Goal: Task Accomplishment & Management: Manage account settings

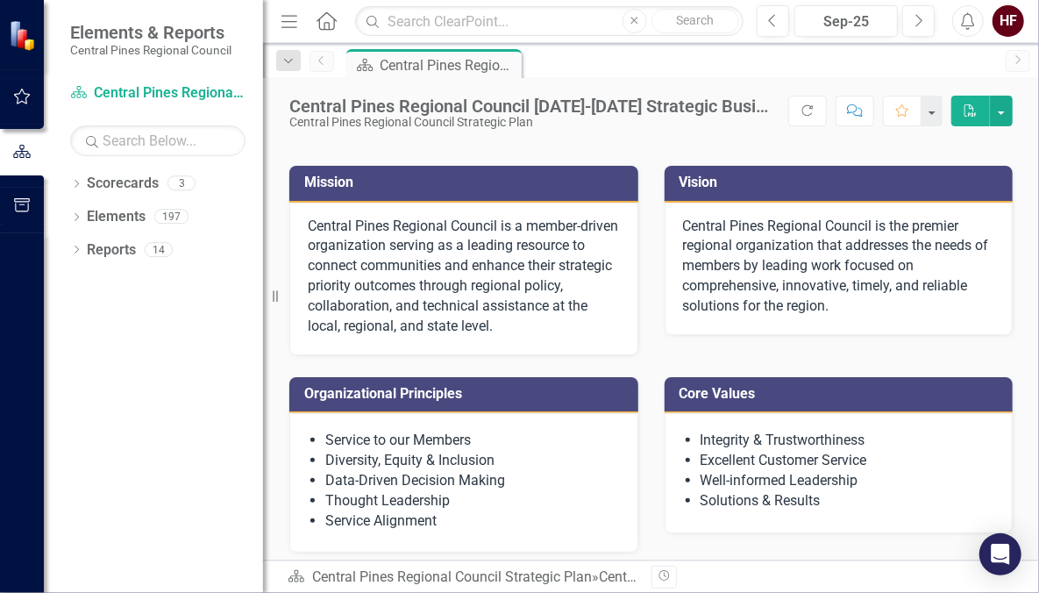
scroll to position [54, 0]
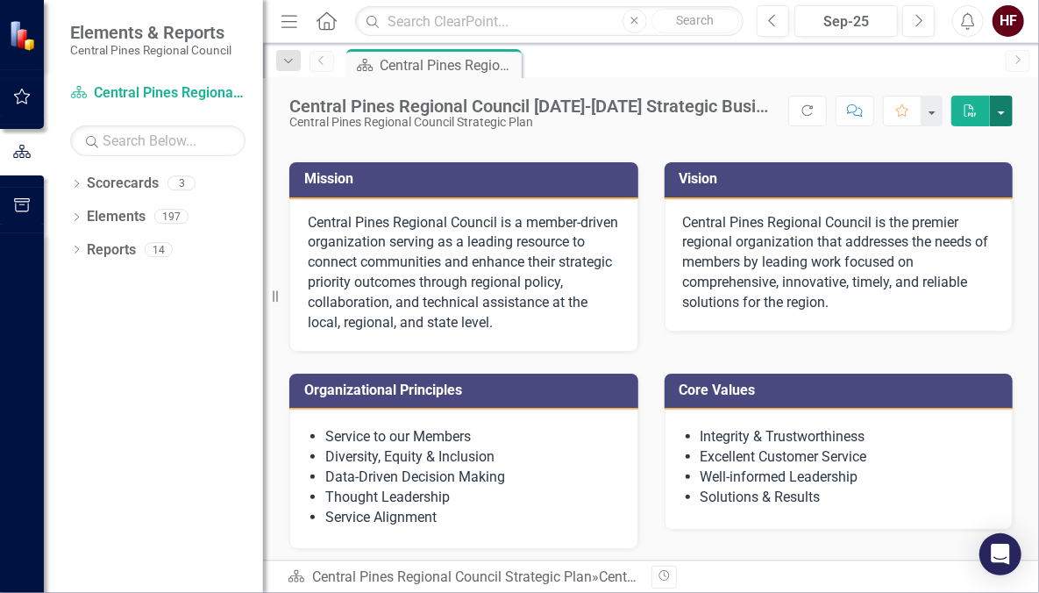
click at [1005, 109] on button "button" at bounding box center [1001, 111] width 23 height 31
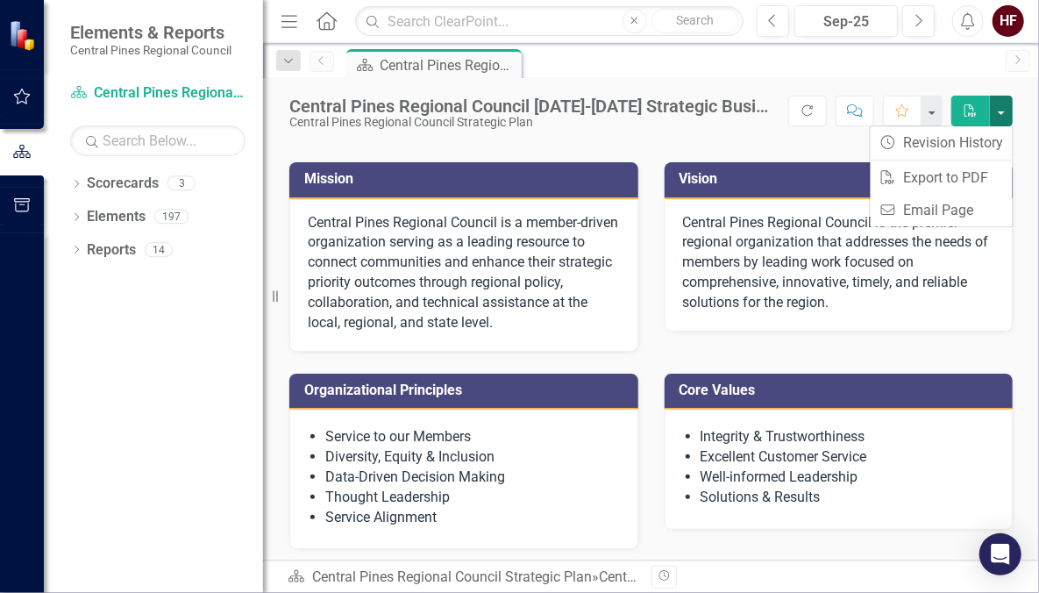
click at [810, 72] on div "Scorecard Central Pines Regional Council [DATE]-[DATE] Strategic Business Plan …" at bounding box center [670, 63] width 654 height 28
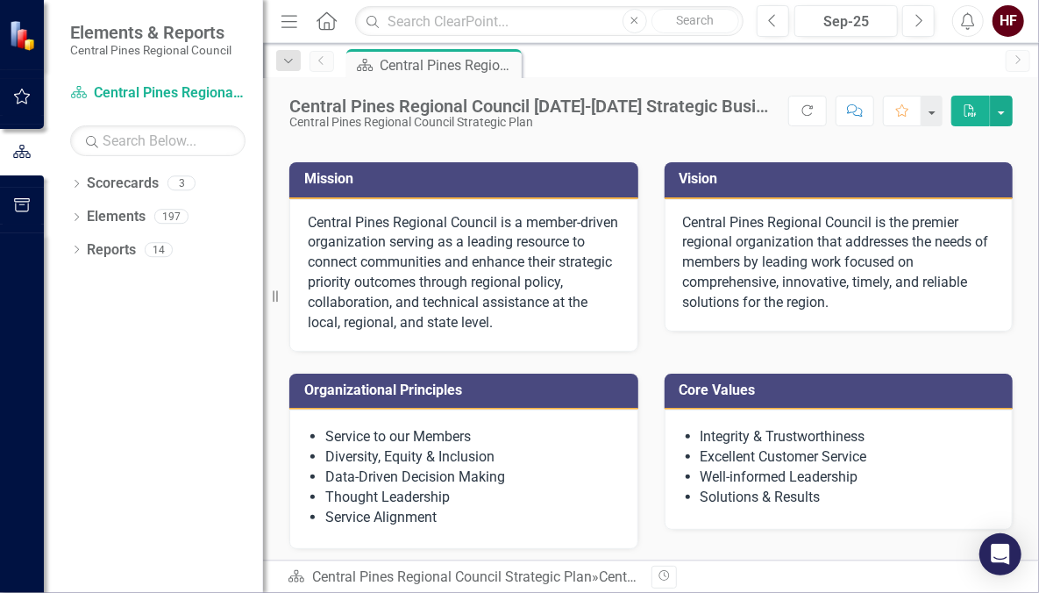
scroll to position [0, 0]
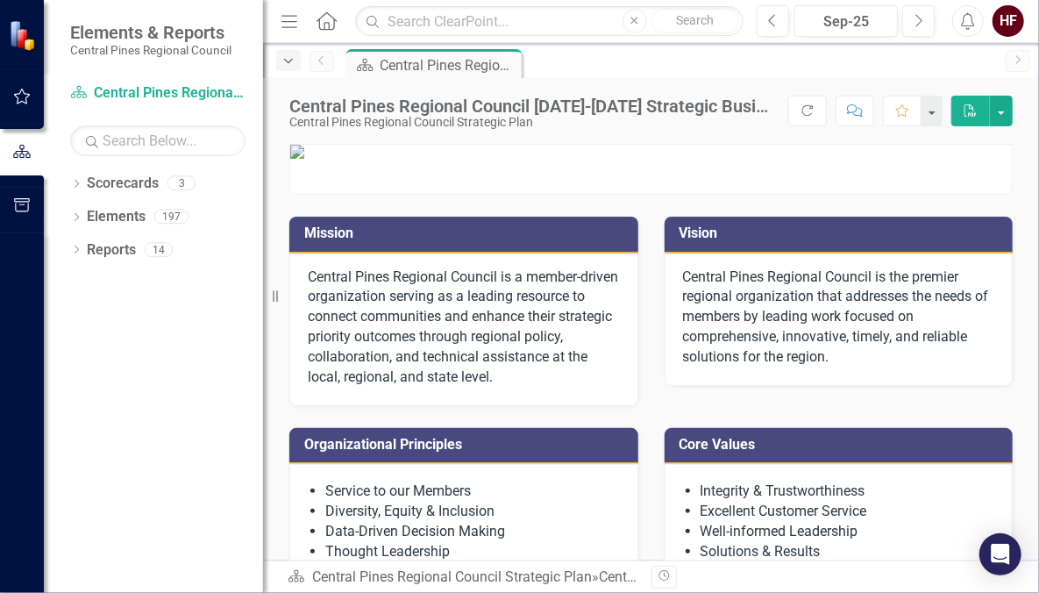
click at [290, 62] on icon "Dropdown" at bounding box center [289, 61] width 16 height 12
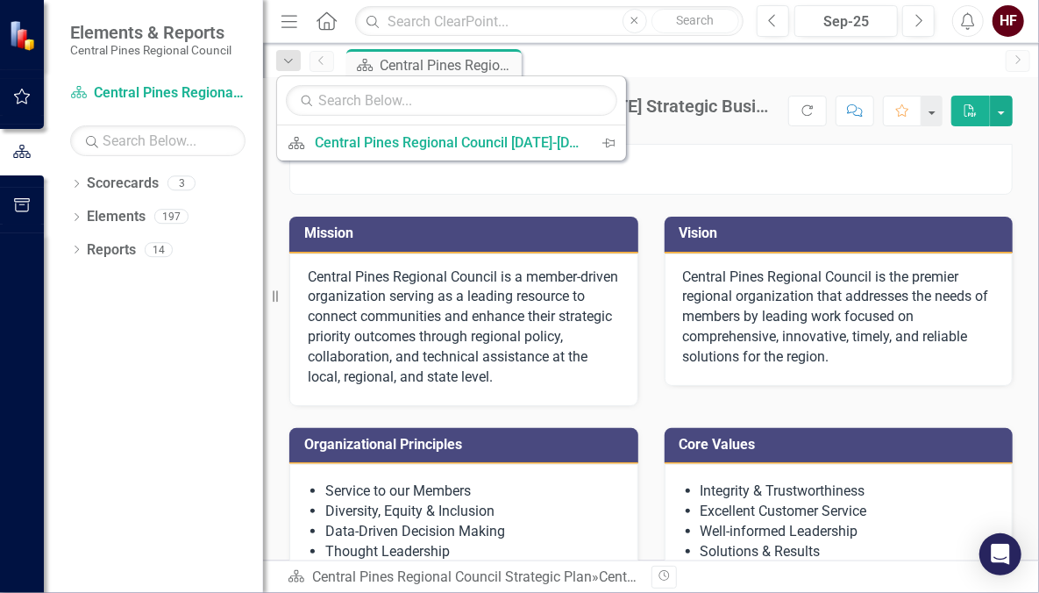
click at [595, 61] on div "Scorecard Central Pines Regional Council [DATE]-[DATE] Strategic Business Plan …" at bounding box center [670, 63] width 654 height 28
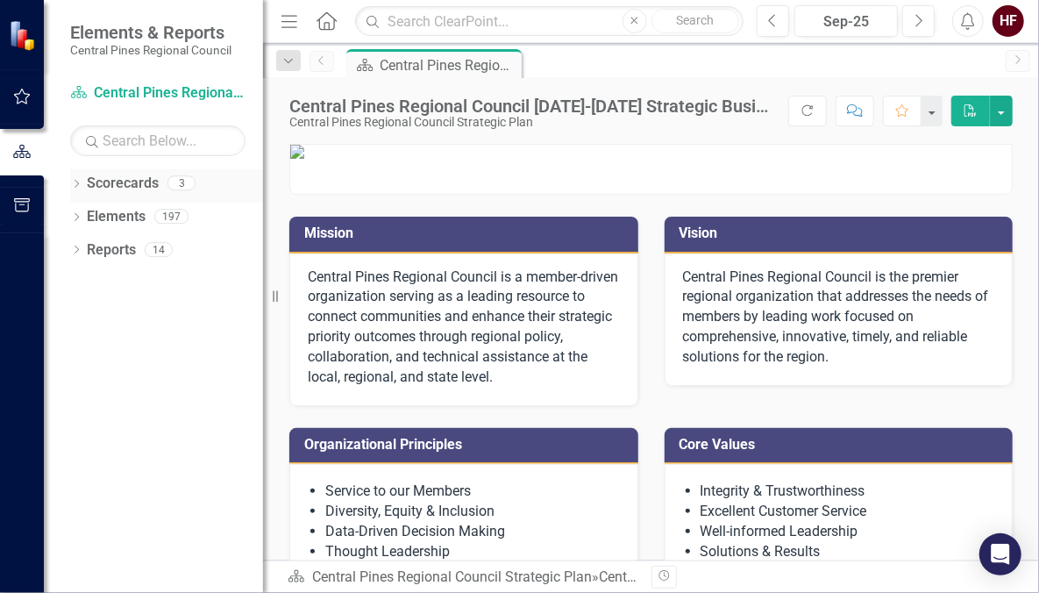
click at [86, 187] on div "Dropdown Scorecards 3" at bounding box center [166, 185] width 193 height 33
click at [76, 187] on icon "Dropdown" at bounding box center [76, 186] width 12 height 10
click at [117, 214] on link "Central Pines Regional Council Strategic Plan" at bounding box center [179, 217] width 167 height 20
click at [80, 250] on icon "Dropdown" at bounding box center [76, 251] width 12 height 10
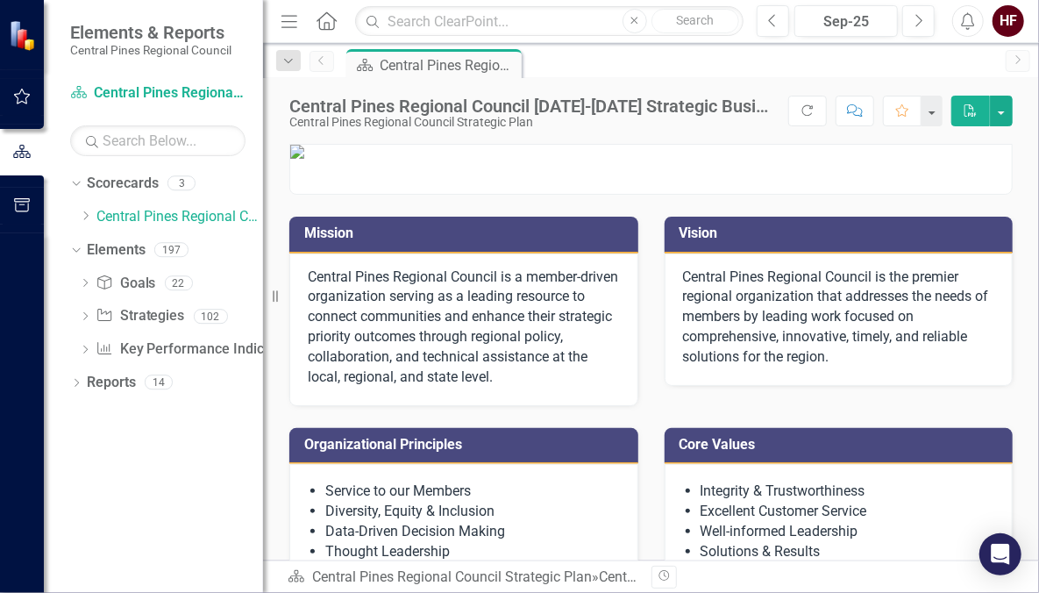
click at [67, 384] on div "Dropdown Scorecards 3 Dropdown Central Pines Regional Council Strategic Plan Co…" at bounding box center [153, 380] width 219 height 423
click at [77, 383] on icon at bounding box center [77, 383] width 4 height 8
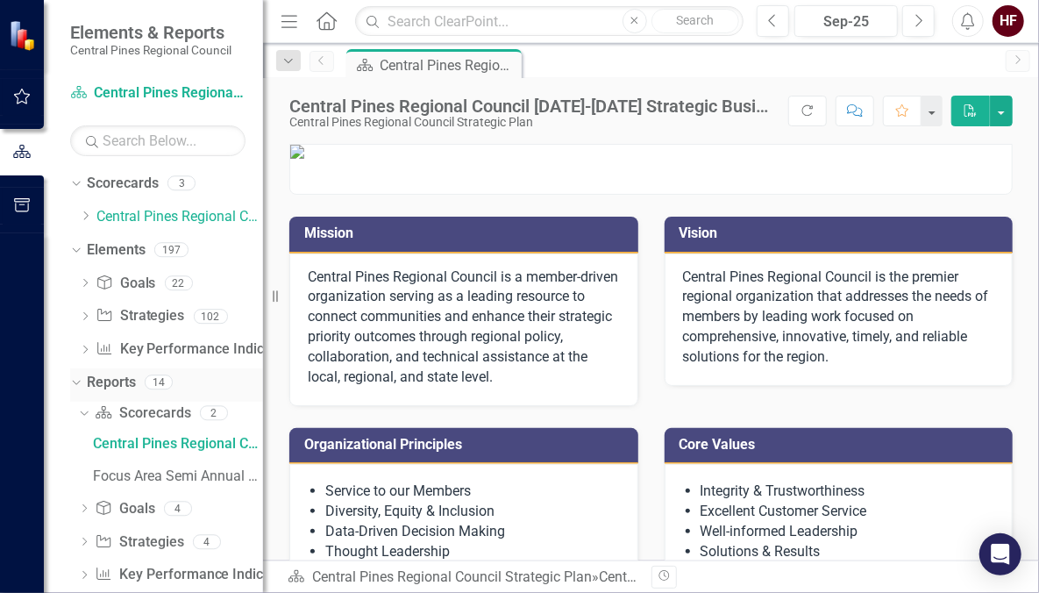
scroll to position [26, 0]
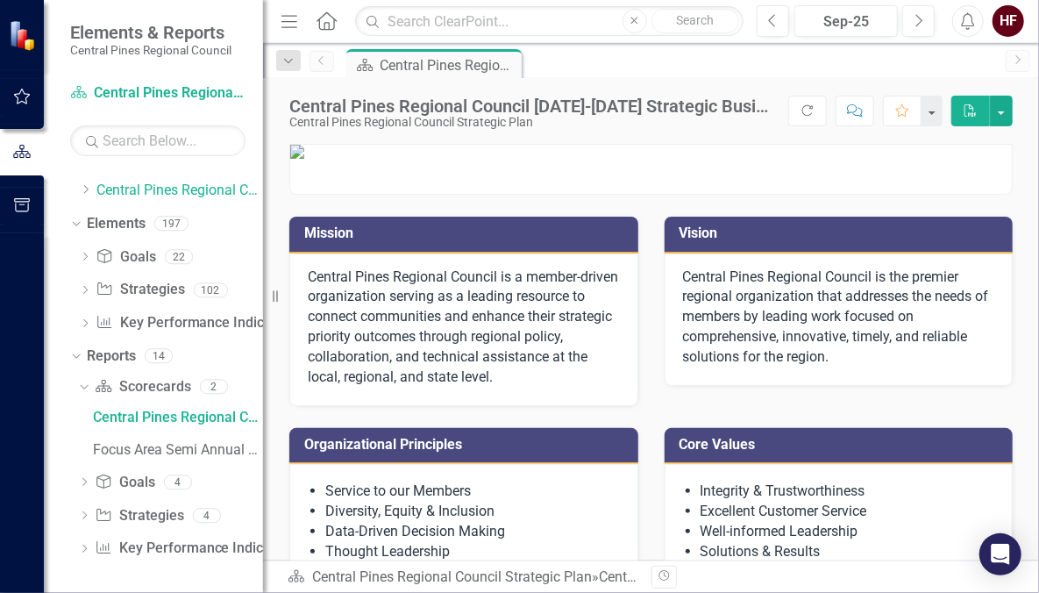
click at [22, 40] on img at bounding box center [24, 35] width 31 height 31
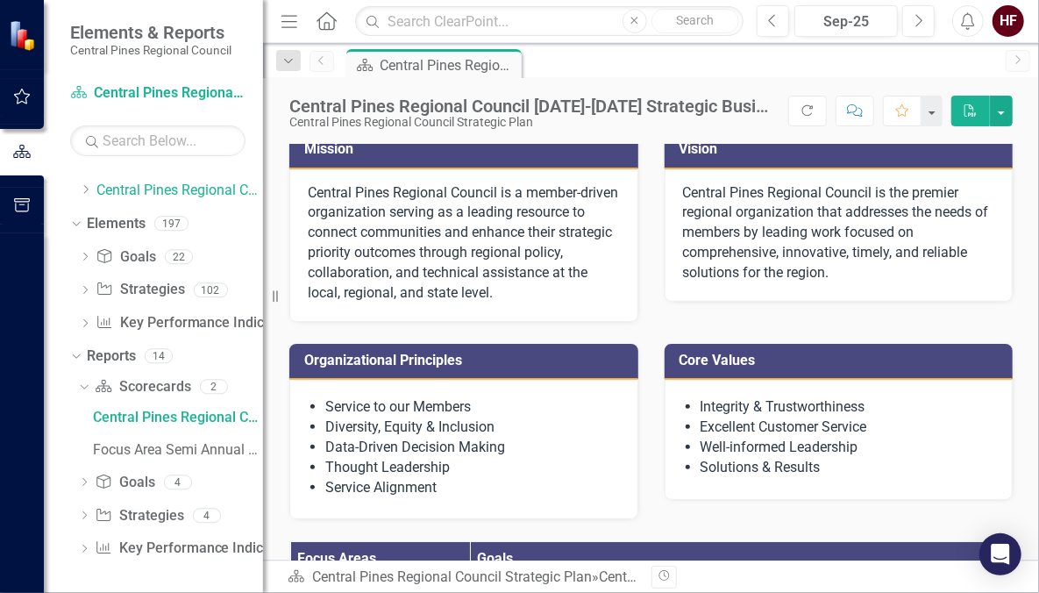
scroll to position [86, 0]
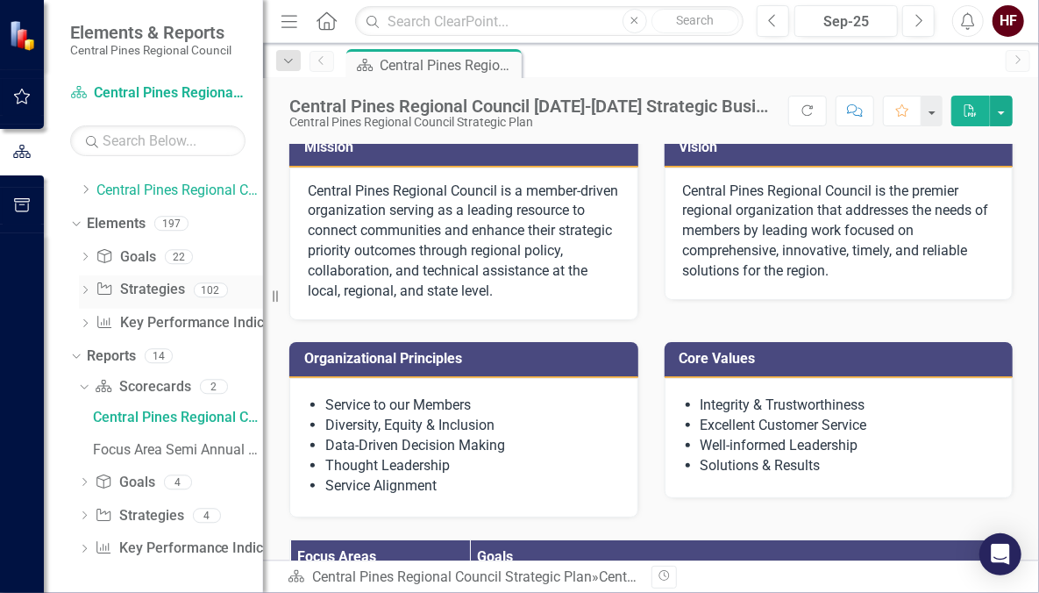
drag, startPoint x: 274, startPoint y: 296, endPoint x: 184, endPoint y: 296, distance: 89.4
click at [184, 296] on div "Elements & Reports Central Pines Regional Council Scorecard Central Pines Regio…" at bounding box center [131, 296] width 263 height 593
click at [1002, 18] on div "HF" at bounding box center [1008, 21] width 32 height 32
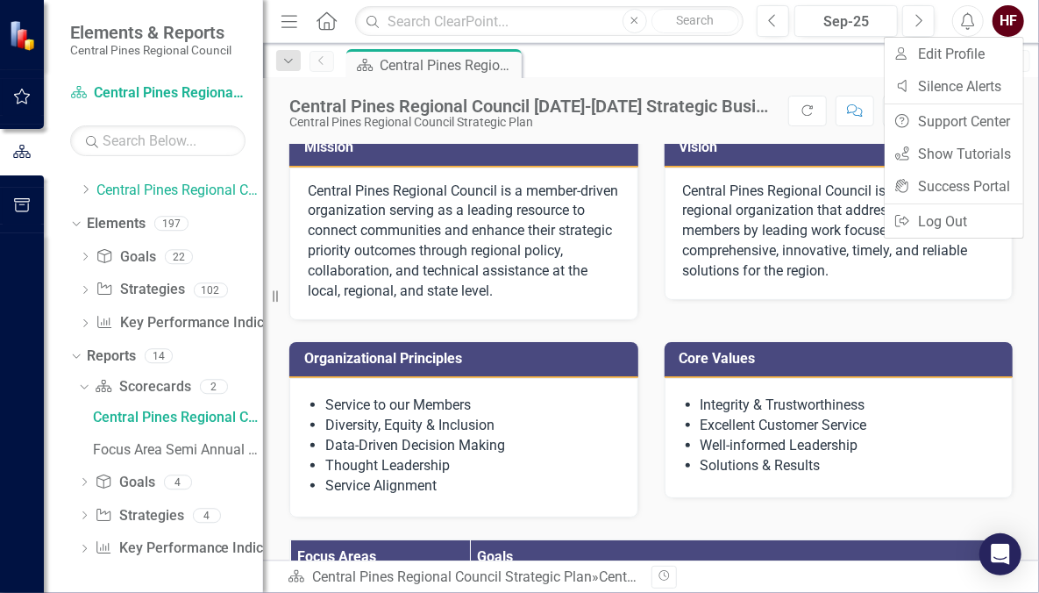
click at [844, 73] on p at bounding box center [650, 66] width 721 height 14
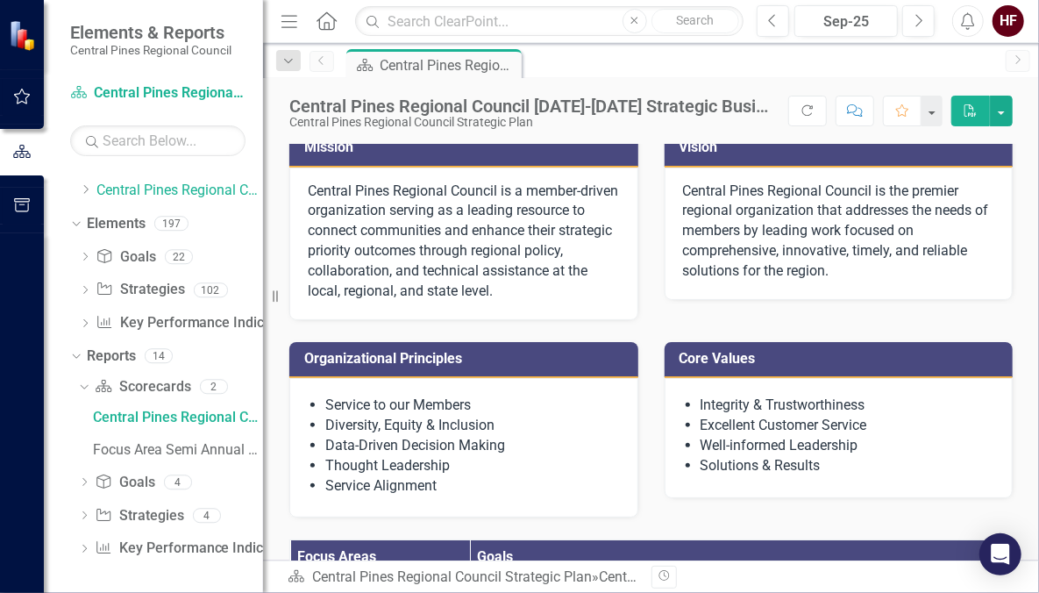
click at [976, 19] on icon "Alerts" at bounding box center [967, 21] width 18 height 18
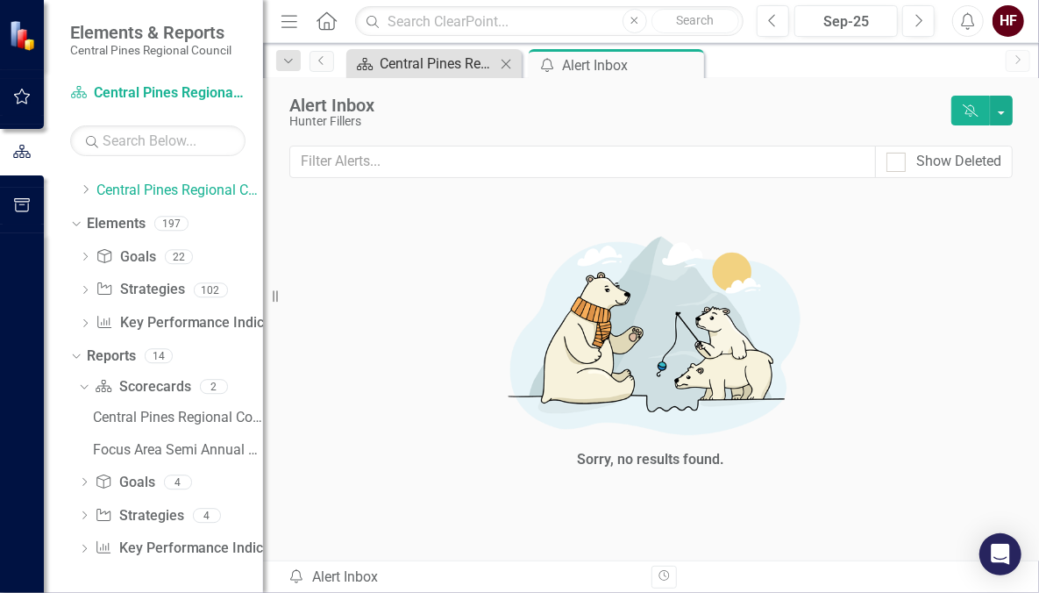
click at [443, 65] on div "Central Pines Regional Council [DATE]-[DATE] Strategic Business Plan Summary" at bounding box center [438, 64] width 116 height 22
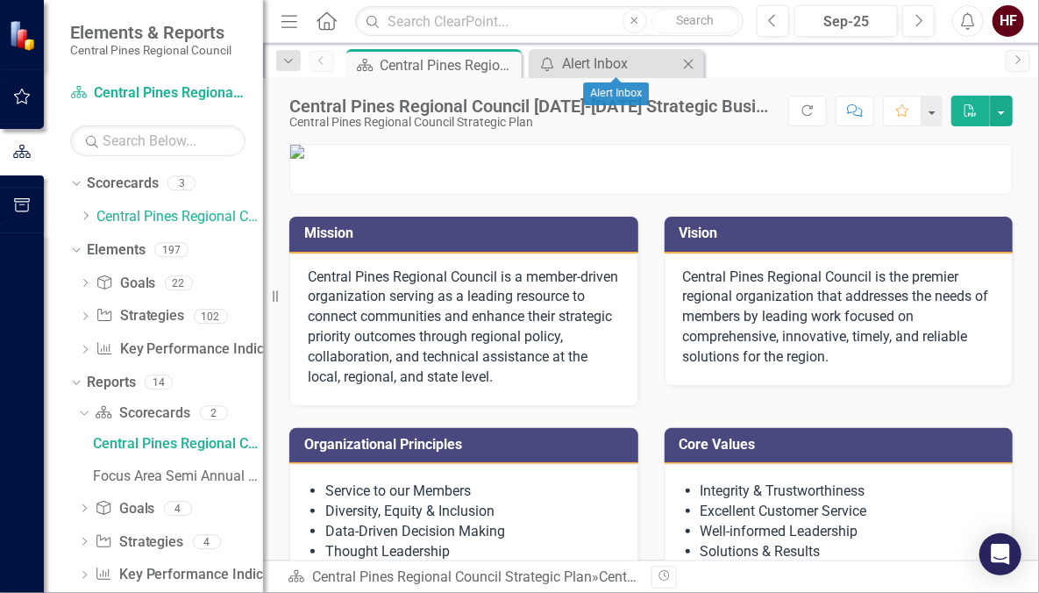
click at [688, 62] on icon at bounding box center [689, 64] width 10 height 10
click at [296, 62] on div "Dropdown" at bounding box center [288, 60] width 25 height 21
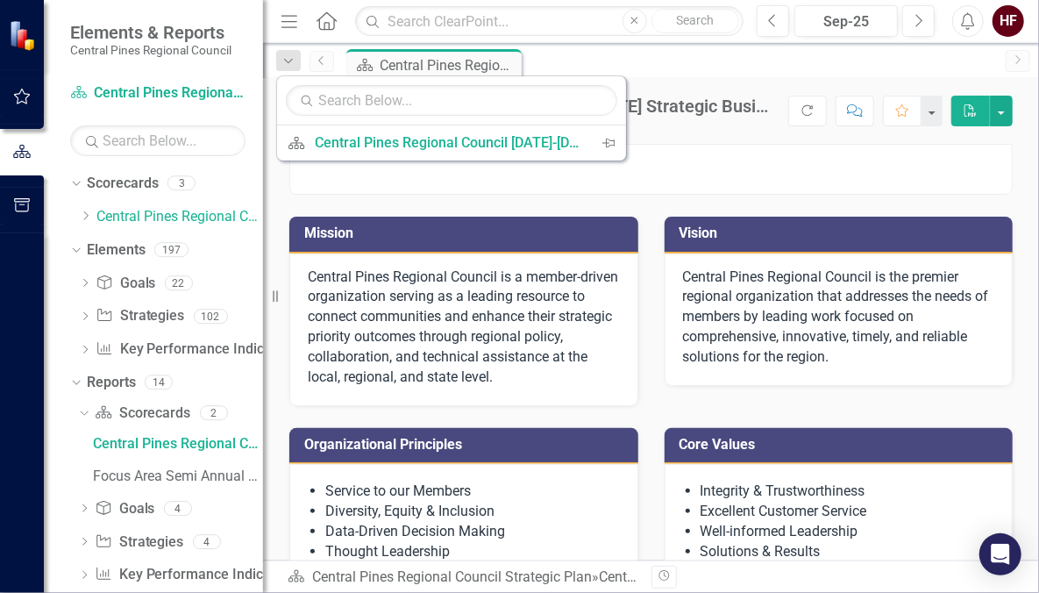
click at [321, 60] on icon "Previous" at bounding box center [322, 60] width 14 height 11
click at [726, 68] on div "Scorecard Central Pines Regional Council [DATE]-[DATE] Strategic Business Plan …" at bounding box center [670, 63] width 654 height 28
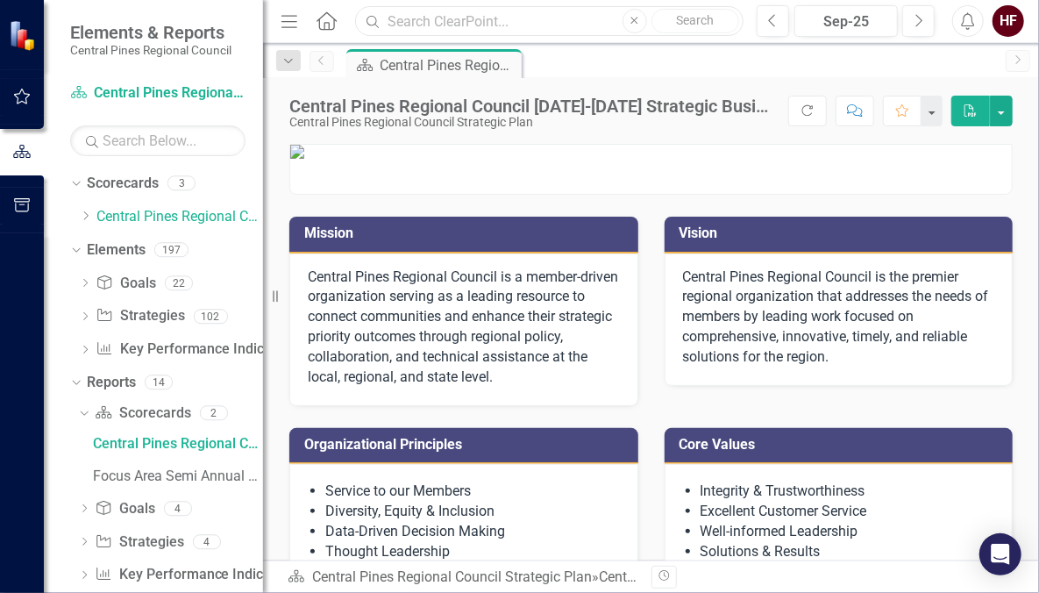
click at [543, 27] on input "text" at bounding box center [548, 21] width 387 height 31
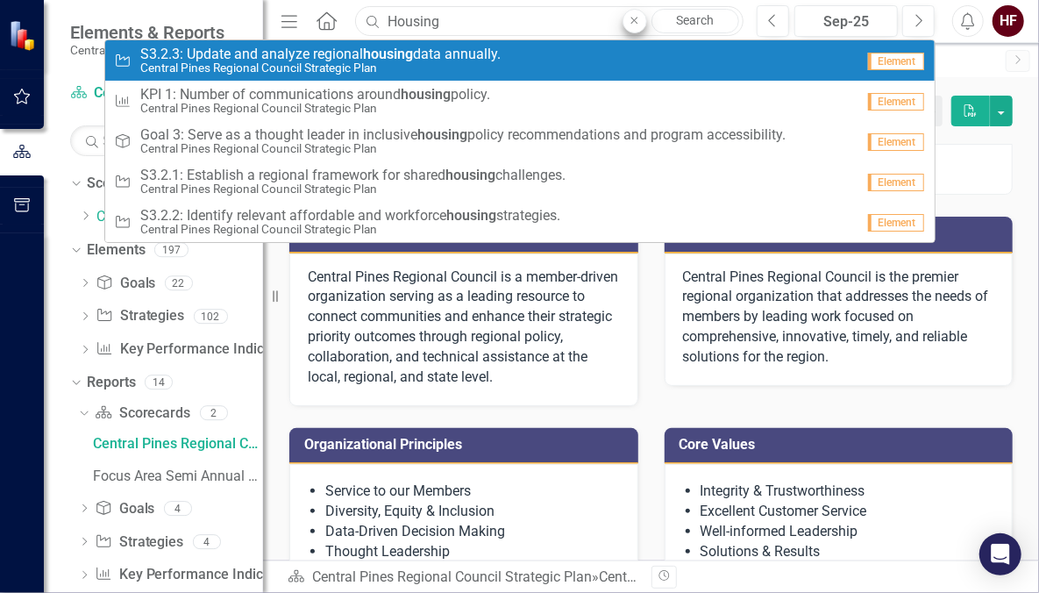
type input "Housing"
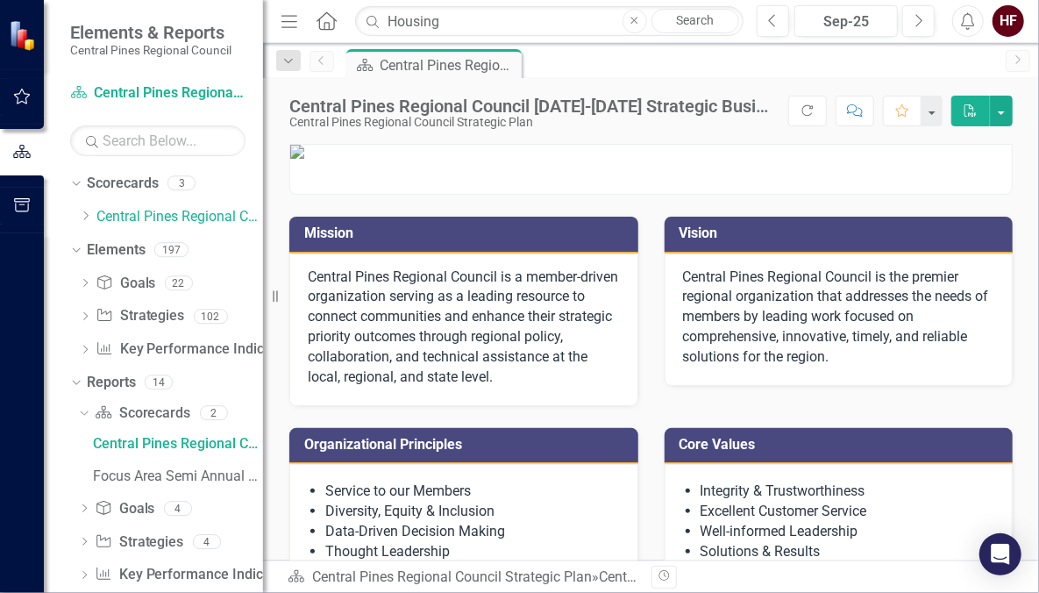
click at [638, 16] on icon "Close" at bounding box center [634, 21] width 8 height 11
click at [25, 96] on icon "button" at bounding box center [22, 96] width 18 height 14
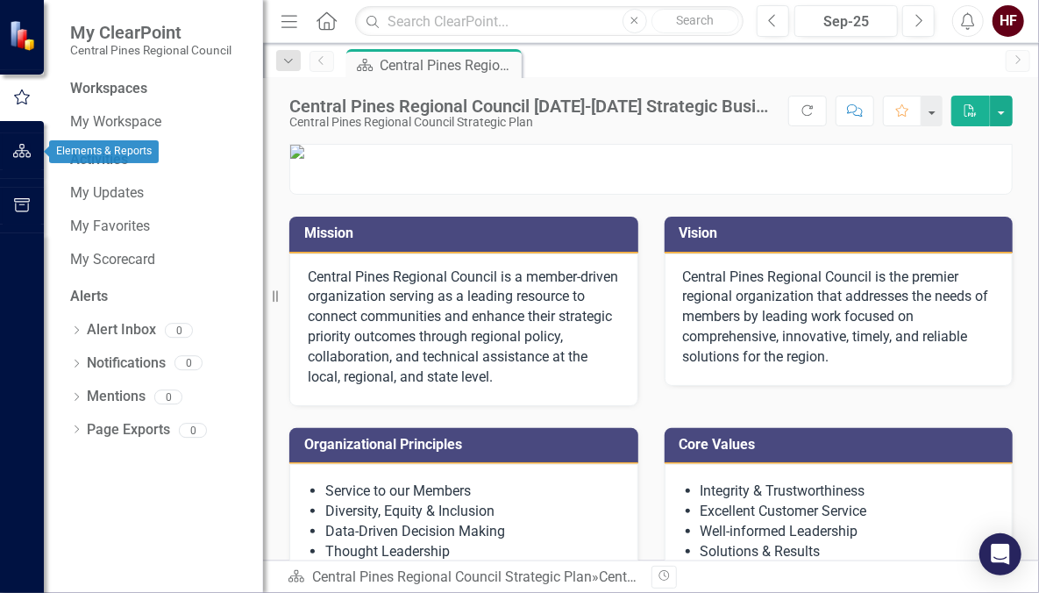
click at [18, 158] on icon "button" at bounding box center [22, 151] width 18 height 14
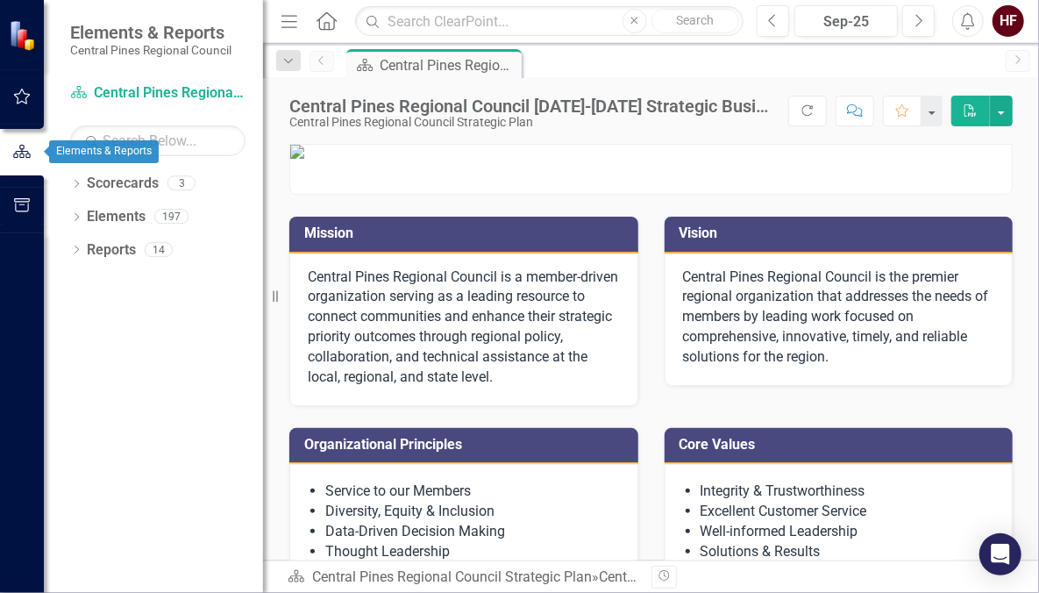
click at [19, 103] on button "button" at bounding box center [22, 97] width 39 height 37
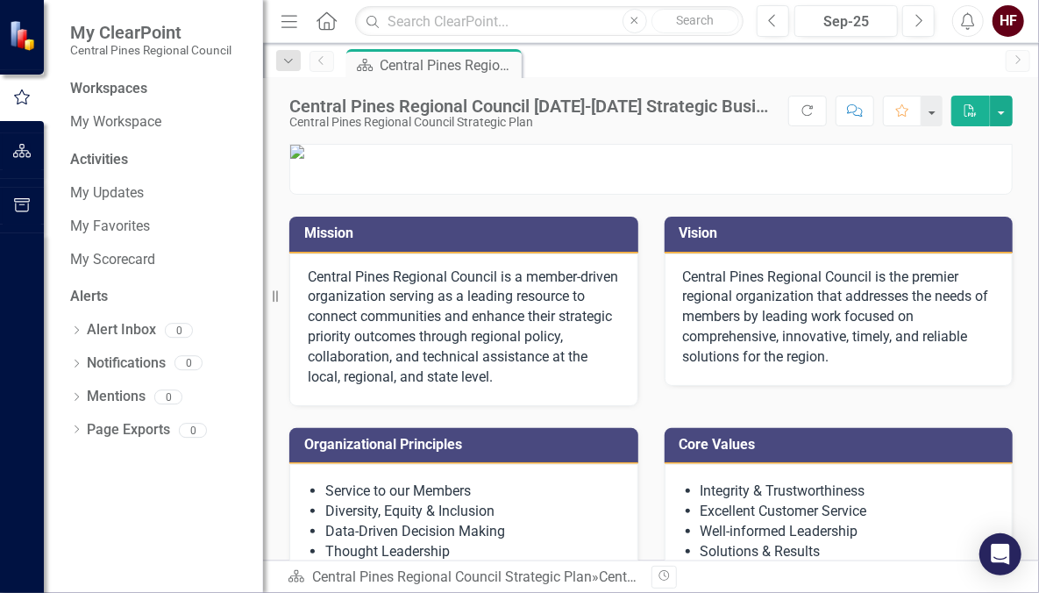
drag, startPoint x: 24, startPoint y: 40, endPoint x: 13, endPoint y: 40, distance: 10.5
click at [13, 40] on img at bounding box center [24, 35] width 31 height 31
click at [29, 205] on icon "button" at bounding box center [22, 205] width 18 height 14
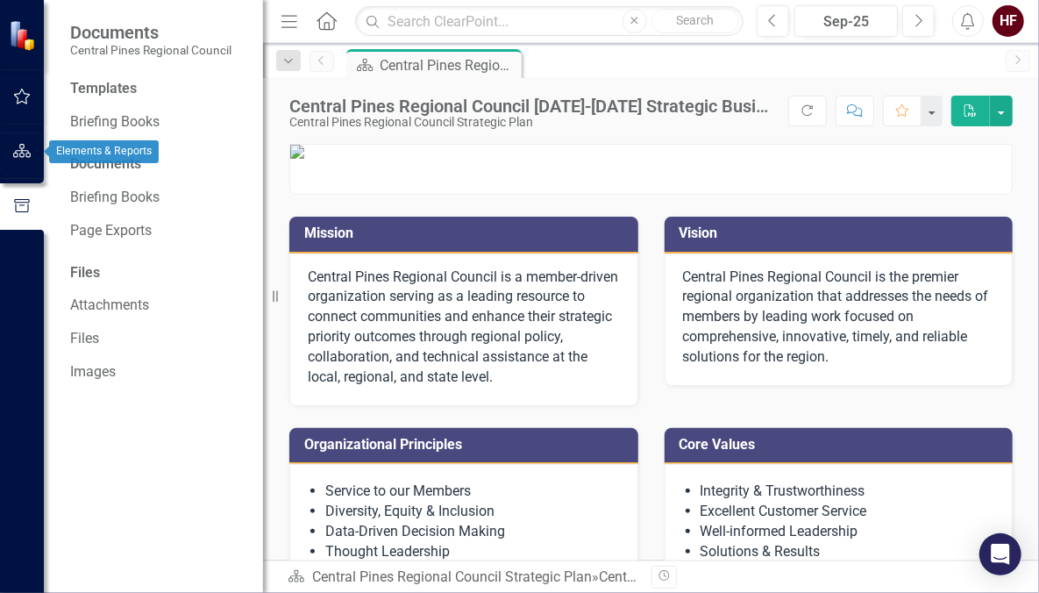
click at [16, 150] on icon "button" at bounding box center [22, 151] width 18 height 14
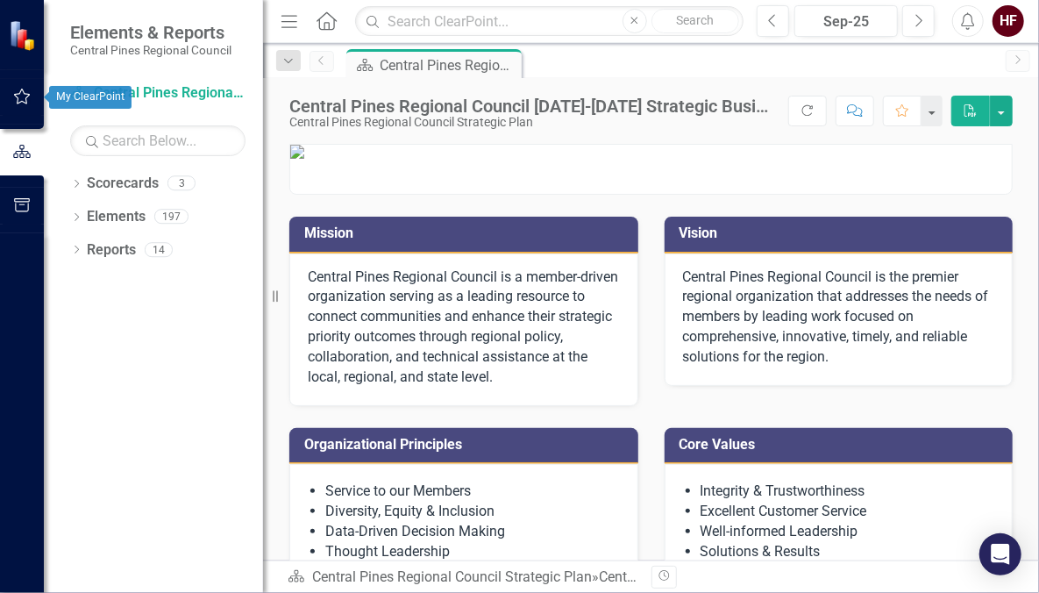
click at [16, 104] on button "button" at bounding box center [22, 97] width 39 height 37
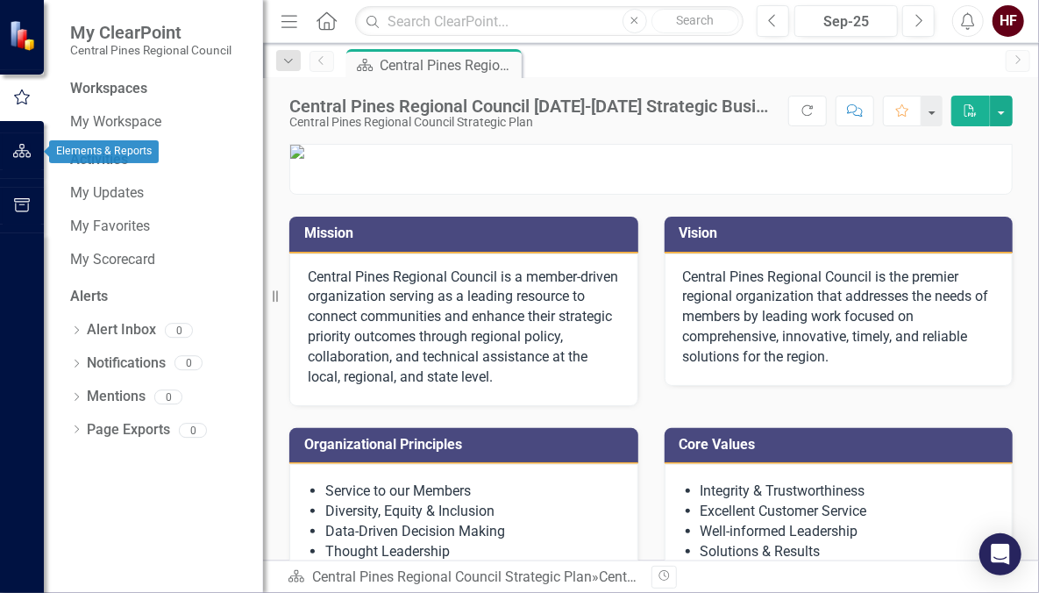
click at [18, 156] on icon "button" at bounding box center [22, 151] width 18 height 14
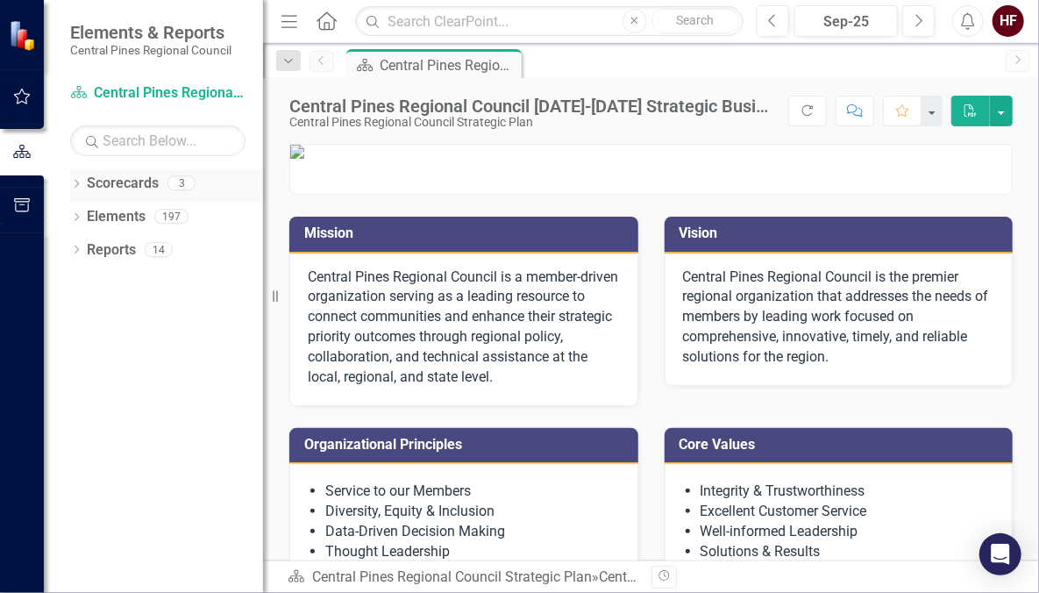
click at [83, 182] on div "Dropdown Scorecards 3" at bounding box center [166, 185] width 193 height 33
click at [76, 184] on icon "Dropdown" at bounding box center [76, 186] width 12 height 10
click at [82, 257] on div "Dropdown" at bounding box center [76, 252] width 12 height 15
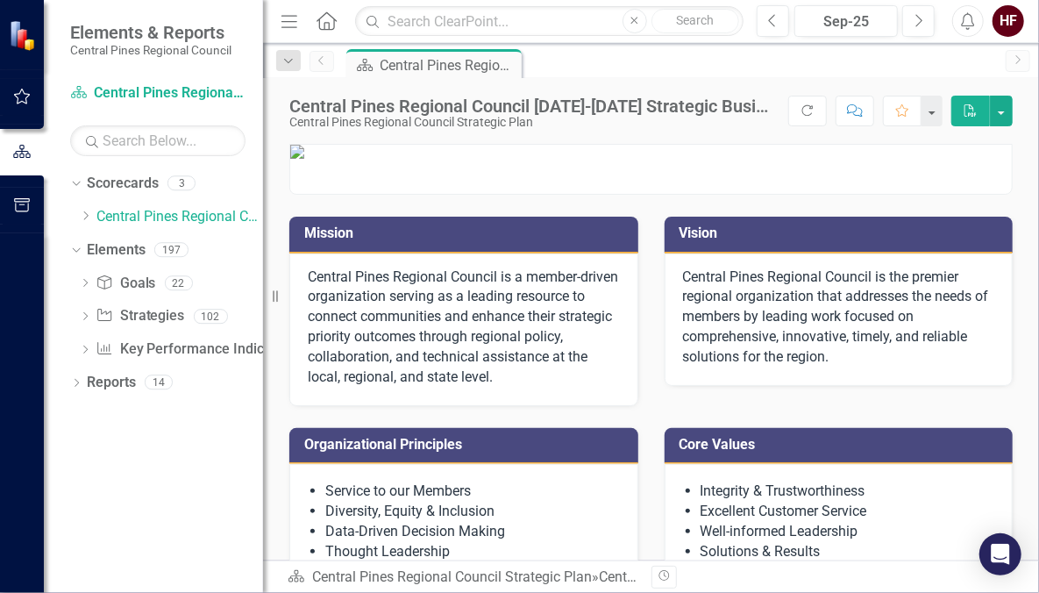
click at [79, 317] on icon "Dropdown" at bounding box center [85, 318] width 12 height 10
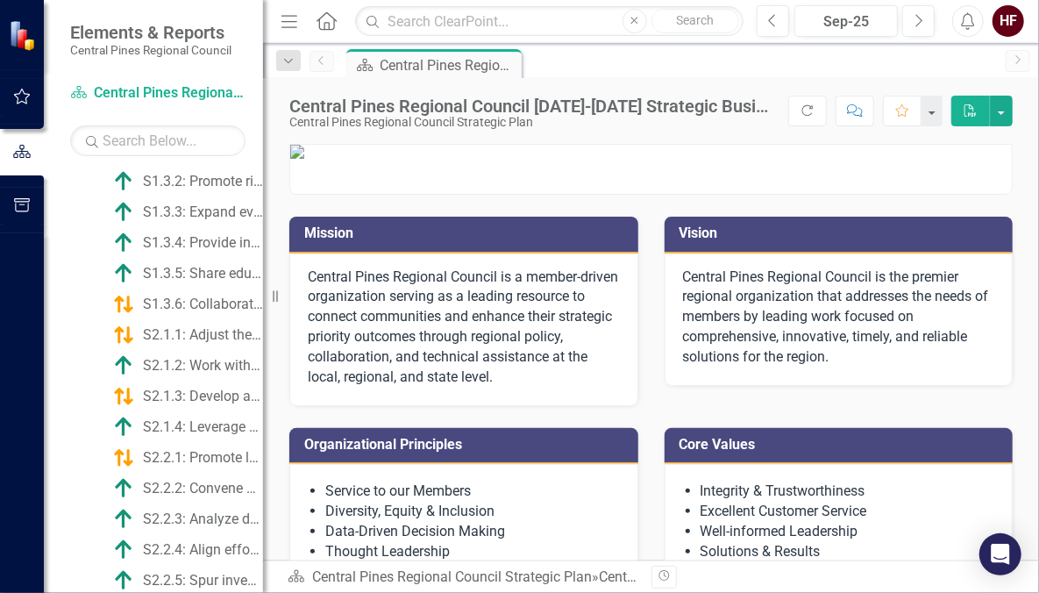
scroll to position [563, 0]
click at [182, 212] on div "S1.3.3: Expand evidence-based programs for fall prevention, chronic condition m…" at bounding box center [203, 211] width 120 height 16
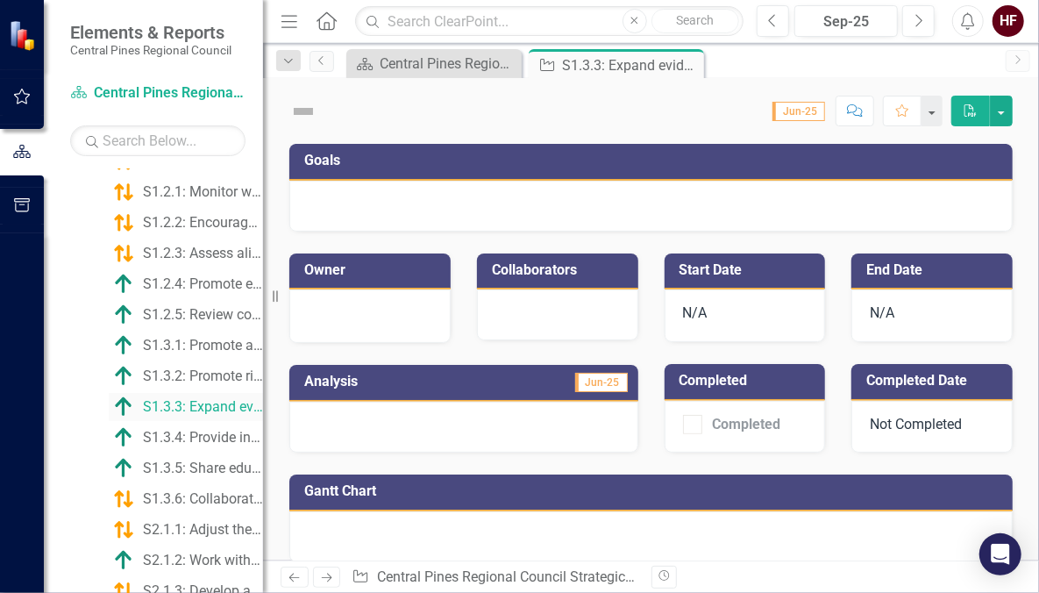
scroll to position [195, 0]
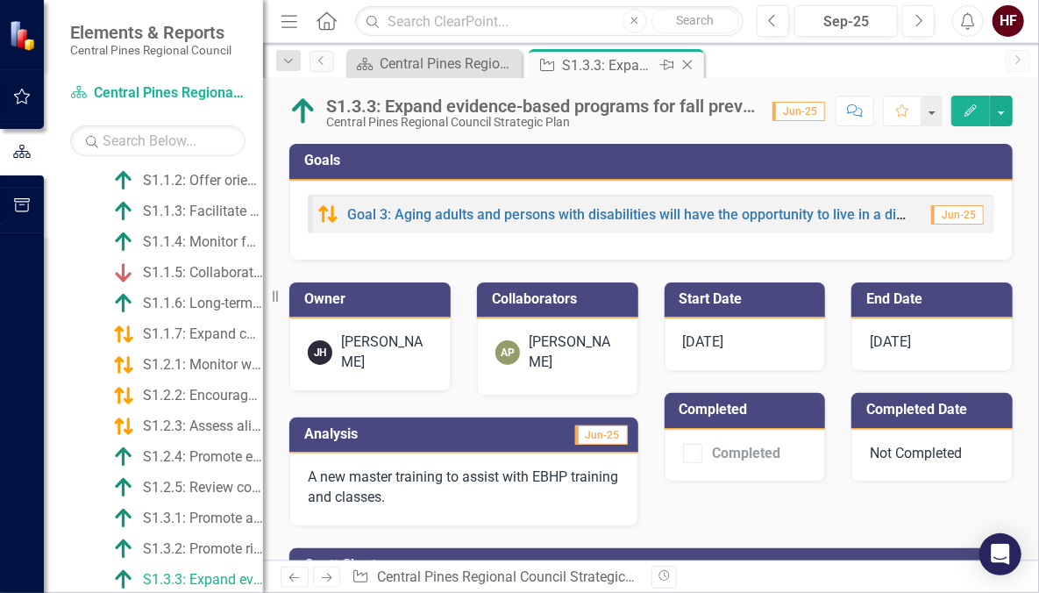
click at [690, 66] on icon "Close" at bounding box center [687, 65] width 18 height 14
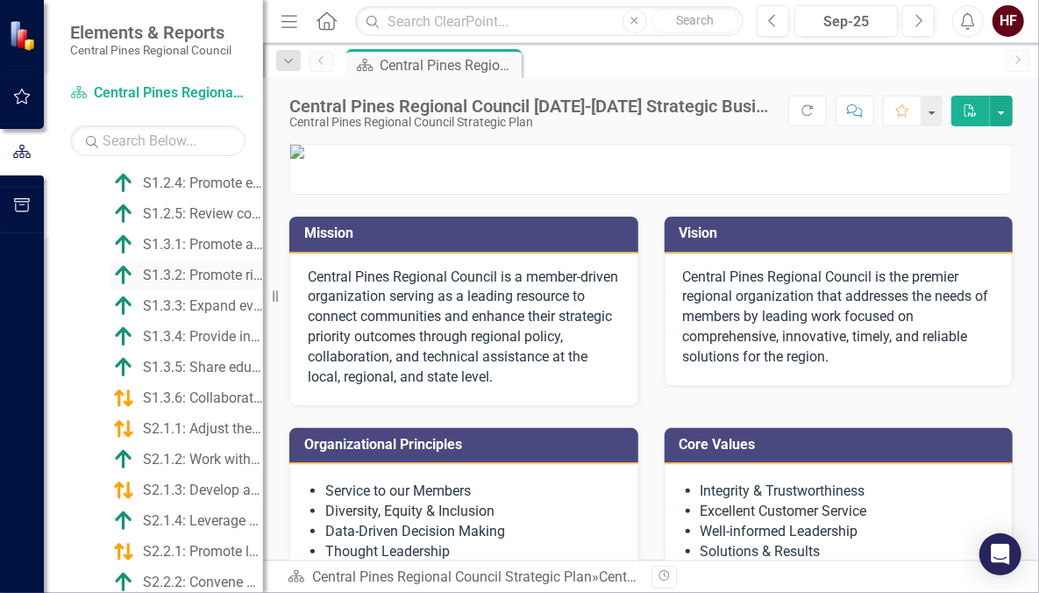
scroll to position [475, 0]
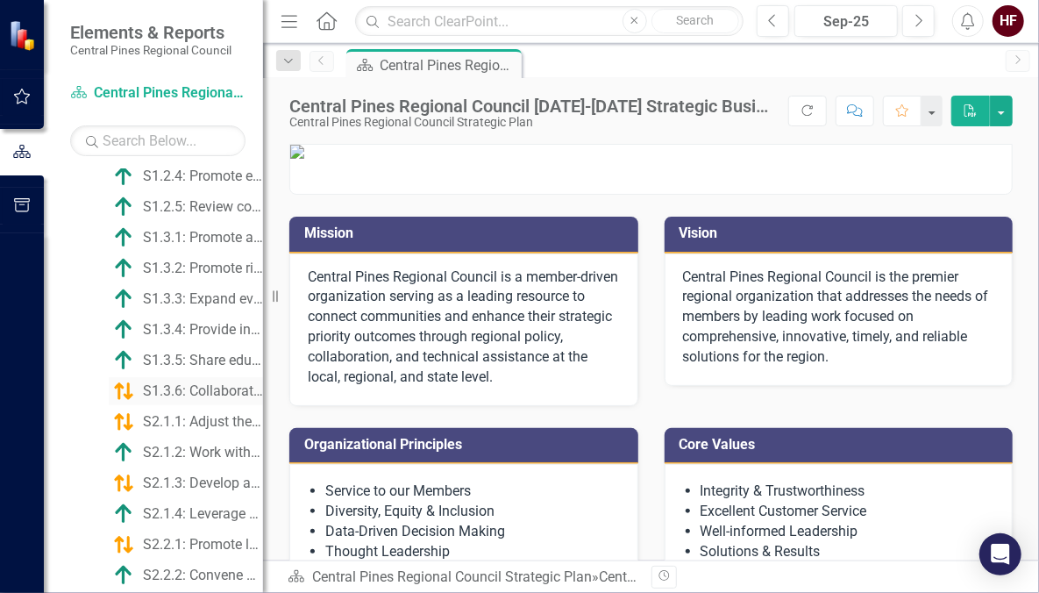
click at [203, 391] on div "S1.3.6: Collaborate with other focus areas to address housing and economic secu…" at bounding box center [203, 391] width 120 height 16
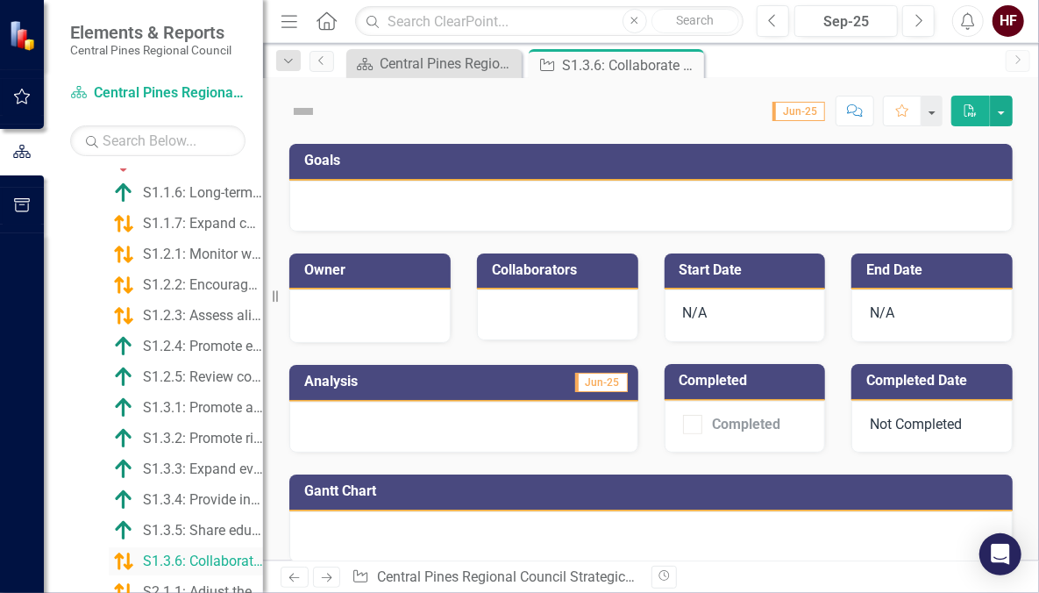
scroll to position [287, 0]
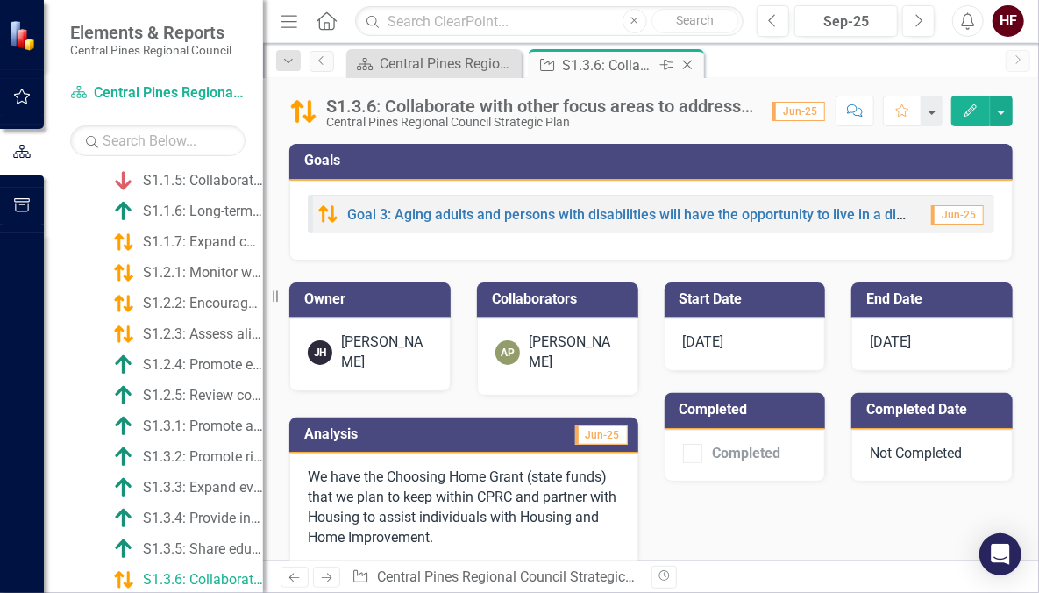
click at [693, 66] on icon "Close" at bounding box center [687, 65] width 18 height 14
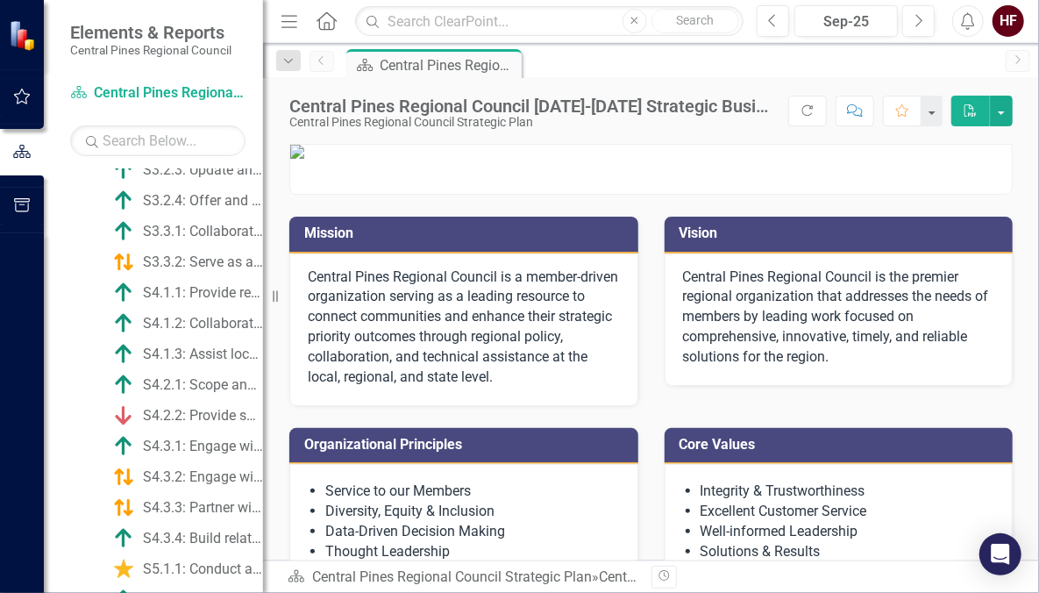
scroll to position [1249, 0]
click at [193, 226] on div "S3.3.1: Collaborate with community-based partners and member governments to und…" at bounding box center [203, 231] width 120 height 16
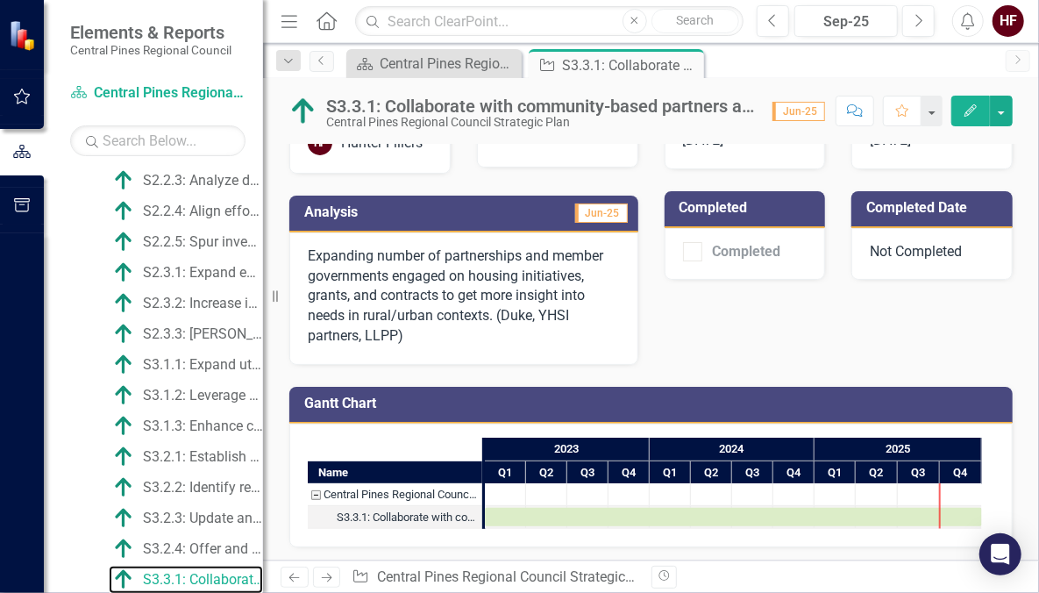
scroll to position [82, 0]
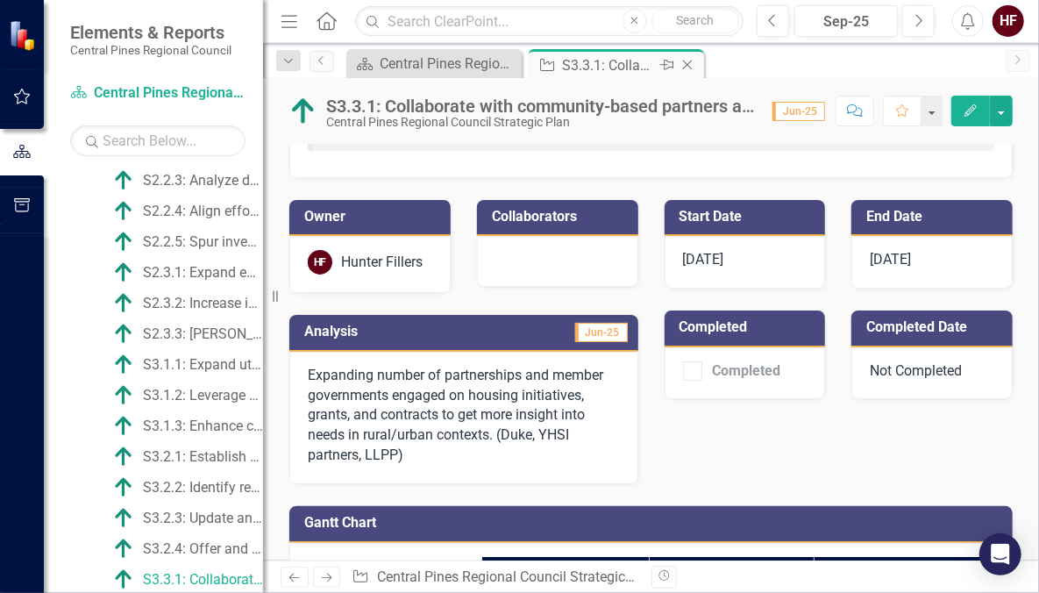
click at [688, 61] on icon "Close" at bounding box center [687, 65] width 18 height 14
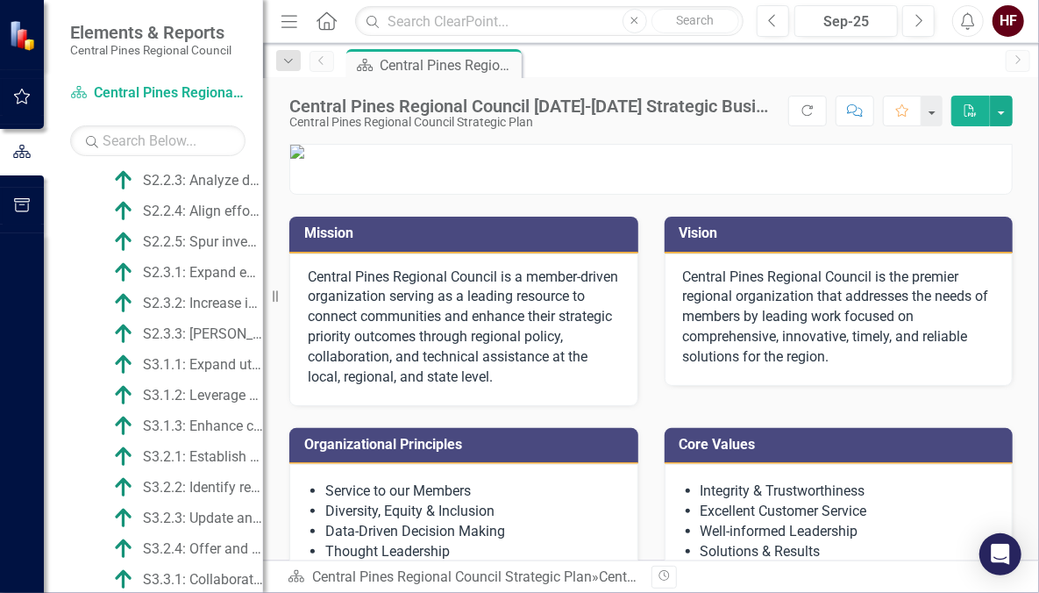
click at [25, 97] on icon "button" at bounding box center [22, 96] width 18 height 14
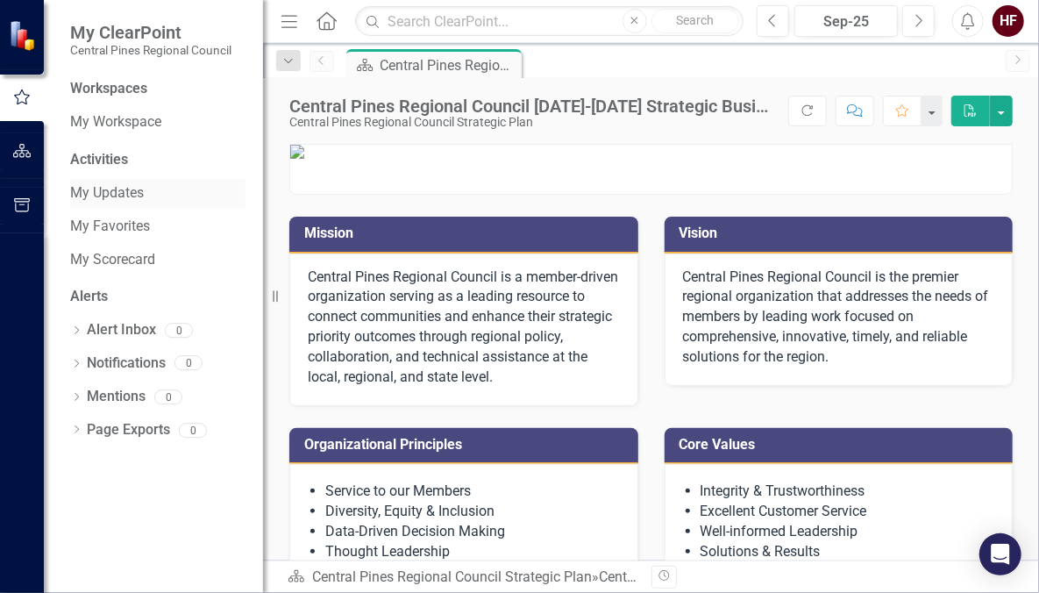
click at [128, 196] on link "My Updates" at bounding box center [157, 193] width 175 height 20
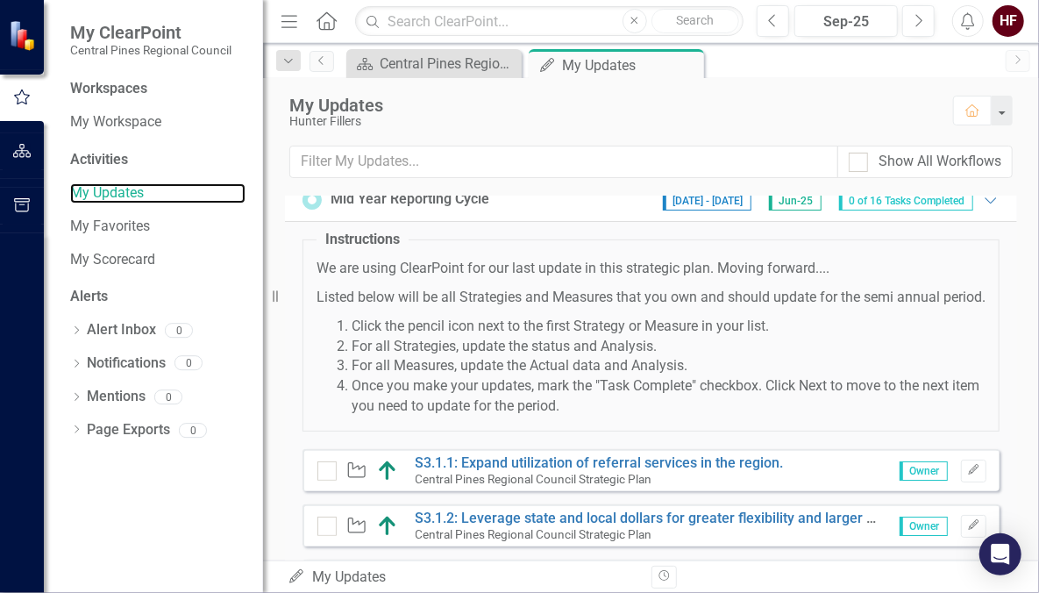
scroll to position [17, 0]
click at [967, 476] on icon "Edit" at bounding box center [973, 470] width 13 height 11
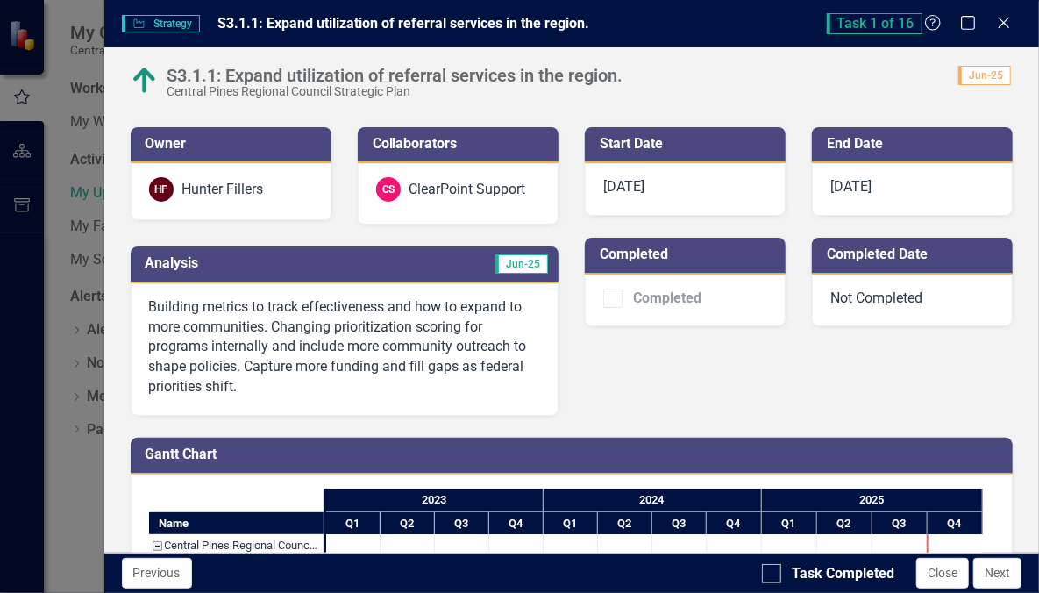
scroll to position [184, 0]
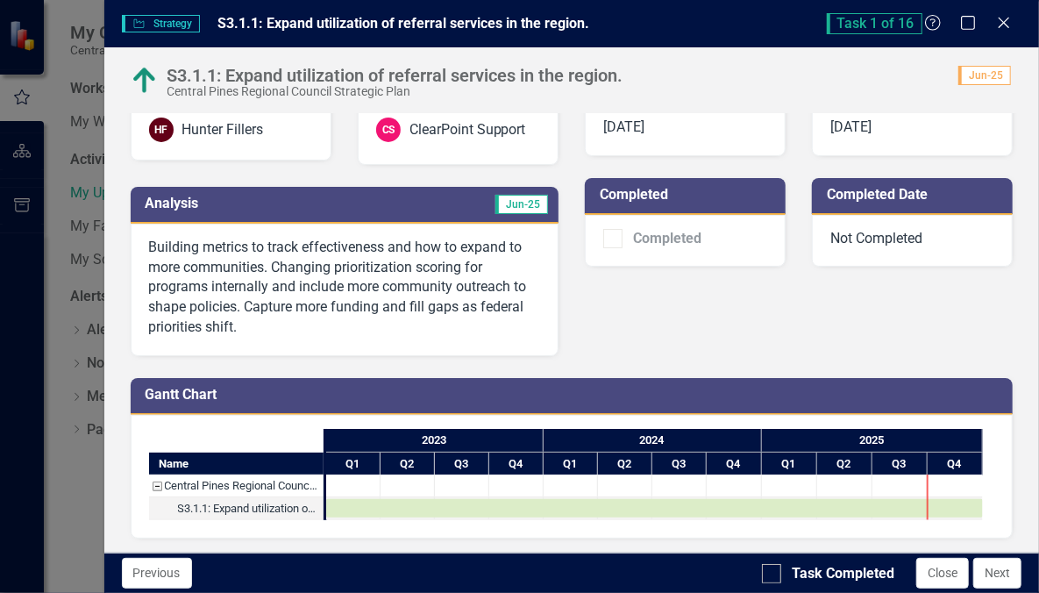
click at [348, 482] on div at bounding box center [353, 485] width 54 height 22
click at [373, 501] on div "Task: Start date: 2023-01-01 End date: 2025-12-31" at bounding box center [654, 508] width 657 height 18
click at [446, 323] on p "Building metrics to track effectiveness and how to expand to more communities. …" at bounding box center [344, 288] width 391 height 100
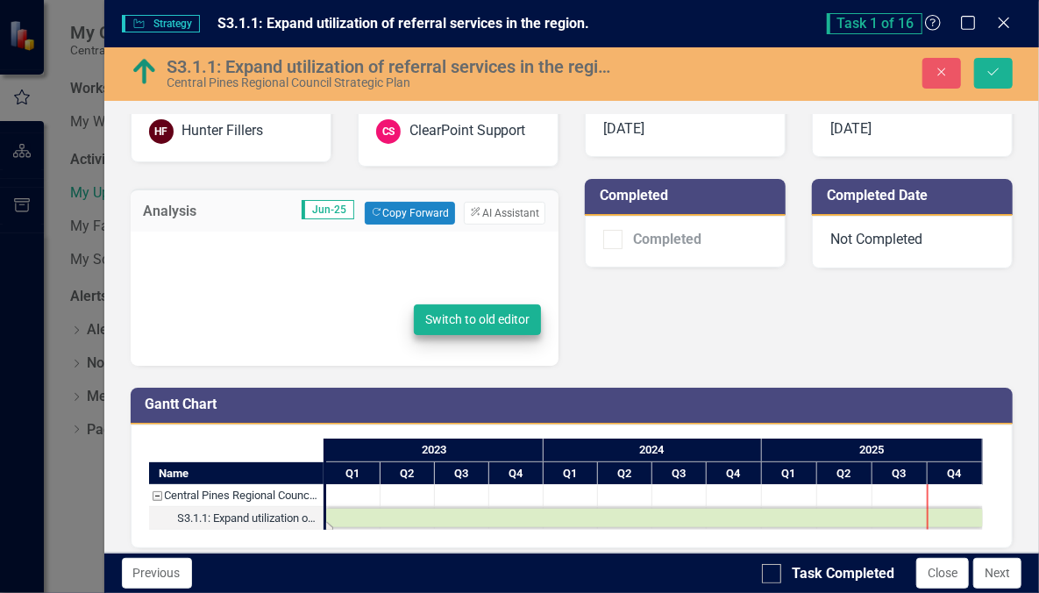
type textarea "<p>Building metrics to track effectiveness and how to expand to more communitie…"
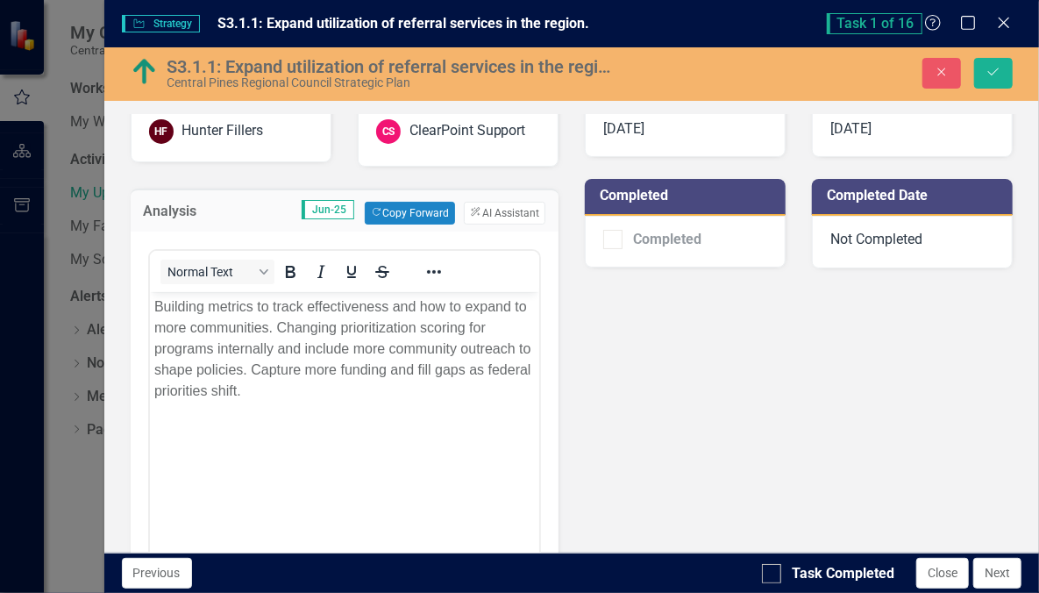
scroll to position [0, 0]
click at [572, 295] on div "Owner [PERSON_NAME] Fillers Collaborators CS ClearPoint Support Analysis Jun-25…" at bounding box center [571, 355] width 909 height 619
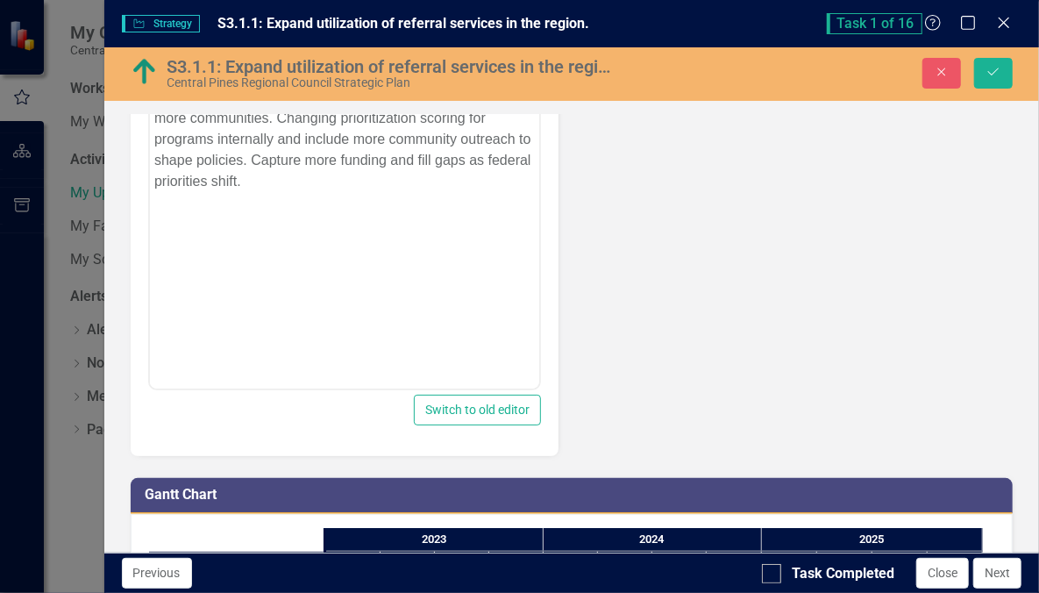
scroll to position [398, 0]
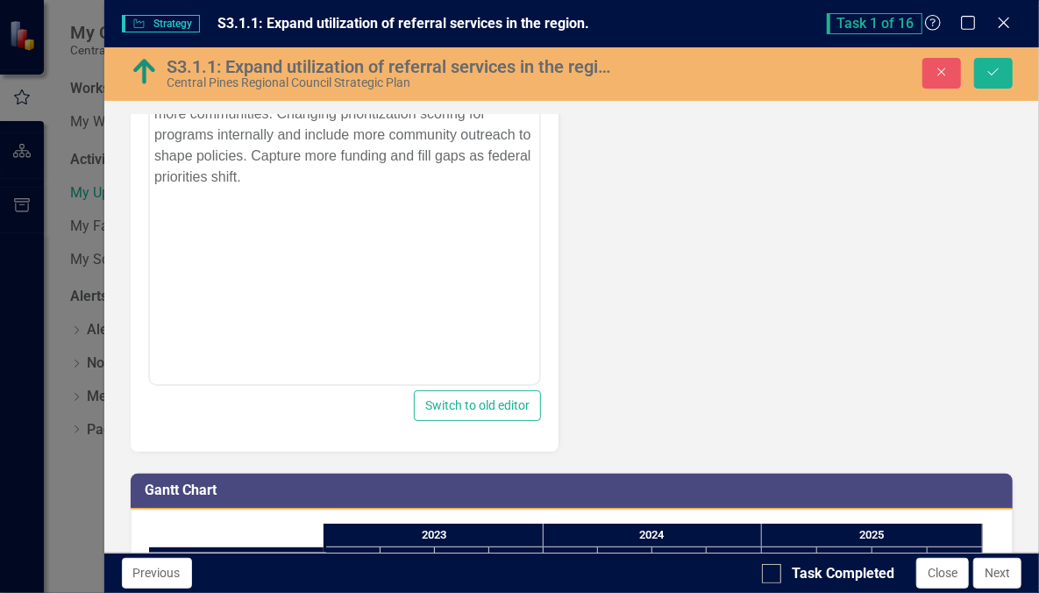
click at [640, 359] on div "Owner [PERSON_NAME] Fillers Collaborators CS ClearPoint Support Analysis Jun-25…" at bounding box center [571, 142] width 909 height 619
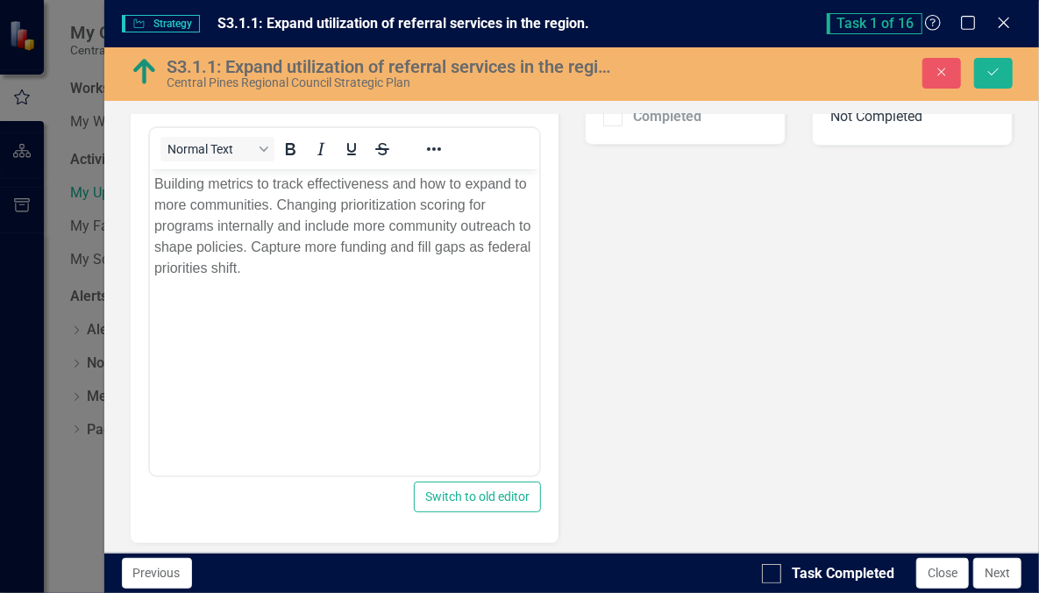
scroll to position [297, 0]
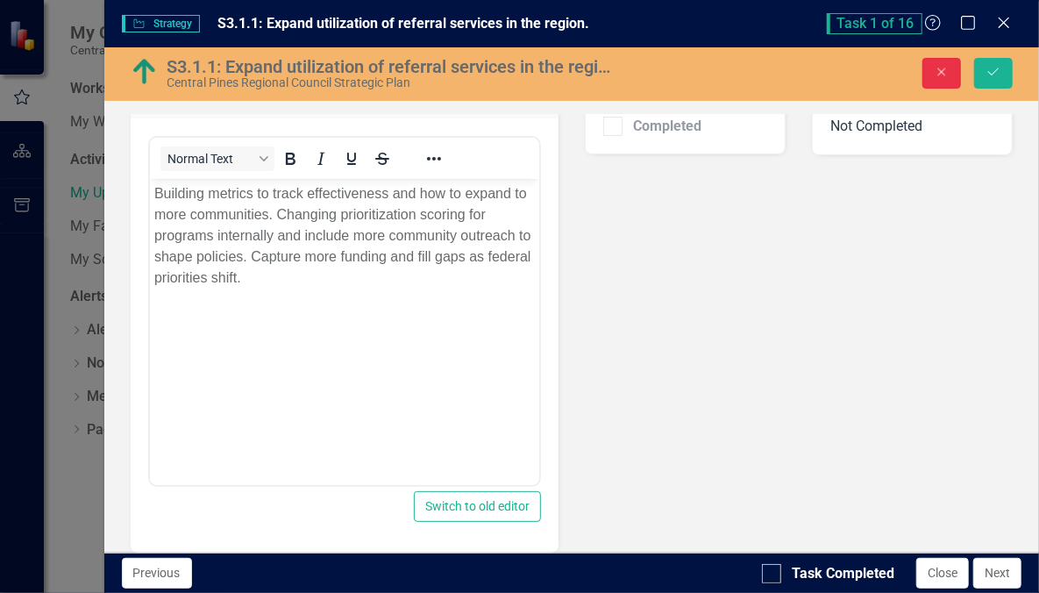
click at [924, 70] on button "Close" at bounding box center [941, 73] width 39 height 31
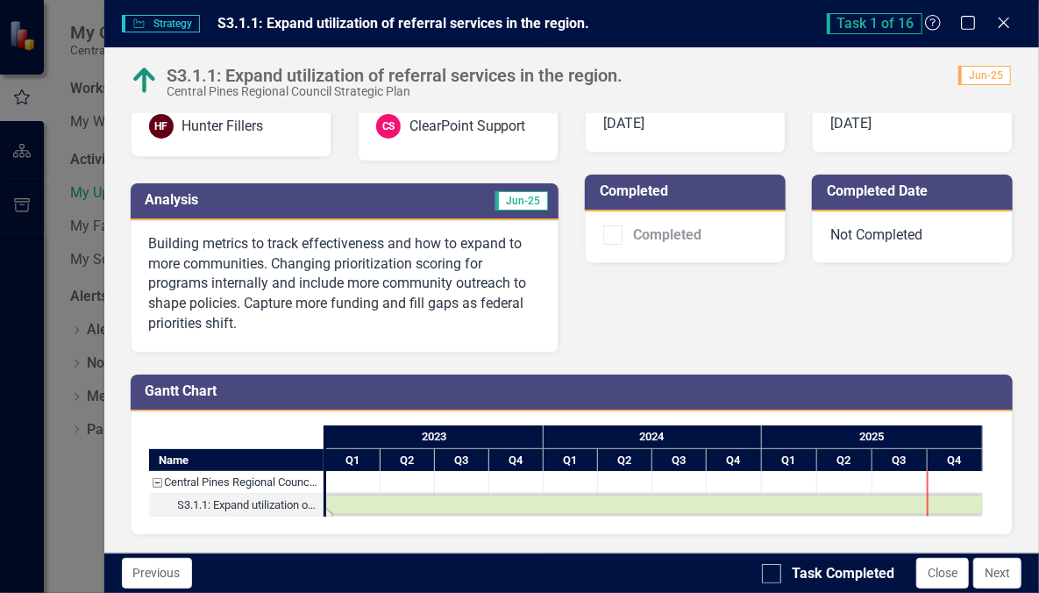
scroll to position [184, 0]
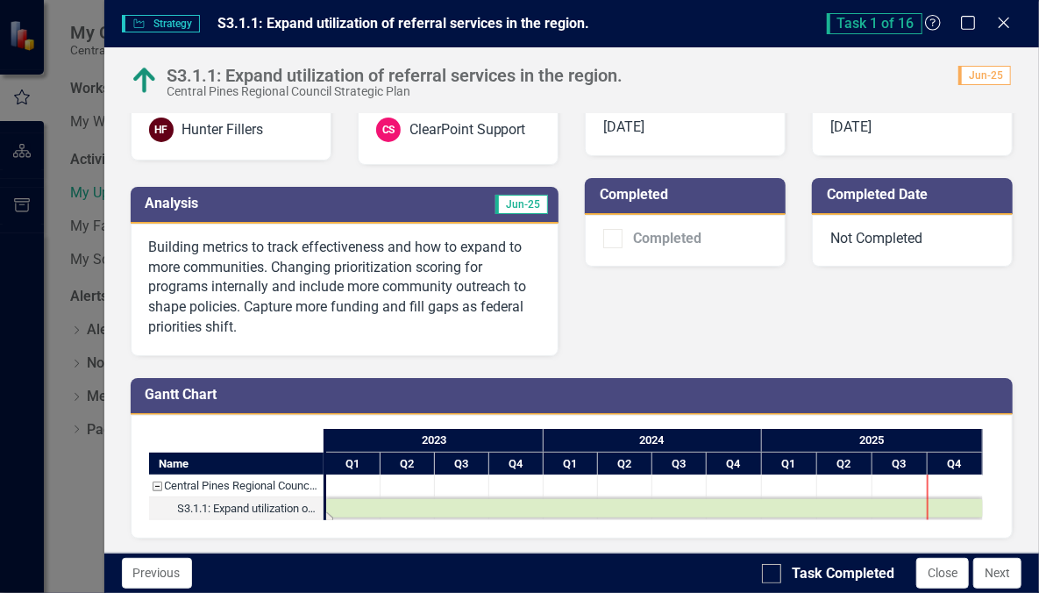
click at [481, 499] on div "Task: Start date: 2023-01-01 End date: 2025-12-31" at bounding box center [654, 508] width 657 height 18
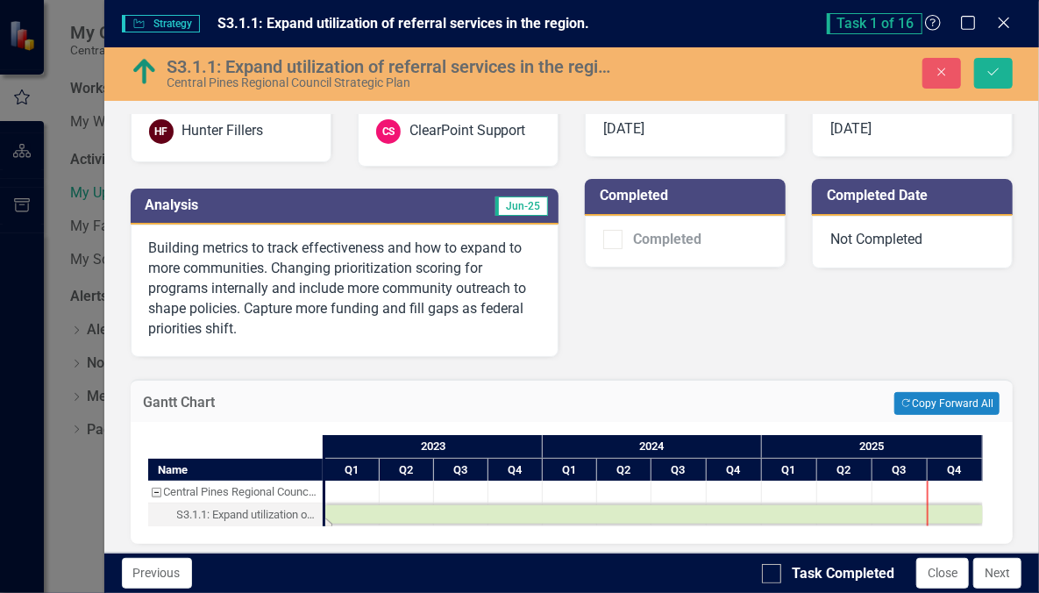
click at [522, 300] on p "Building metrics to track effectiveness and how to expand to more communities. …" at bounding box center [344, 288] width 391 height 100
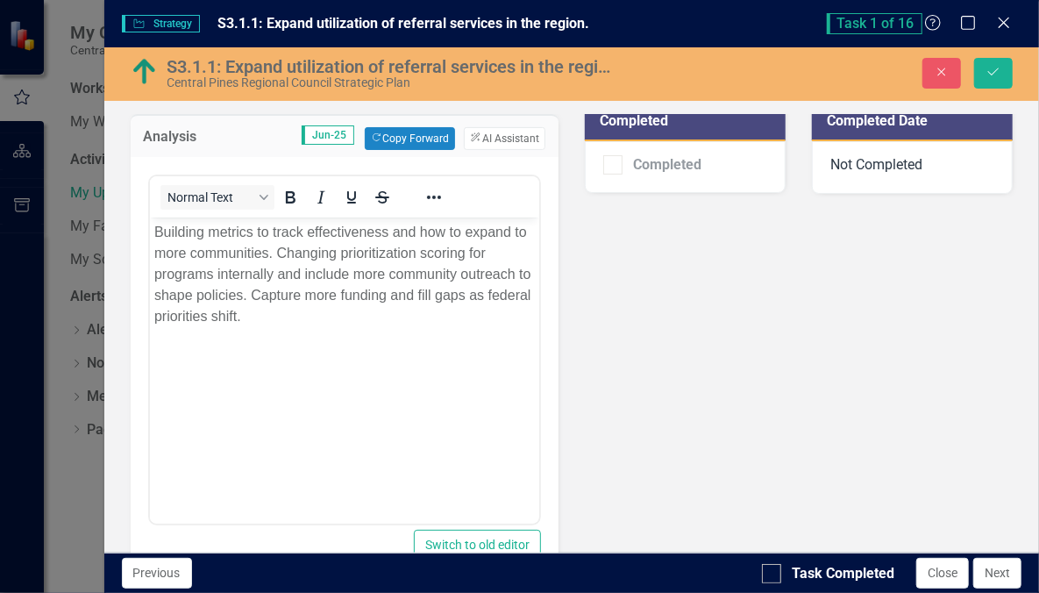
scroll to position [261, 0]
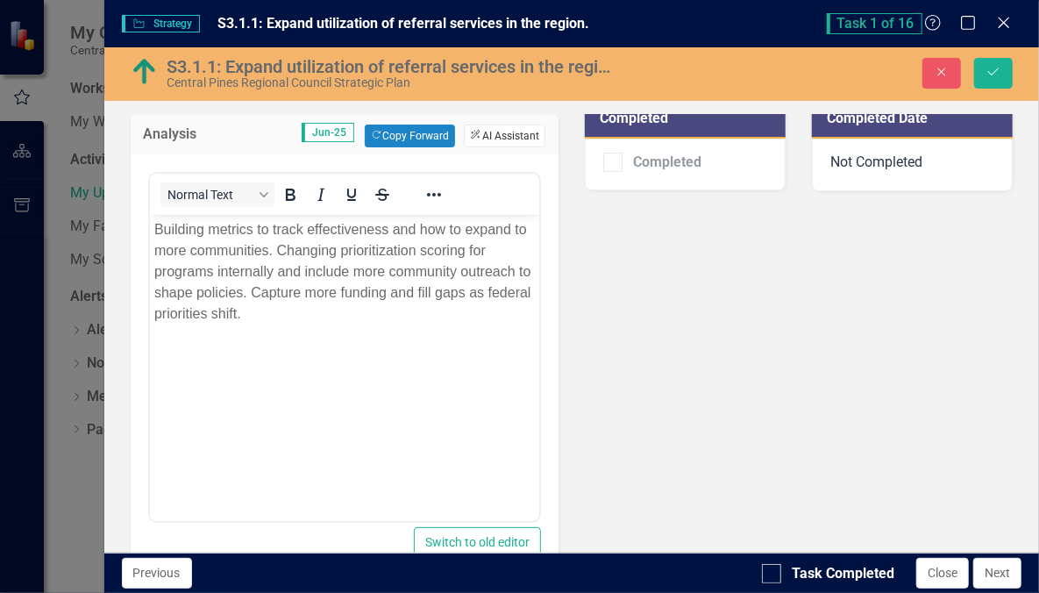
click at [509, 129] on button "ClearPoint AI AI Assistant" at bounding box center [504, 135] width 81 height 23
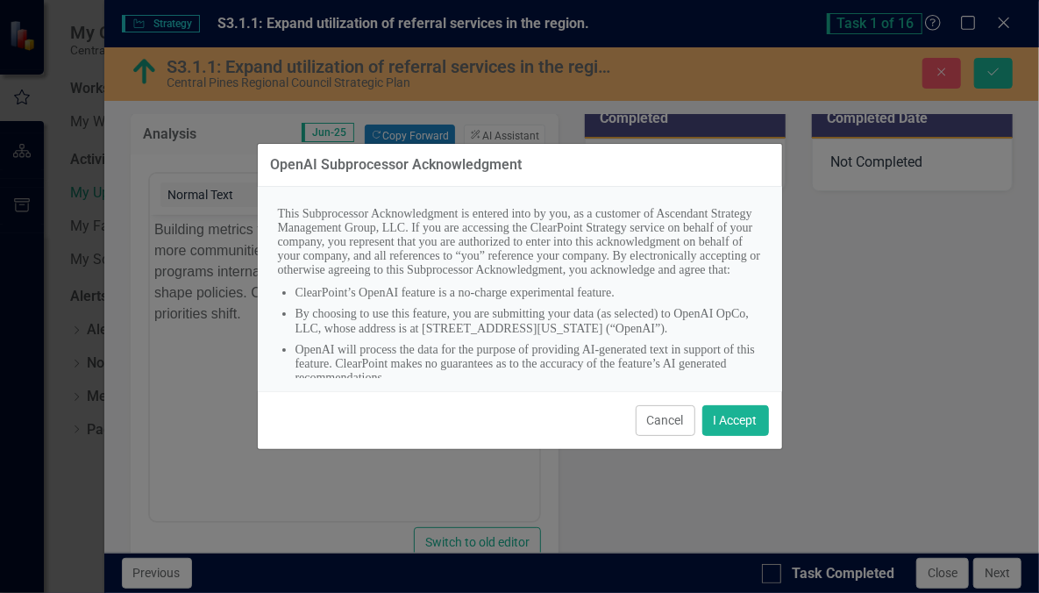
scroll to position [70, 0]
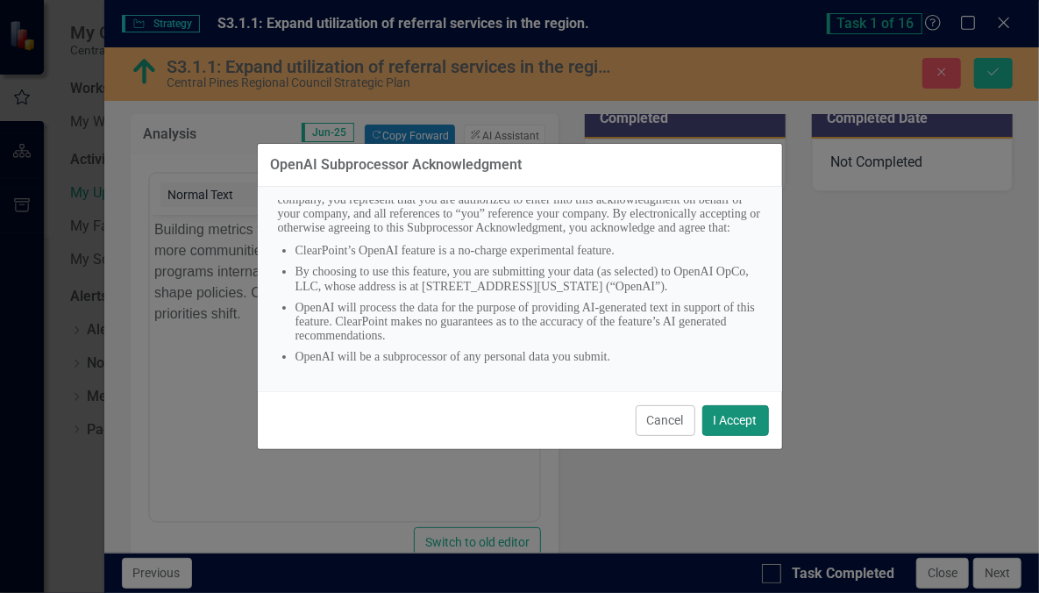
click at [739, 421] on button "I Accept" at bounding box center [735, 420] width 67 height 31
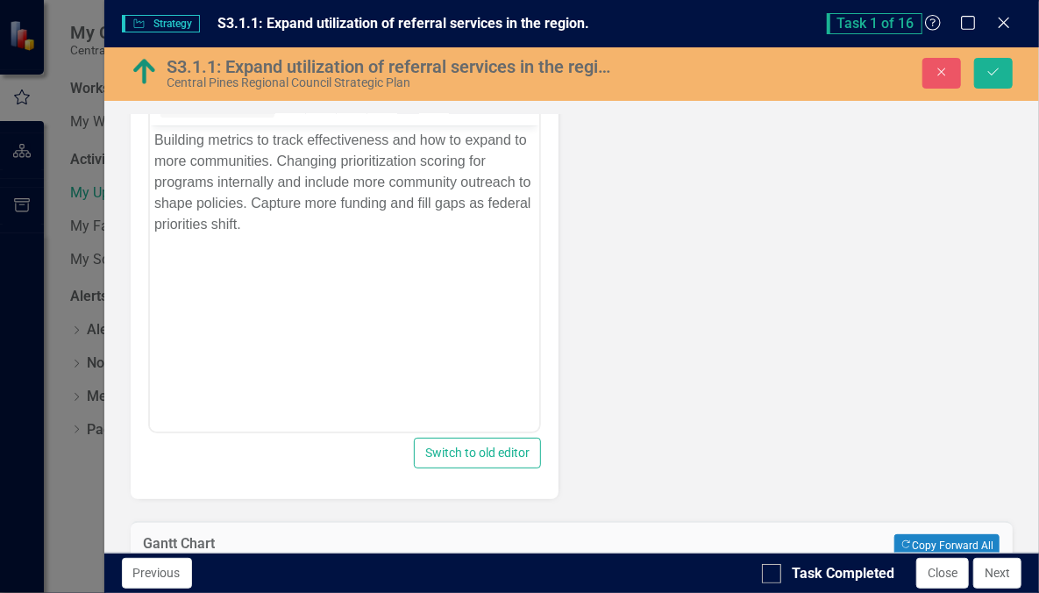
scroll to position [261, 0]
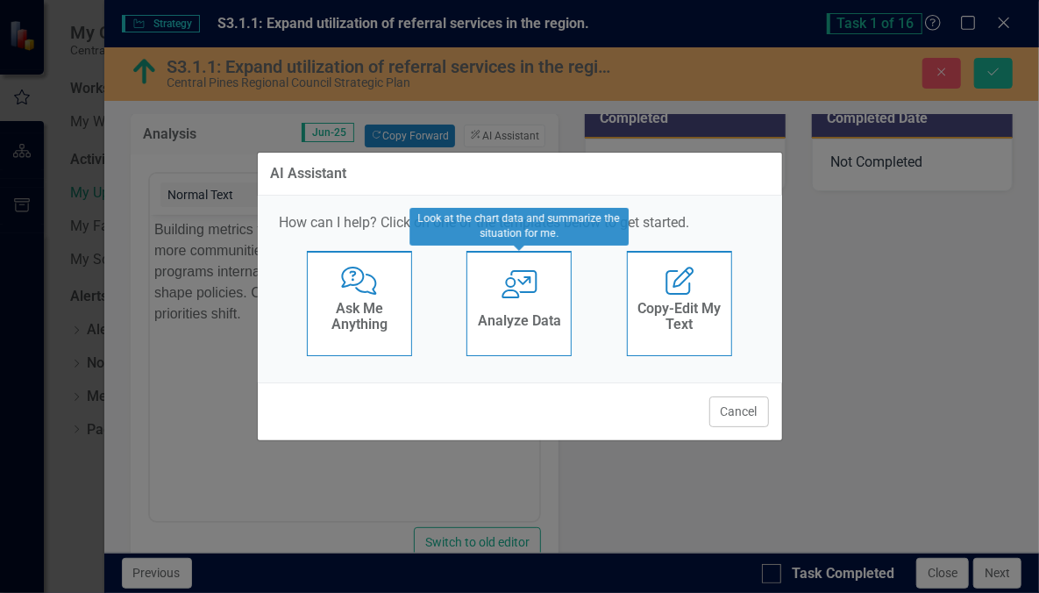
click at [497, 317] on h4 "Analyze Data" at bounding box center [519, 321] width 83 height 16
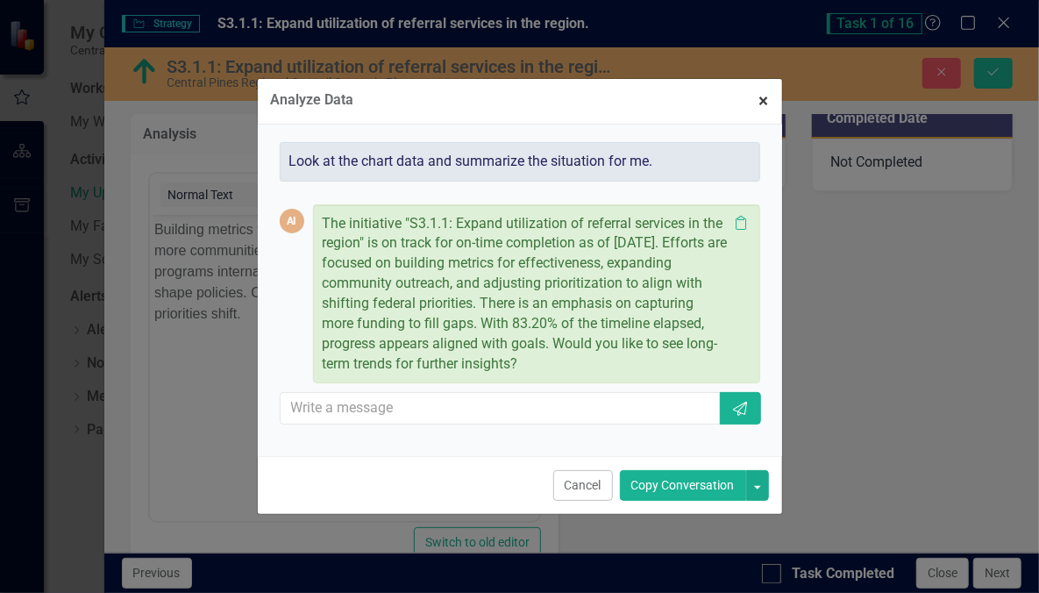
click at [760, 102] on span "×" at bounding box center [764, 100] width 10 height 21
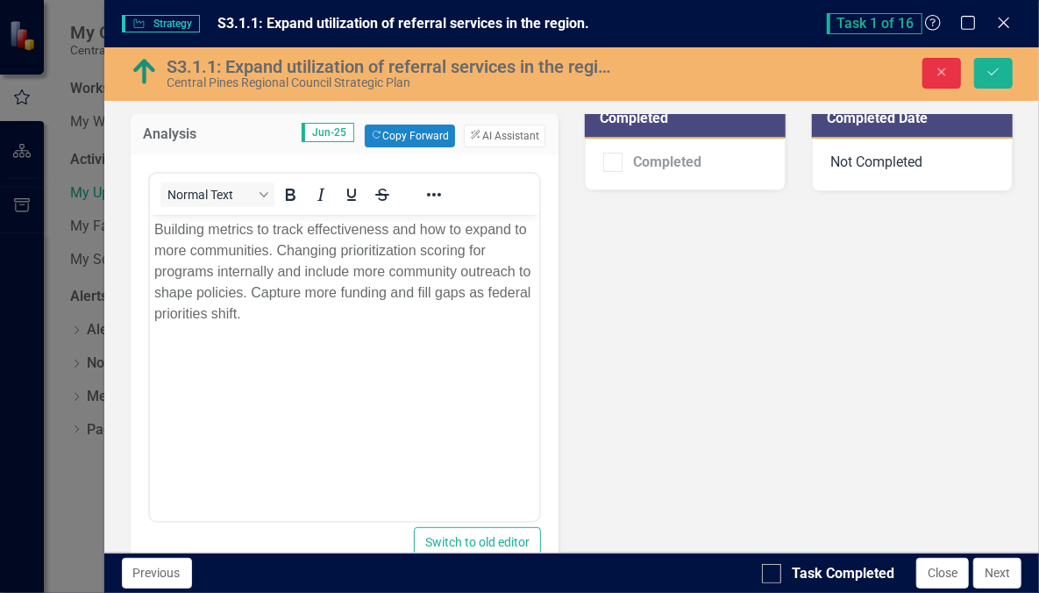
click at [952, 67] on button "Close" at bounding box center [941, 73] width 39 height 31
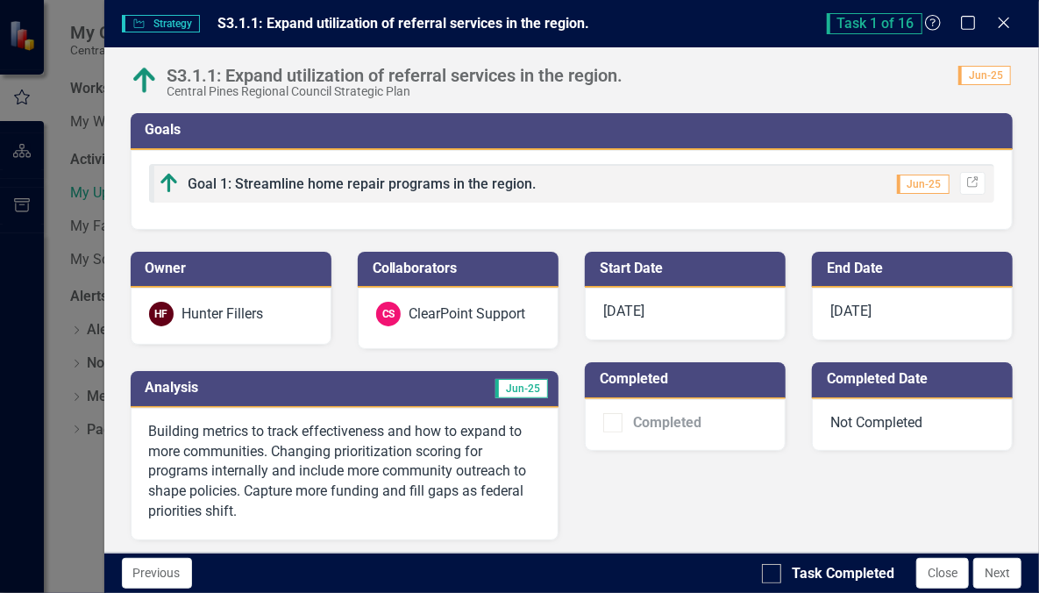
scroll to position [184, 0]
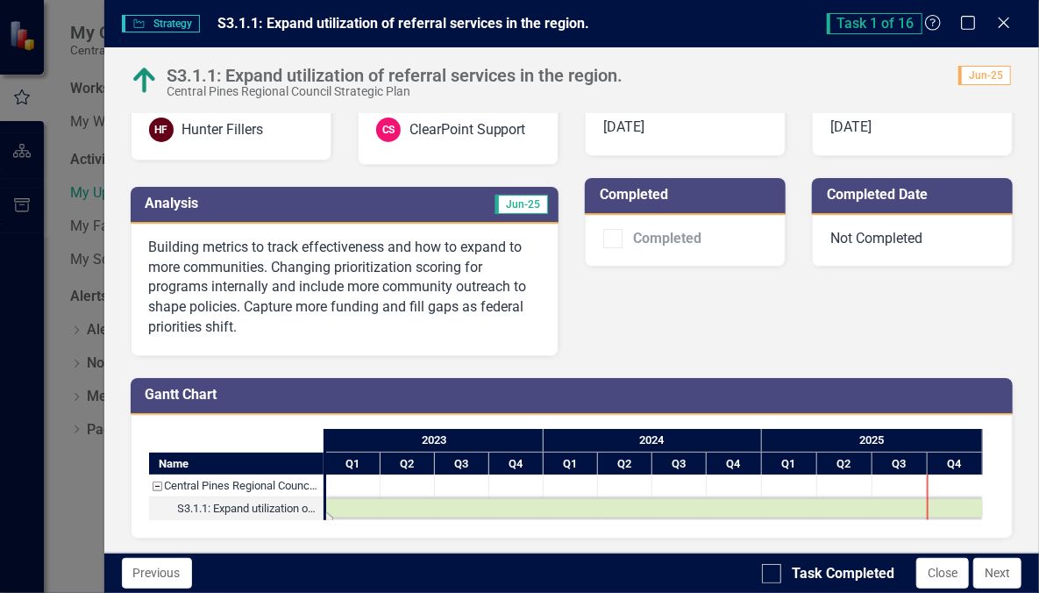
click at [380, 501] on div "Task: Start date: 2023-01-01 End date: 2025-12-31" at bounding box center [654, 508] width 657 height 18
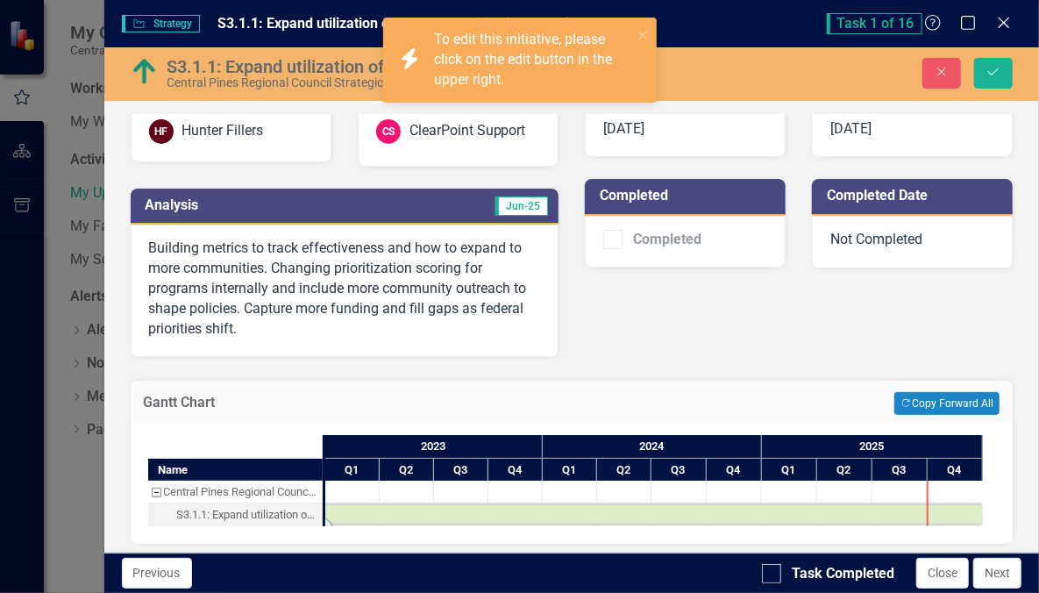
click at [516, 52] on div "To edit this initiative, please click on the edit button in the upper right." at bounding box center [533, 60] width 198 height 60
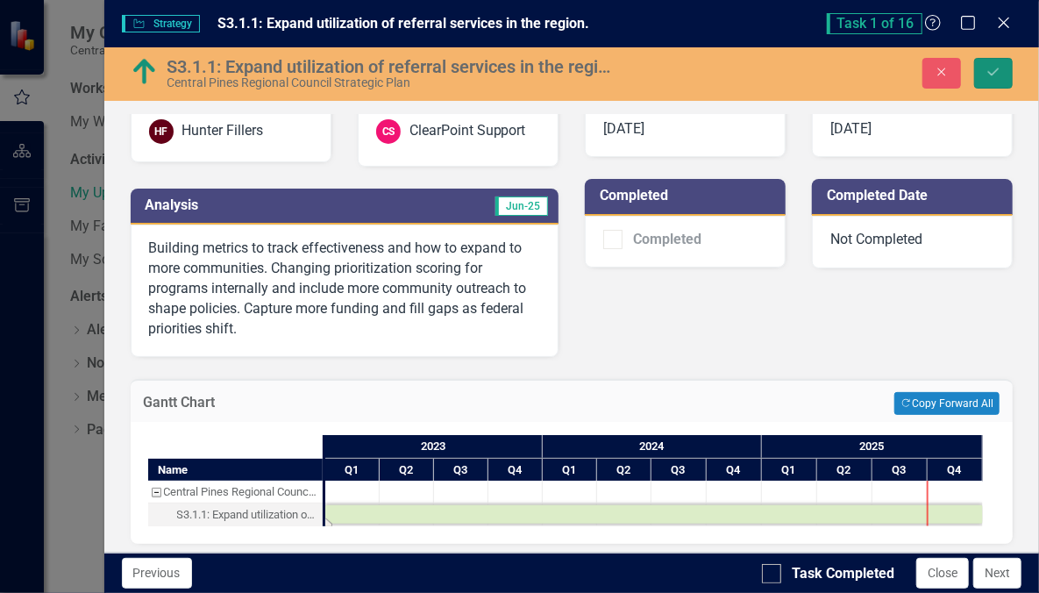
click at [994, 79] on button "Save" at bounding box center [993, 73] width 39 height 31
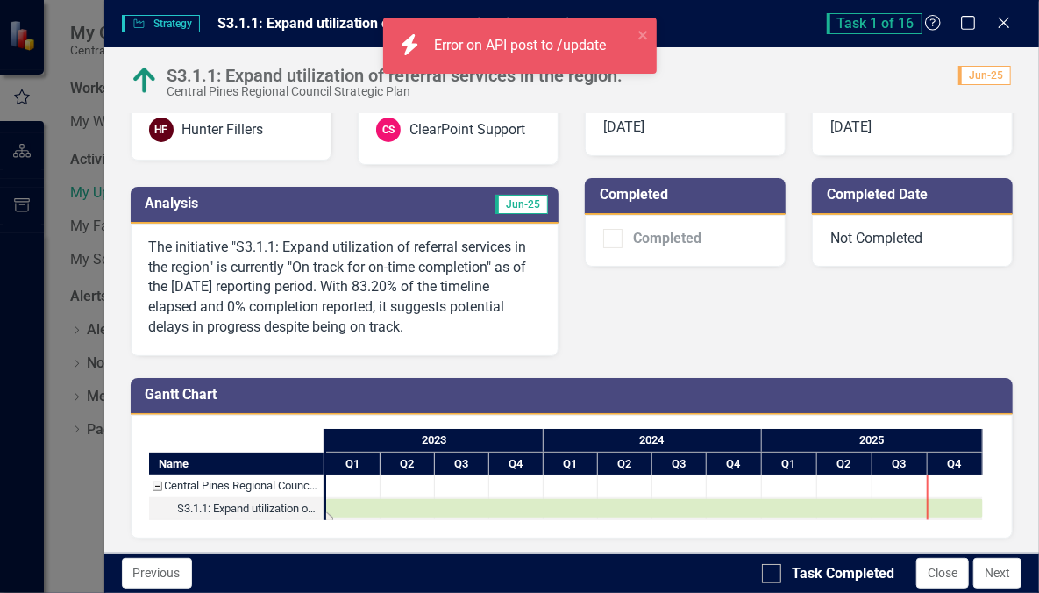
click at [381, 499] on div "Task: Start date: 2023-01-01 End date: 2025-12-31" at bounding box center [654, 508] width 657 height 18
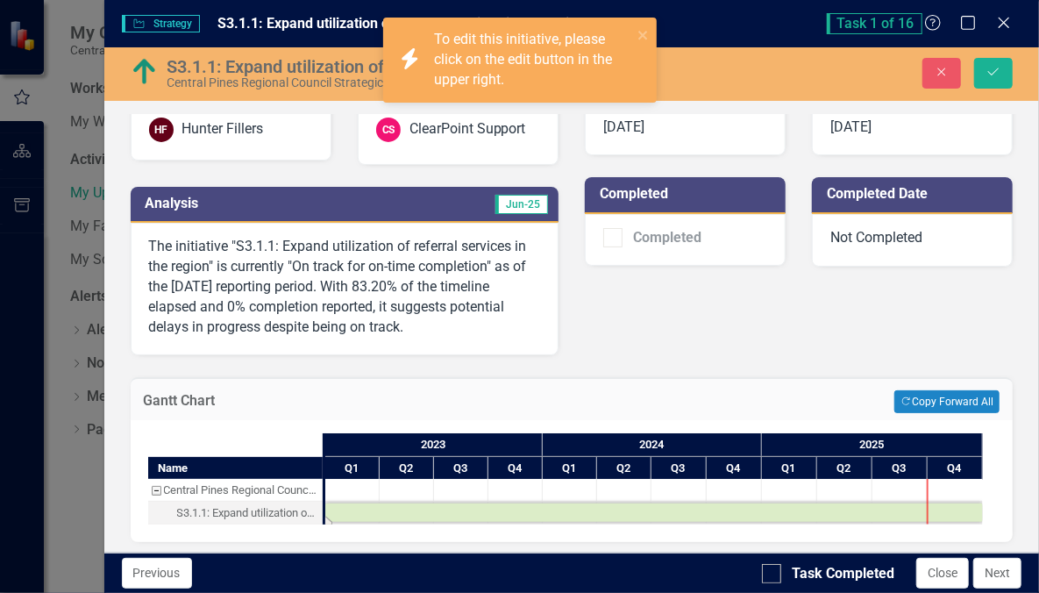
scroll to position [190, 0]
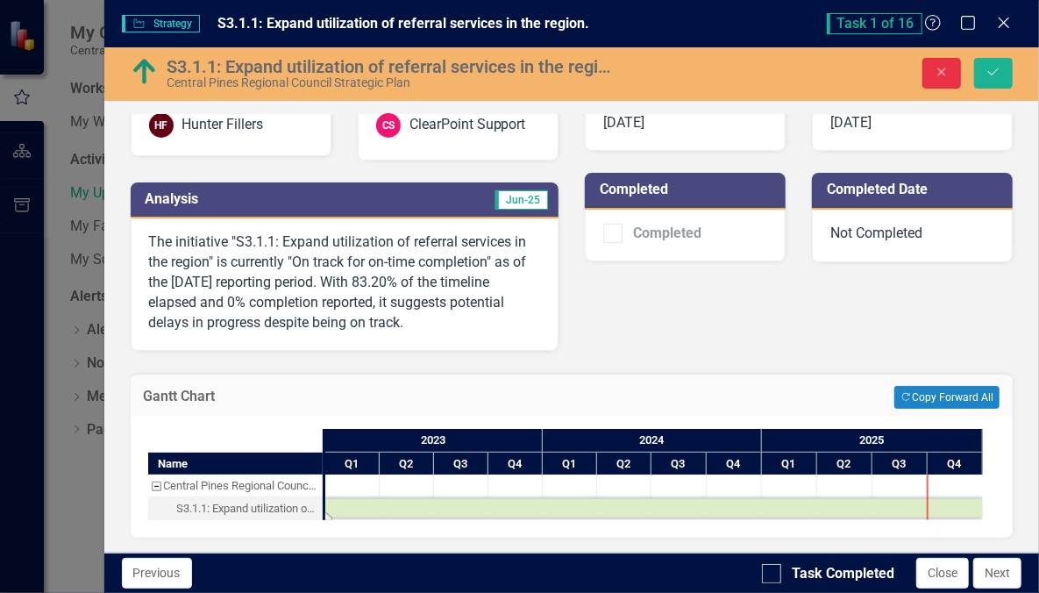
click at [947, 84] on button "Close" at bounding box center [941, 73] width 39 height 31
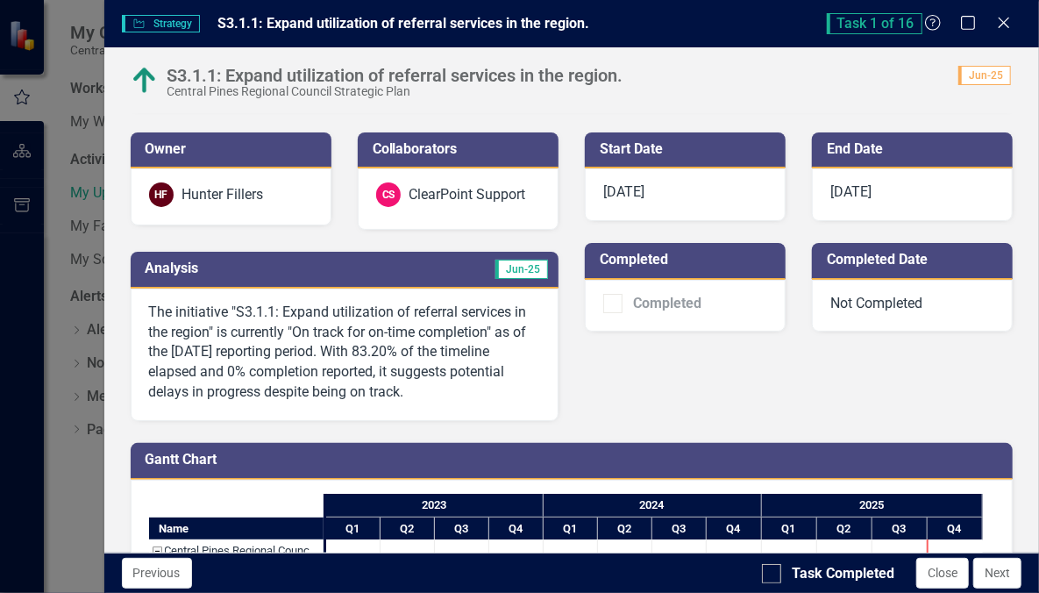
scroll to position [184, 0]
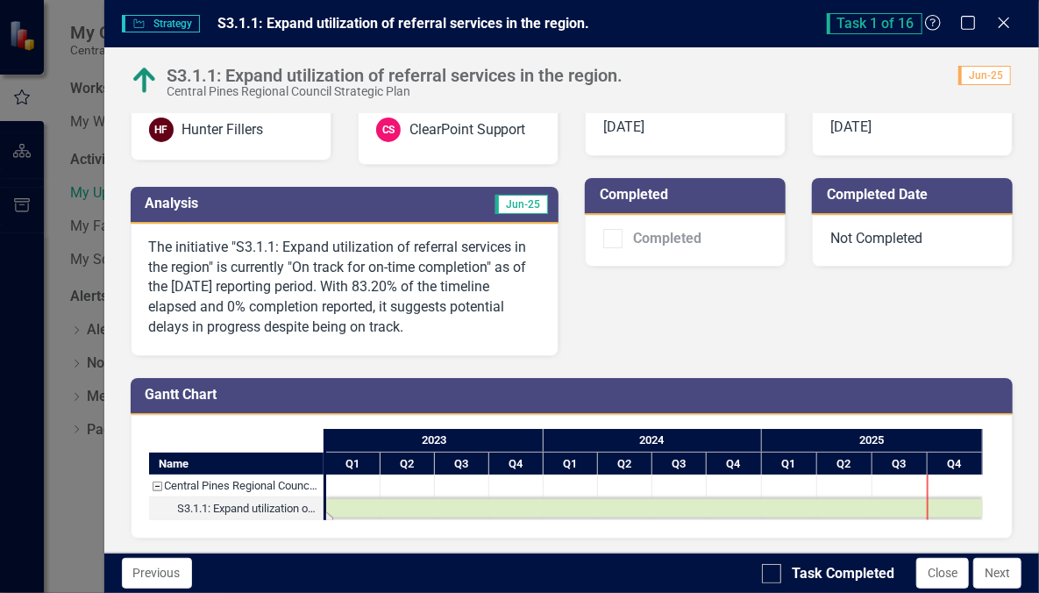
click at [467, 269] on p "The initiative "S3.1.1: Expand utilization of referral services in the region" …" at bounding box center [344, 288] width 391 height 100
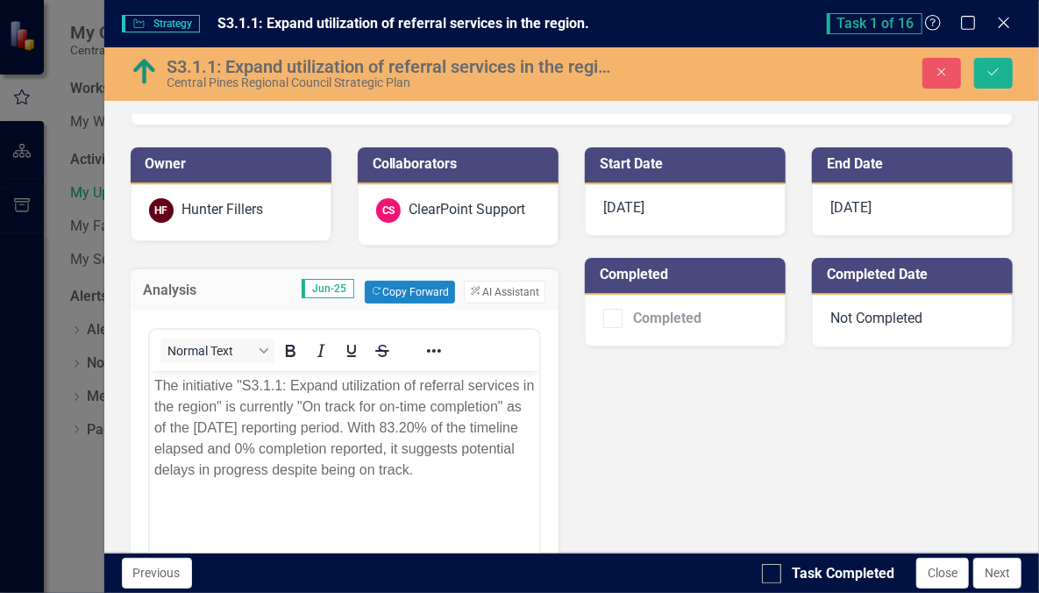
scroll to position [100, 0]
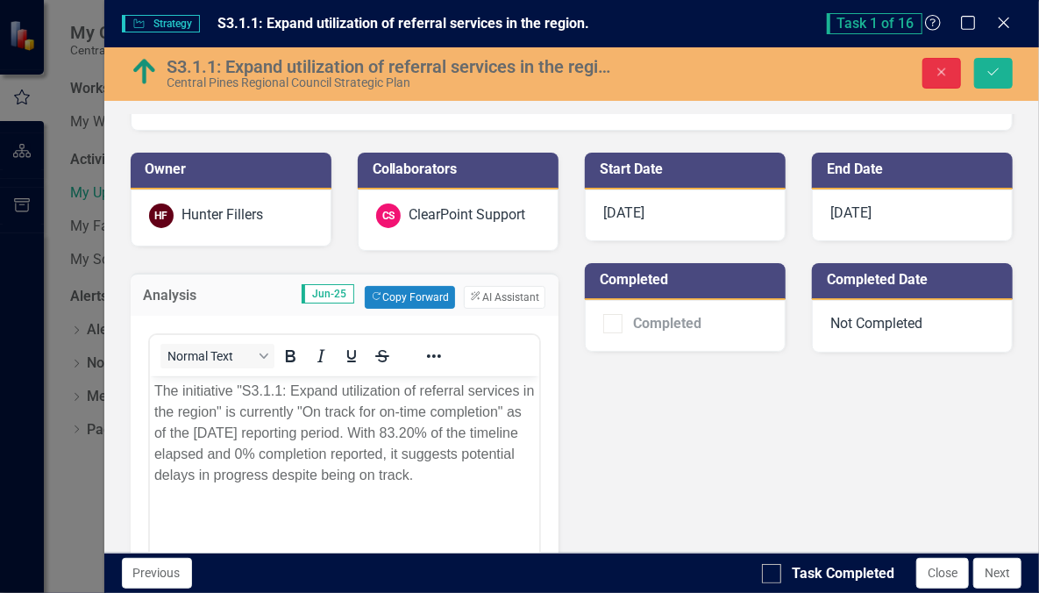
click at [949, 66] on icon "Close" at bounding box center [942, 72] width 16 height 12
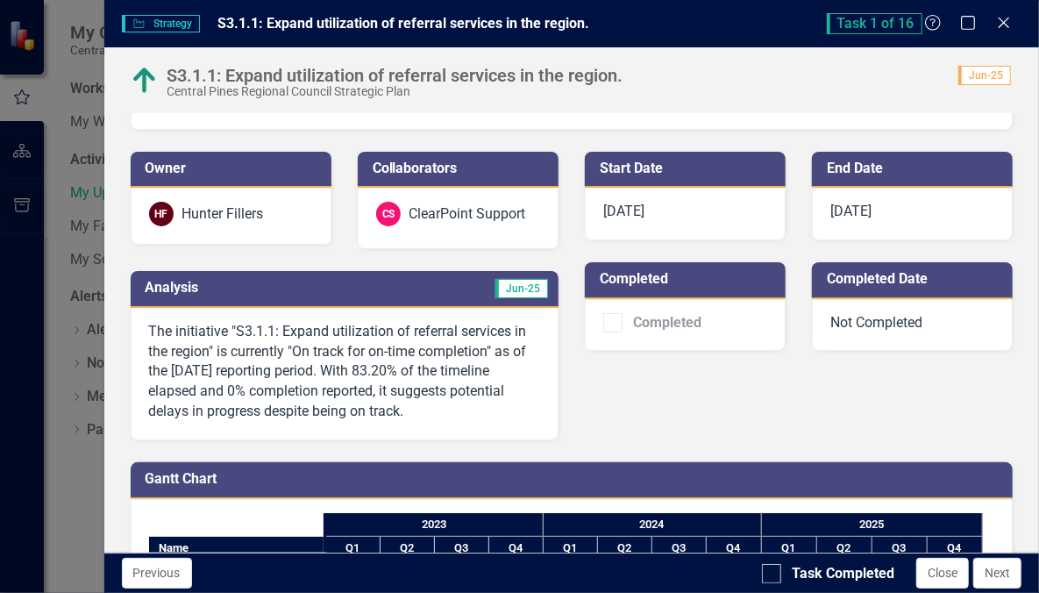
click at [909, 31] on span "Task 1 of 16" at bounding box center [875, 23] width 96 height 21
click at [874, 16] on span "Task 1 of 16" at bounding box center [875, 23] width 96 height 21
click at [845, 16] on span "Task 1 of 16" at bounding box center [875, 23] width 96 height 21
click at [1002, 25] on icon "Close" at bounding box center [1003, 22] width 22 height 17
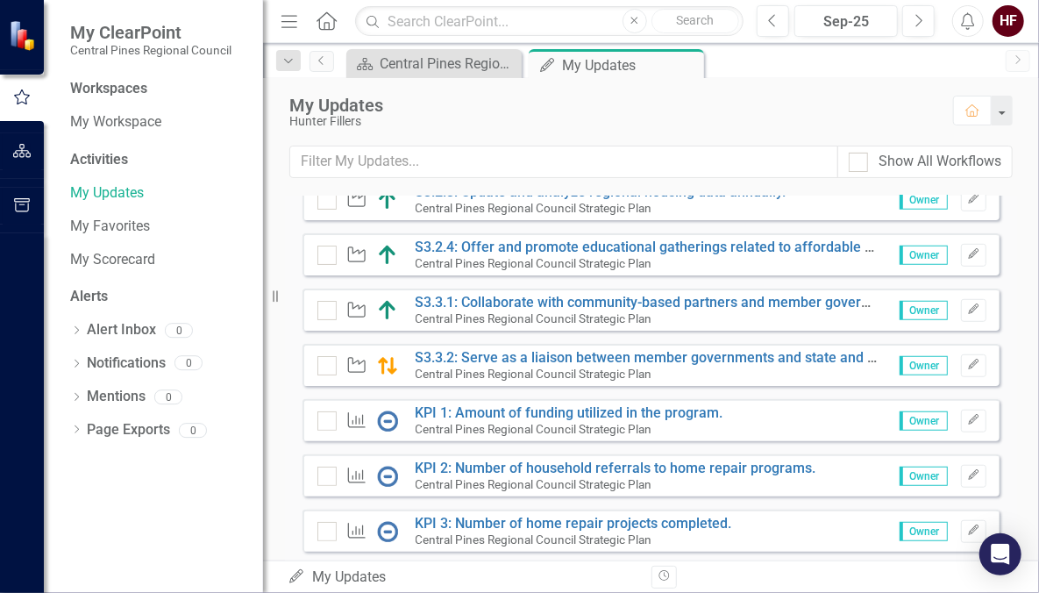
scroll to position [566, 0]
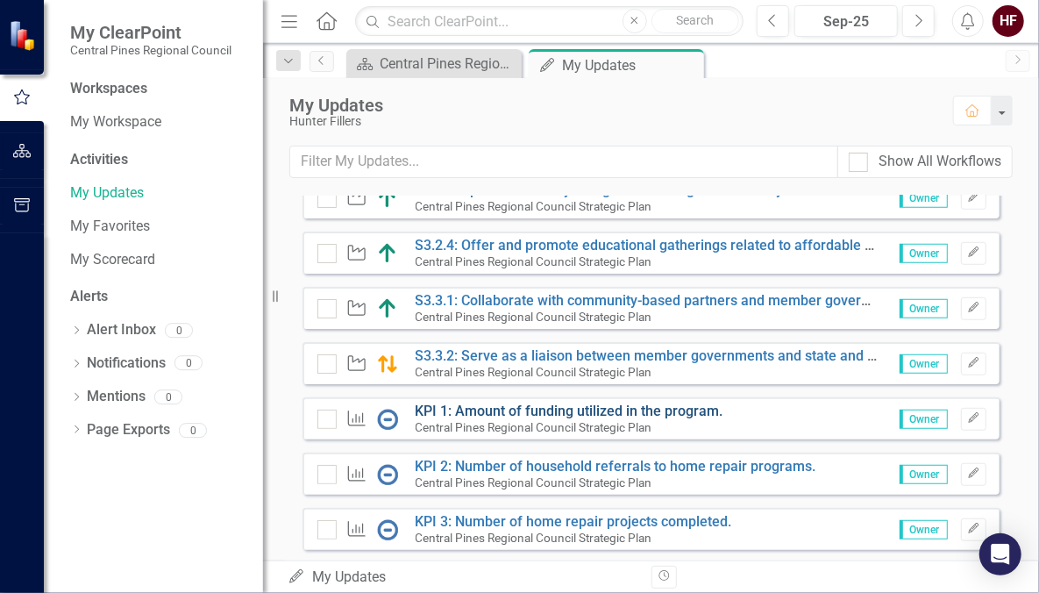
click at [460, 419] on link "KPI 1: Amount of funding utilized in the program." at bounding box center [570, 410] width 308 height 17
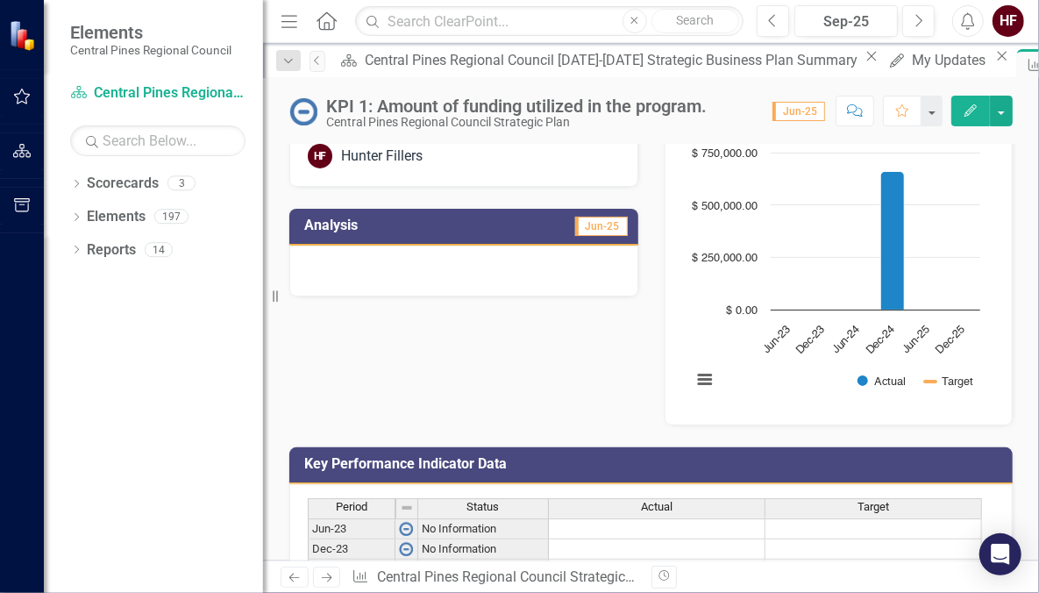
scroll to position [191, 0]
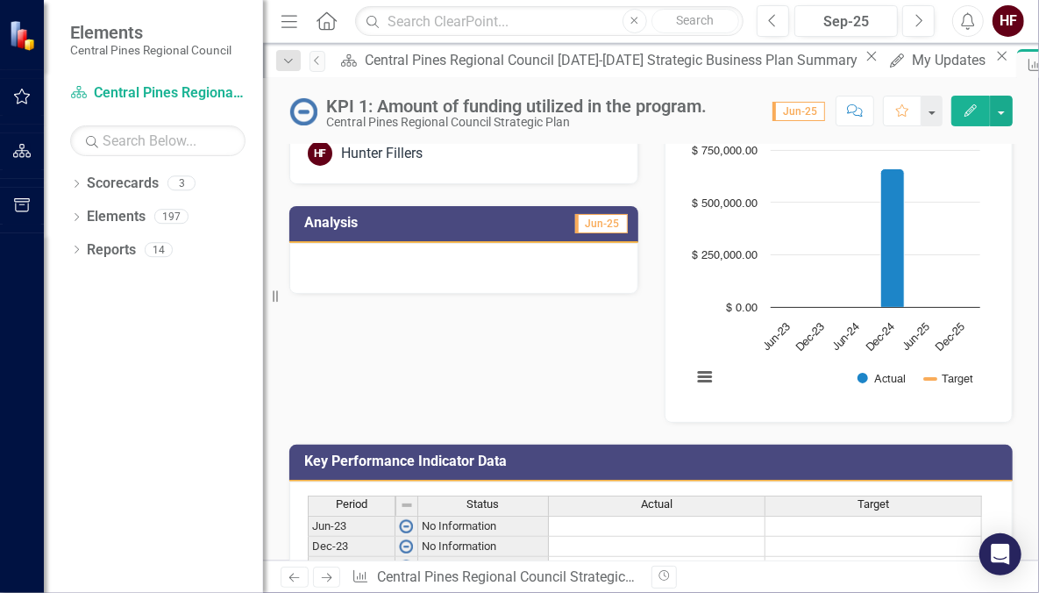
click at [760, 335] on text "Jun-23" at bounding box center [776, 337] width 32 height 32
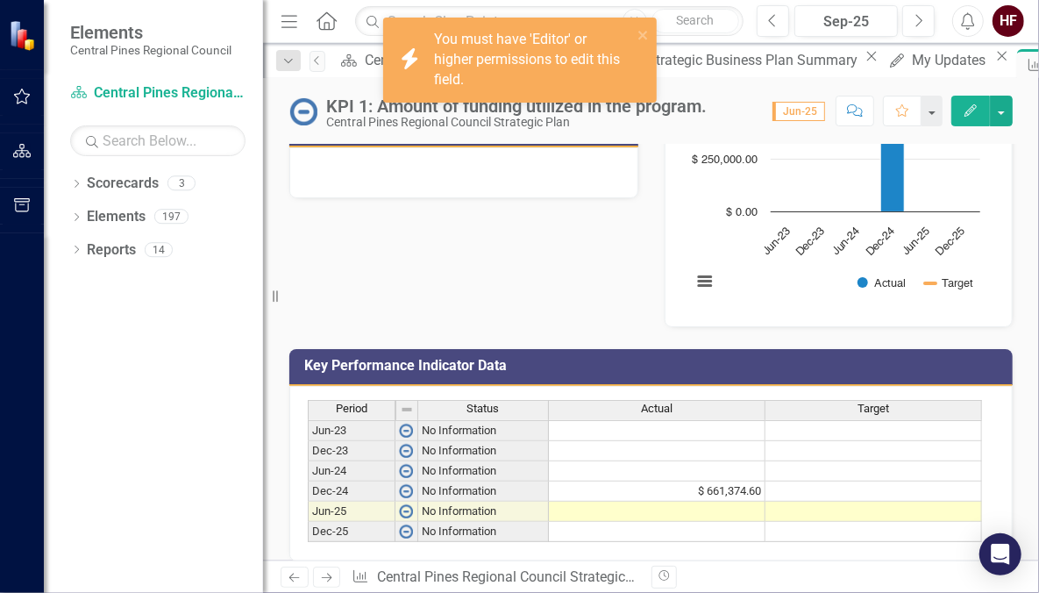
scroll to position [342, 0]
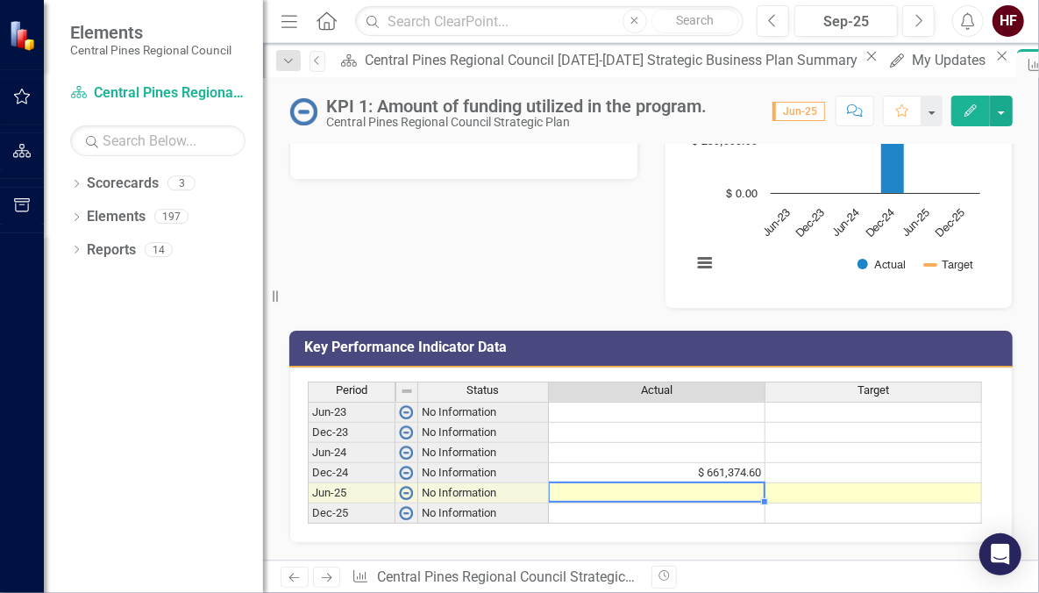
click at [630, 483] on td at bounding box center [657, 493] width 217 height 20
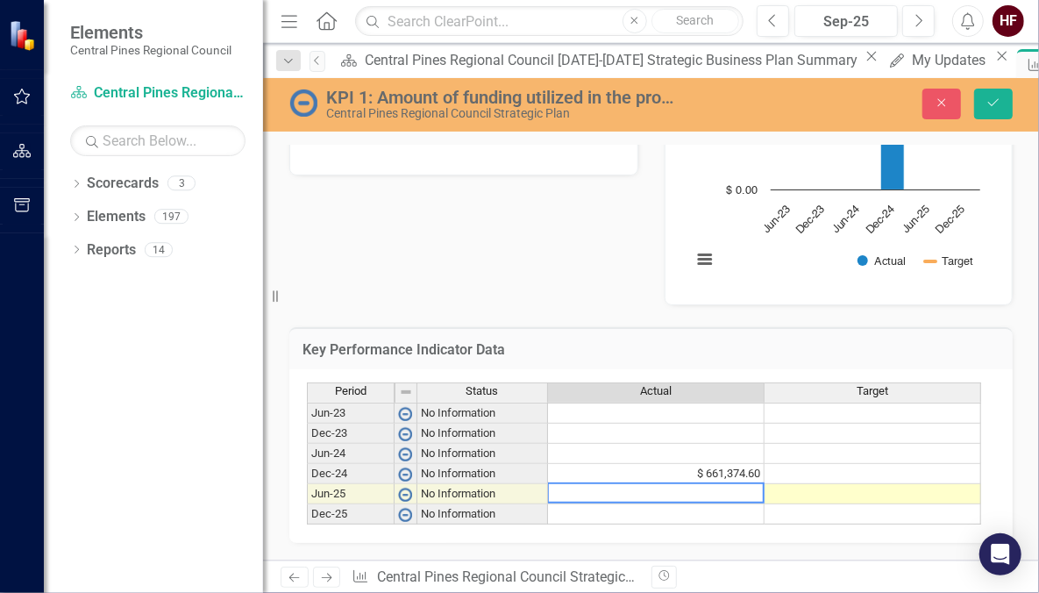
click at [307, 430] on div "Period Status Actual Target Jun-23 No Information Dec-23 No Information Jun-24 …" at bounding box center [307, 453] width 0 height 142
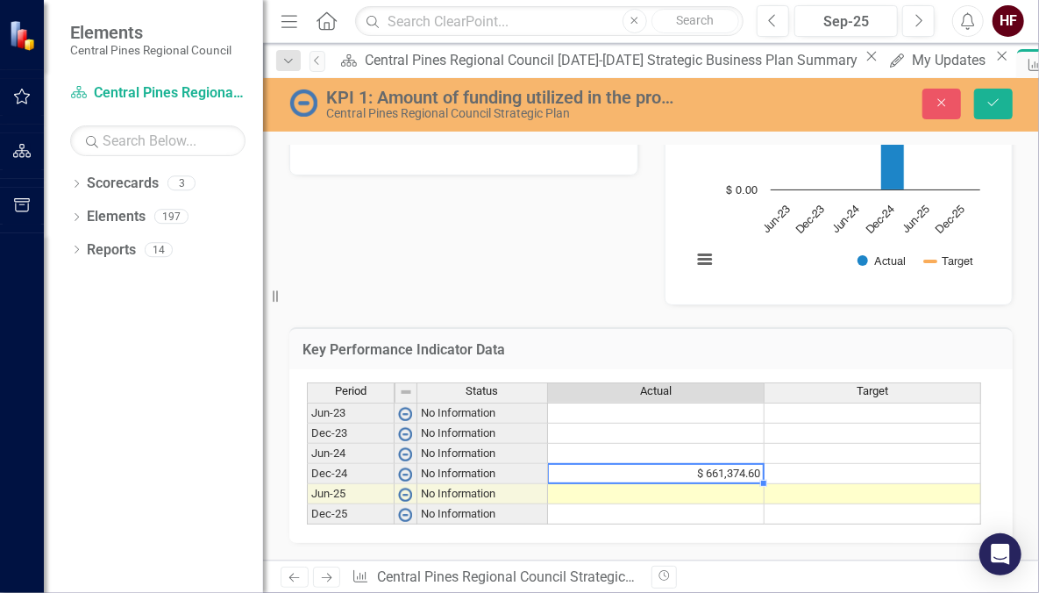
click at [651, 463] on div at bounding box center [655, 464] width 217 height 2
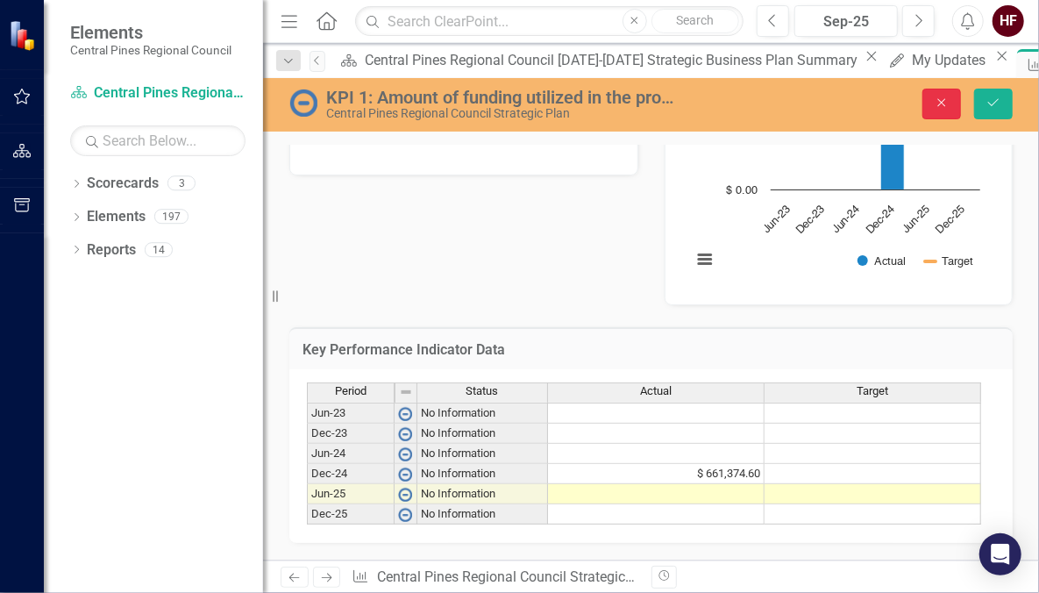
click at [935, 97] on icon "Close" at bounding box center [942, 102] width 16 height 12
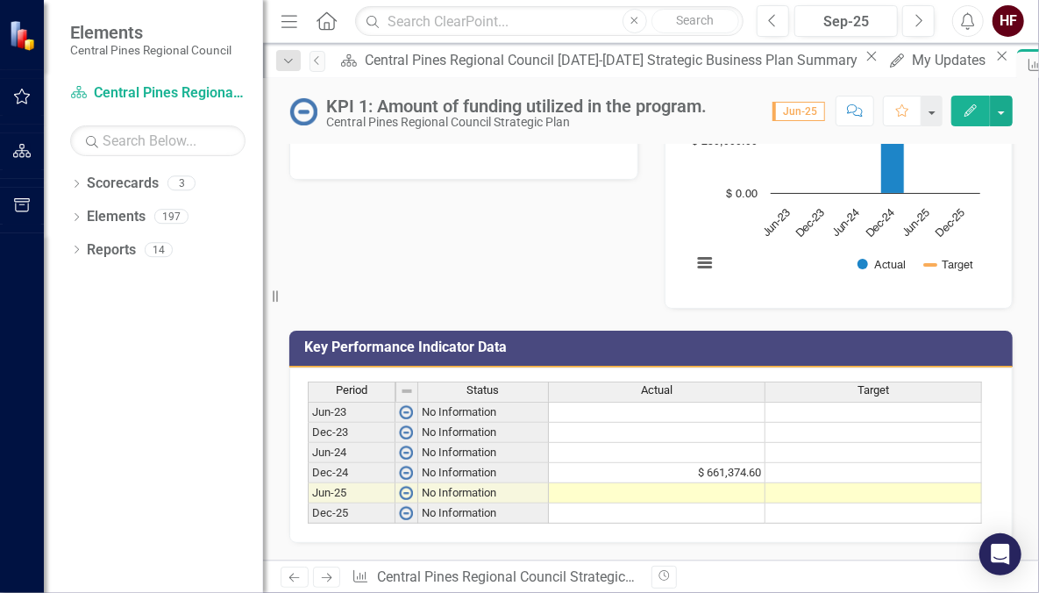
scroll to position [0, 0]
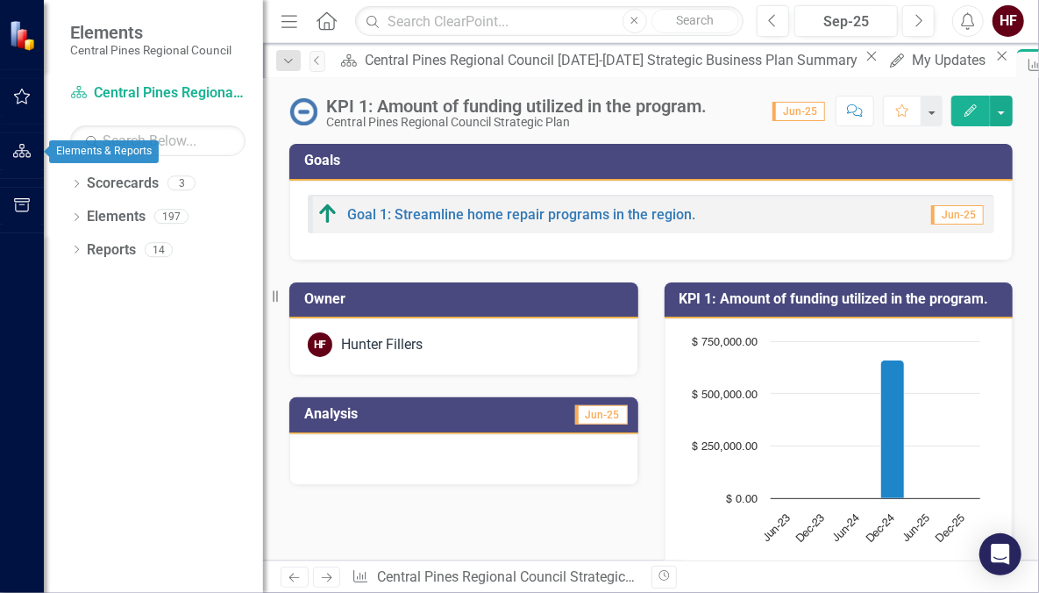
click at [25, 137] on button "button" at bounding box center [22, 151] width 39 height 37
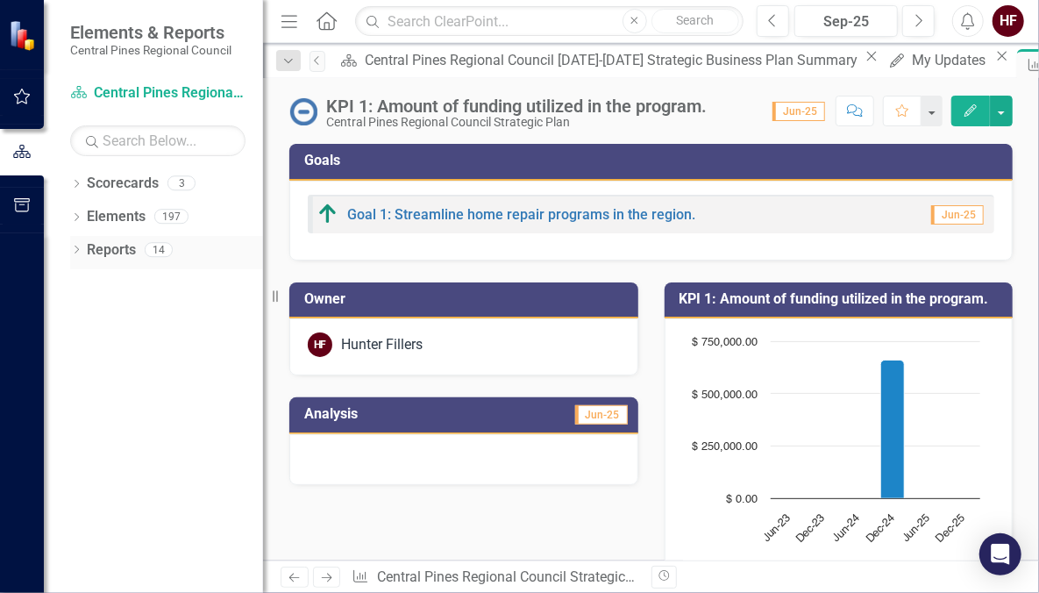
click at [75, 248] on icon "Dropdown" at bounding box center [76, 251] width 12 height 10
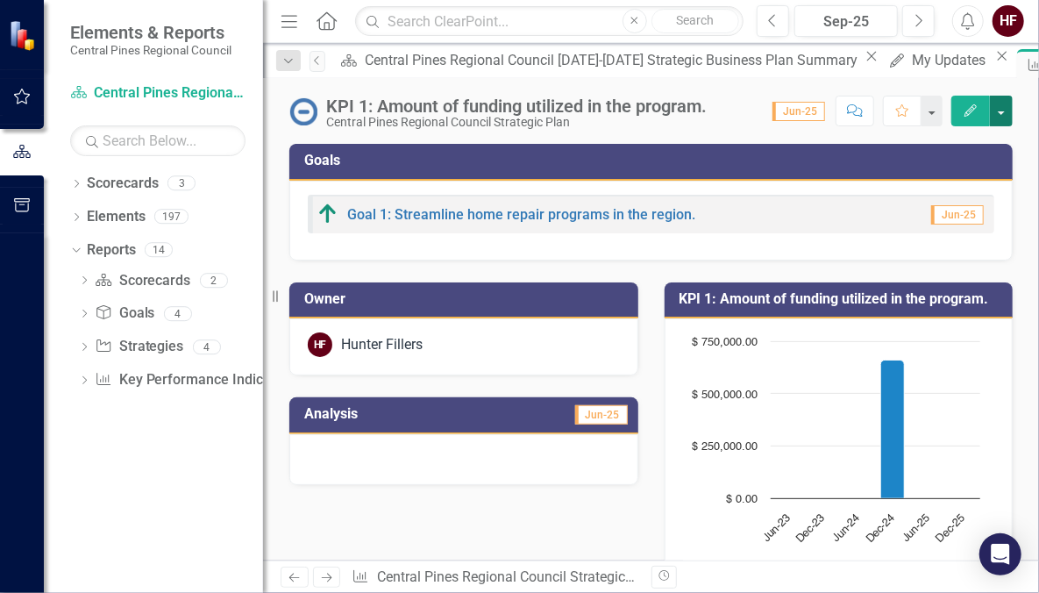
click at [1000, 111] on button "button" at bounding box center [1001, 111] width 23 height 31
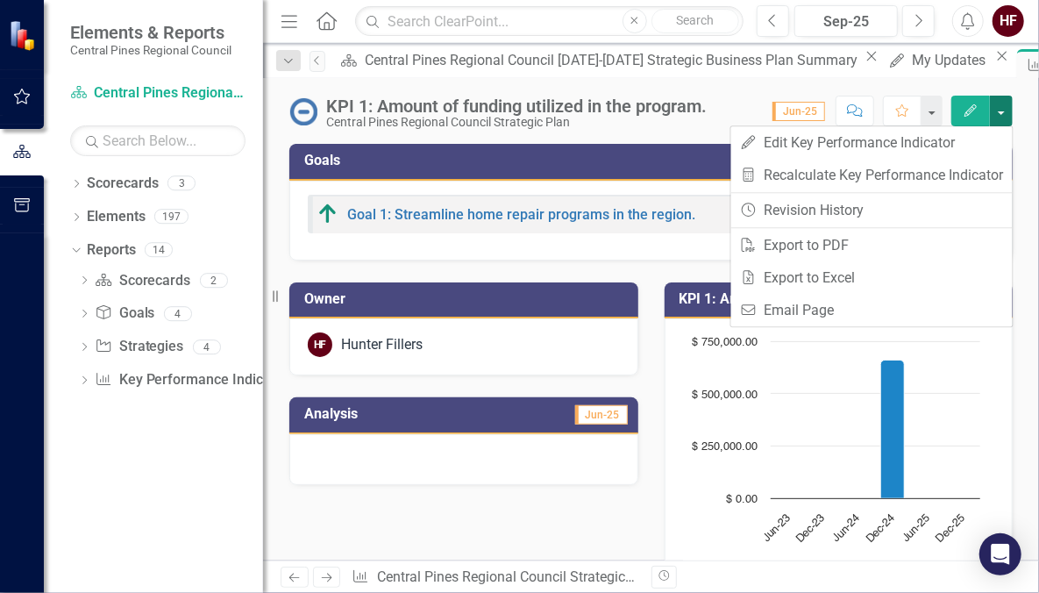
click at [1000, 111] on button "button" at bounding box center [1001, 111] width 23 height 31
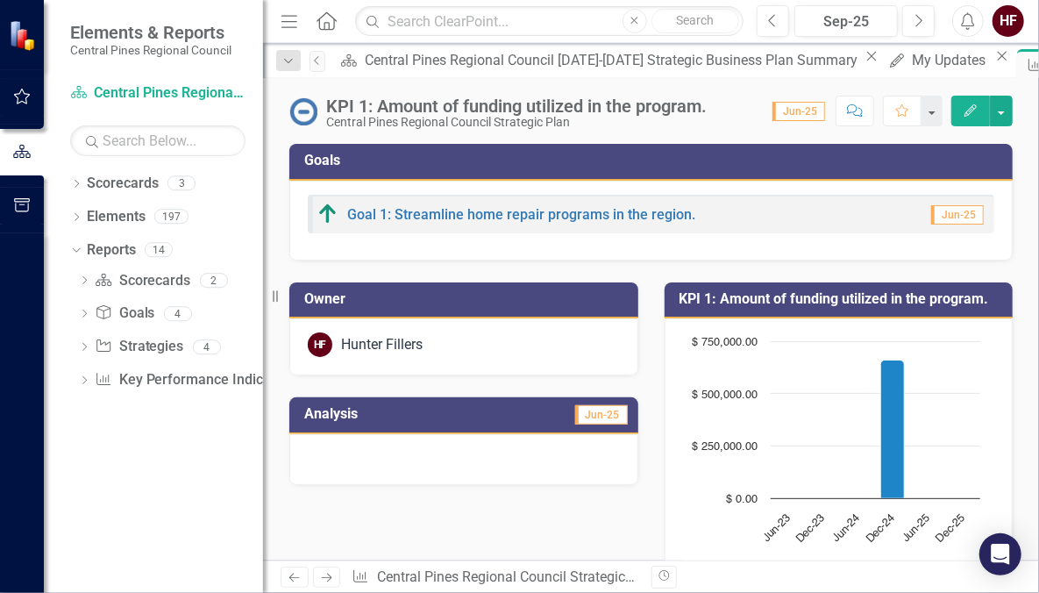
click at [845, 105] on button "Comment" at bounding box center [854, 111] width 39 height 31
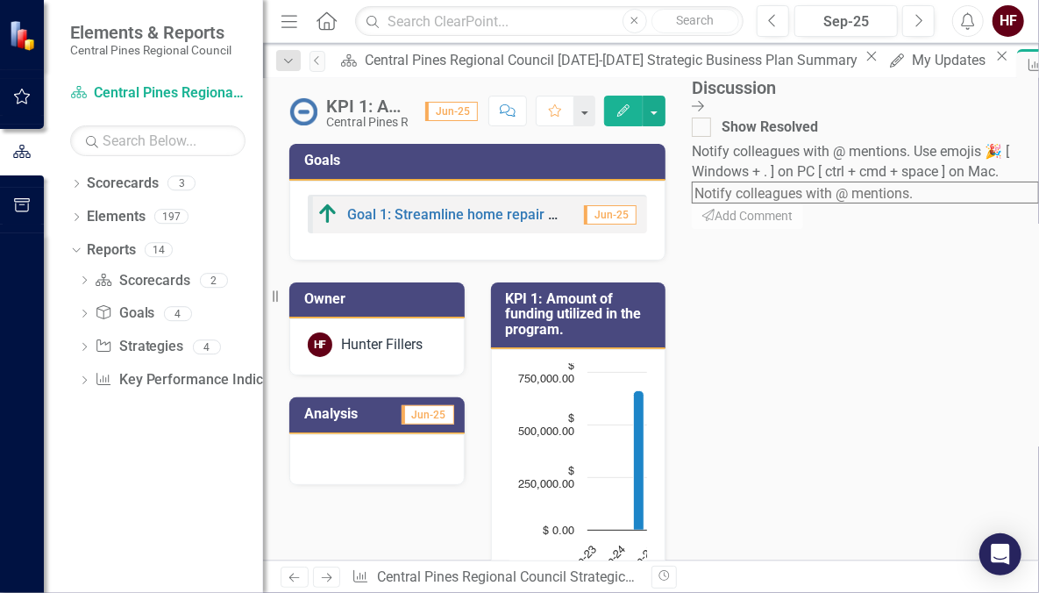
click at [899, 203] on textarea at bounding box center [865, 192] width 347 height 22
click at [82, 592] on span "Hun ter Fillers" at bounding box center [41, 601] width 82 height 17
drag, startPoint x: 941, startPoint y: 180, endPoint x: 737, endPoint y: 179, distance: 204.3
click at [737, 179] on div "KPI 1: Amount of funding utilized in the program. Central Pines Regional Counci…" at bounding box center [651, 319] width 776 height 482
type textarea "Hi @Hunter Fillers"
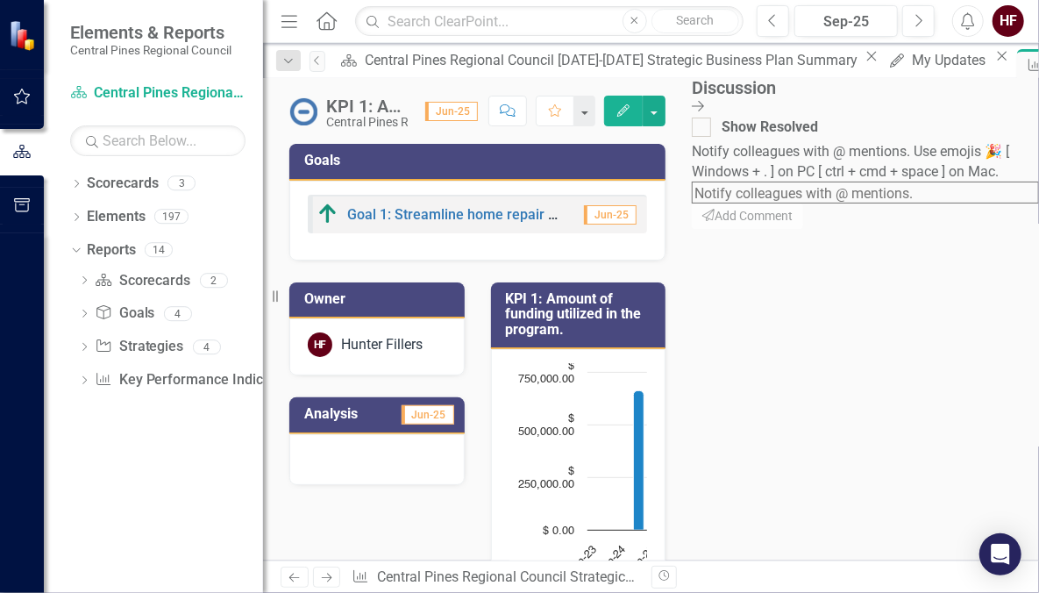
click at [704, 99] on icon "Close Discussion Bar" at bounding box center [698, 106] width 12 height 14
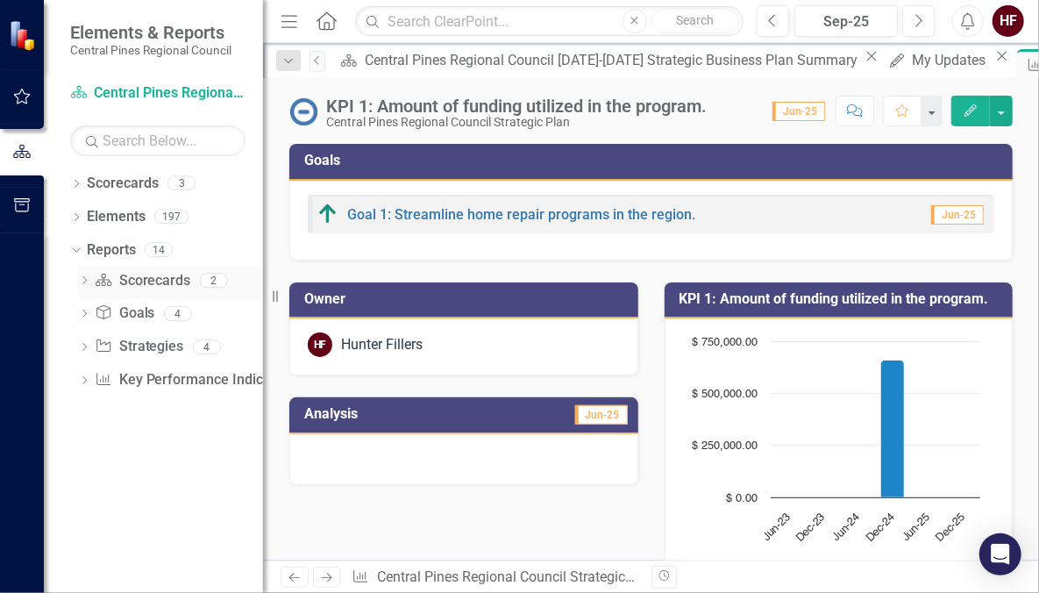
click at [88, 279] on icon "Dropdown" at bounding box center [84, 282] width 12 height 10
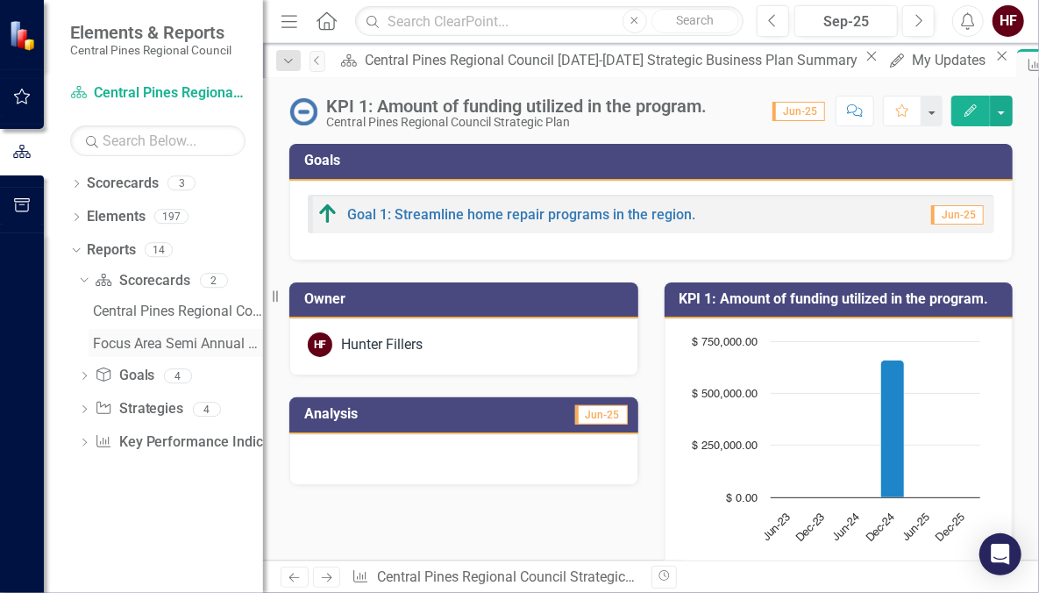
click at [152, 340] on div "Focus Area Semi Annual Updates" at bounding box center [178, 344] width 170 height 16
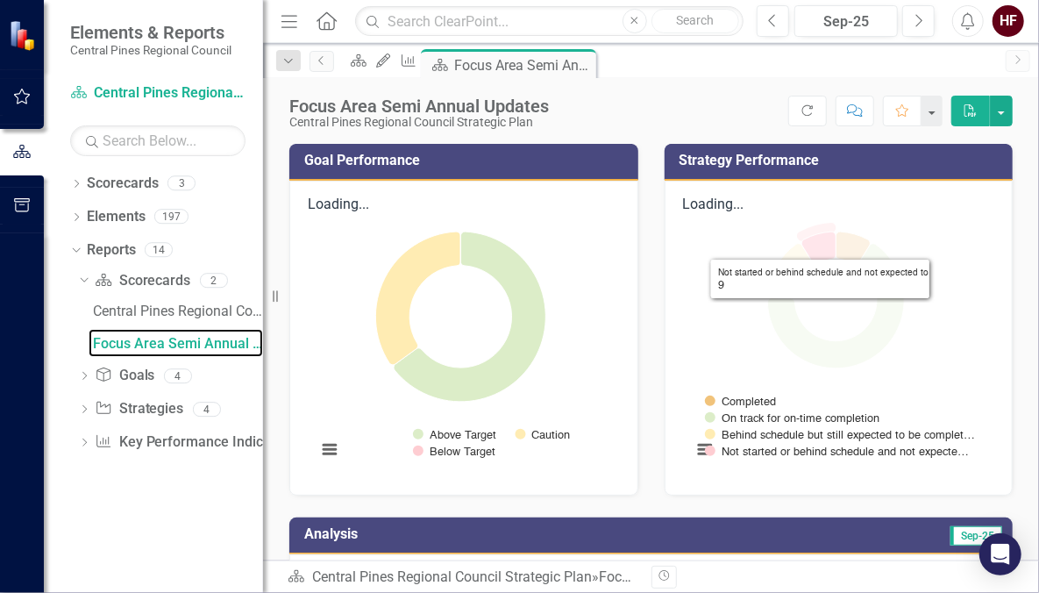
click at [813, 232] on icon "Not started or behind schedule and not expected to, 9." at bounding box center [818, 248] width 34 height 32
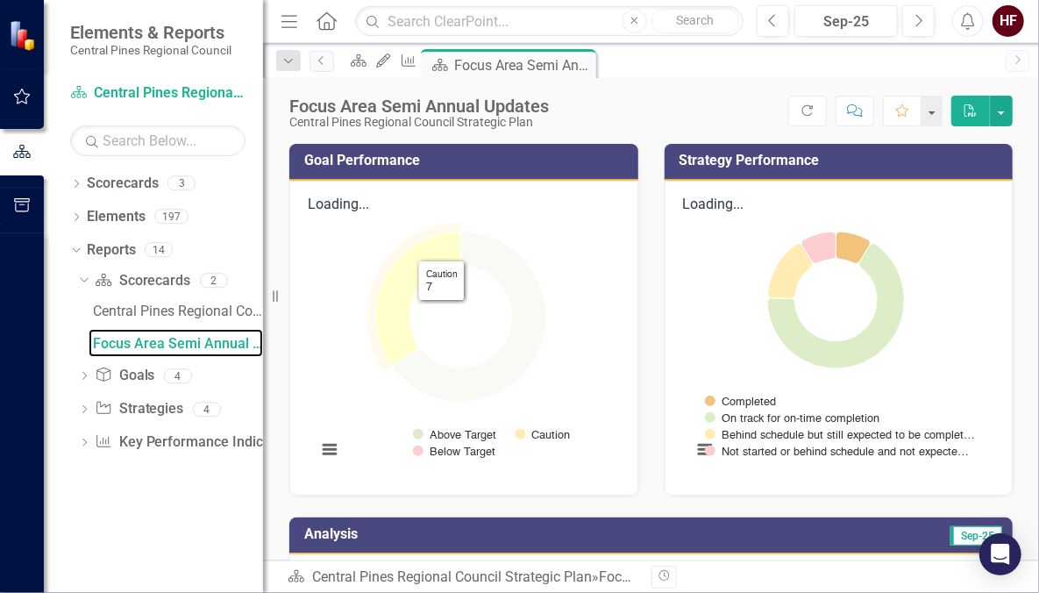
click at [433, 232] on icon "Caution, 7." at bounding box center [418, 298] width 85 height 133
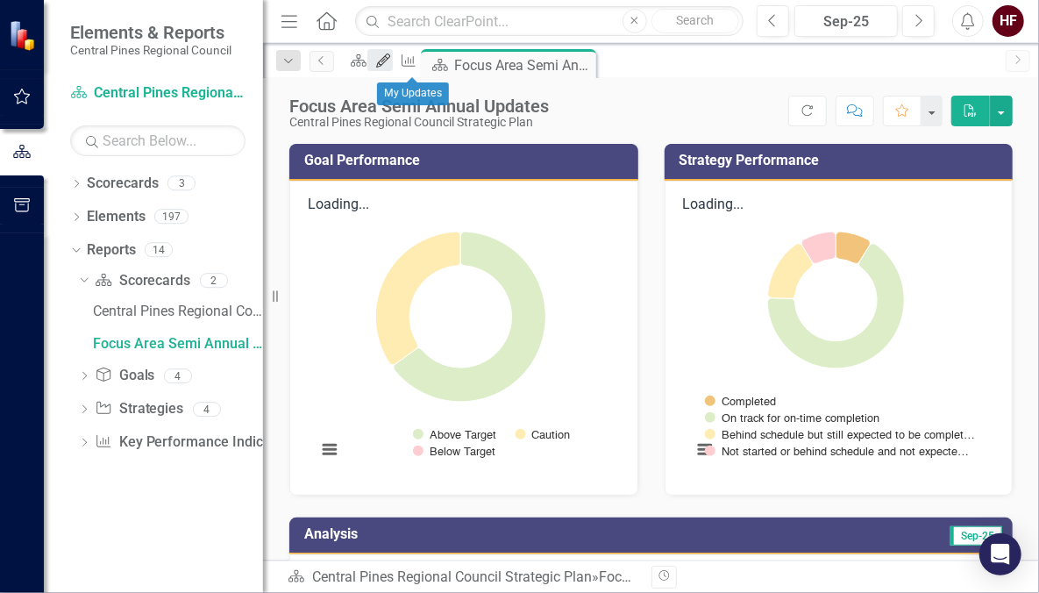
click at [392, 61] on link "My Updates" at bounding box center [379, 60] width 25 height 22
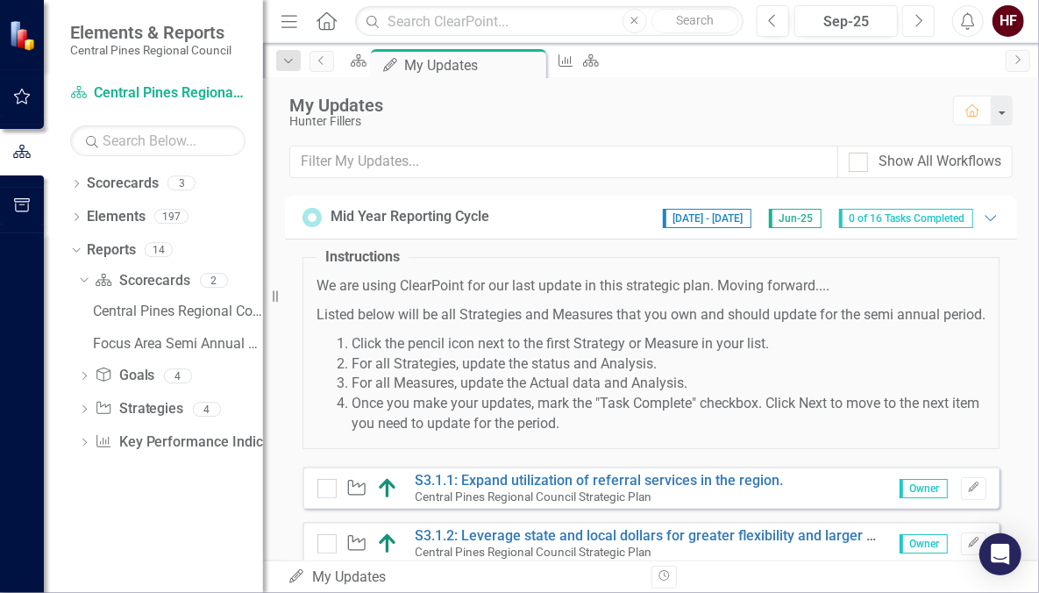
click at [920, 19] on icon "Next" at bounding box center [918, 21] width 10 height 16
click at [772, 23] on icon "button" at bounding box center [771, 20] width 7 height 12
click at [652, 107] on div "My Updates" at bounding box center [612, 105] width 646 height 19
click at [1007, 539] on div "Open Intercom Messenger" at bounding box center [1000, 554] width 46 height 46
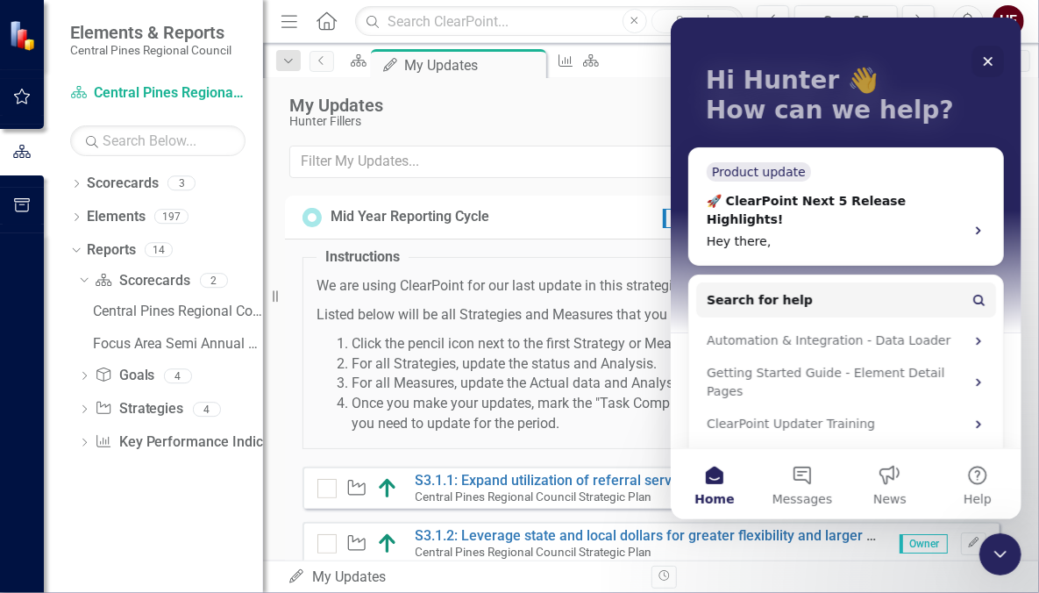
scroll to position [79, 0]
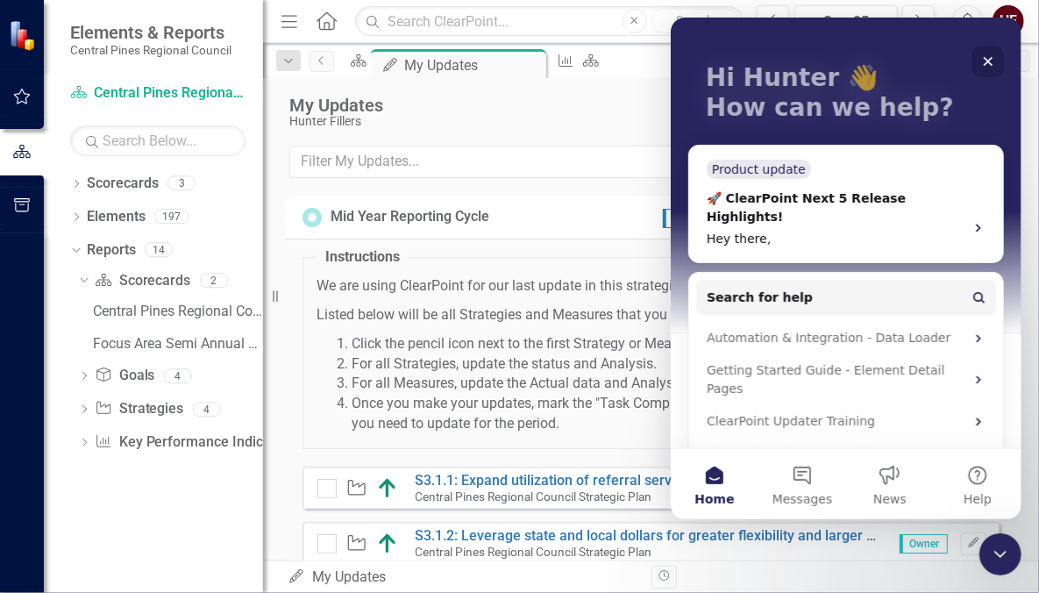
click at [984, 63] on icon "Close" at bounding box center [987, 61] width 14 height 14
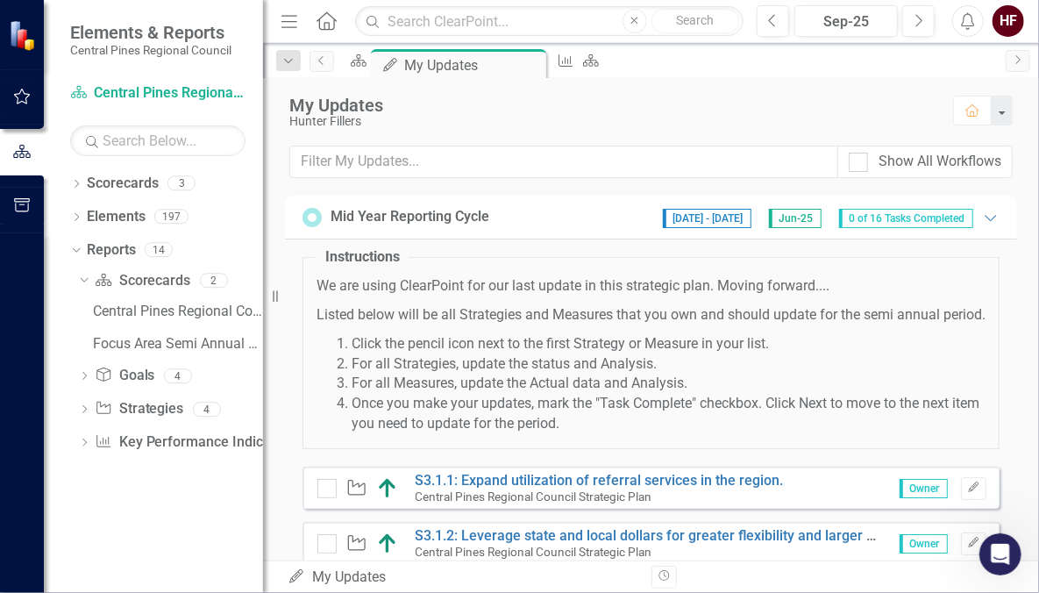
scroll to position [0, 0]
click at [980, 543] on div "Open Intercom Messenger" at bounding box center [998, 551] width 58 height 58
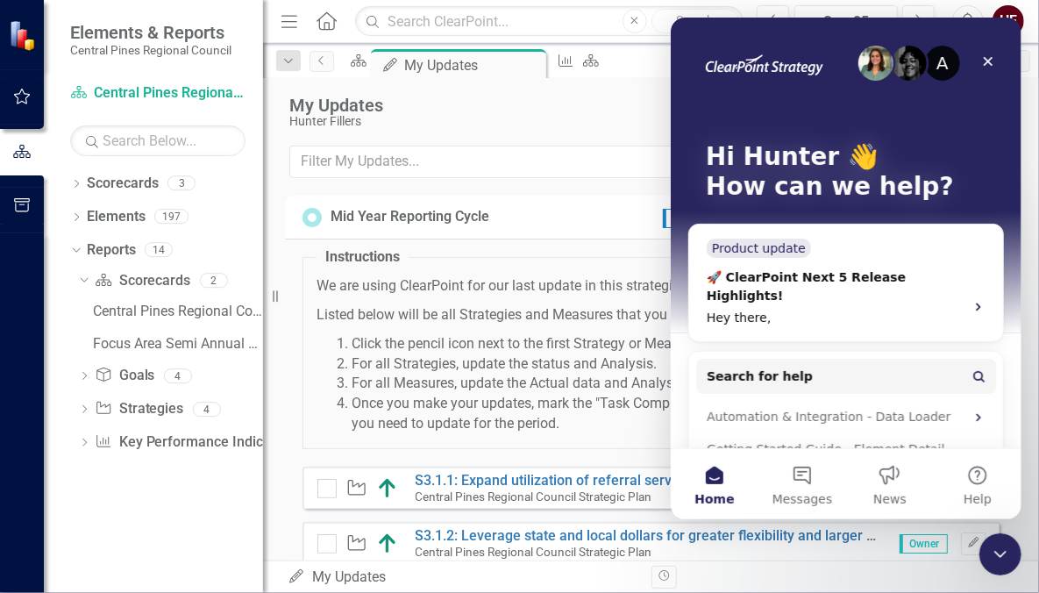
click at [452, 124] on div "Hunter Fillers" at bounding box center [612, 121] width 646 height 13
click at [991, 67] on icon "Close" at bounding box center [987, 61] width 14 height 14
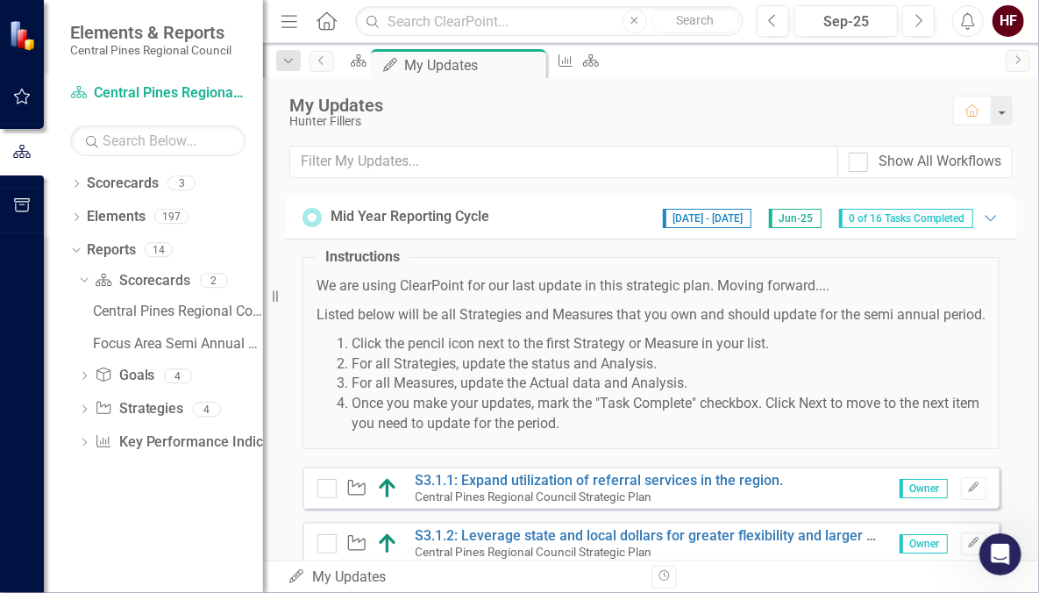
click at [553, 290] on p "We are using ClearPoint for our last update in this strategic plan. Moving forw…" at bounding box center [650, 286] width 669 height 20
click at [87, 188] on link "Scorecards" at bounding box center [123, 184] width 72 height 20
click at [78, 247] on icon "Dropdown" at bounding box center [74, 249] width 10 height 12
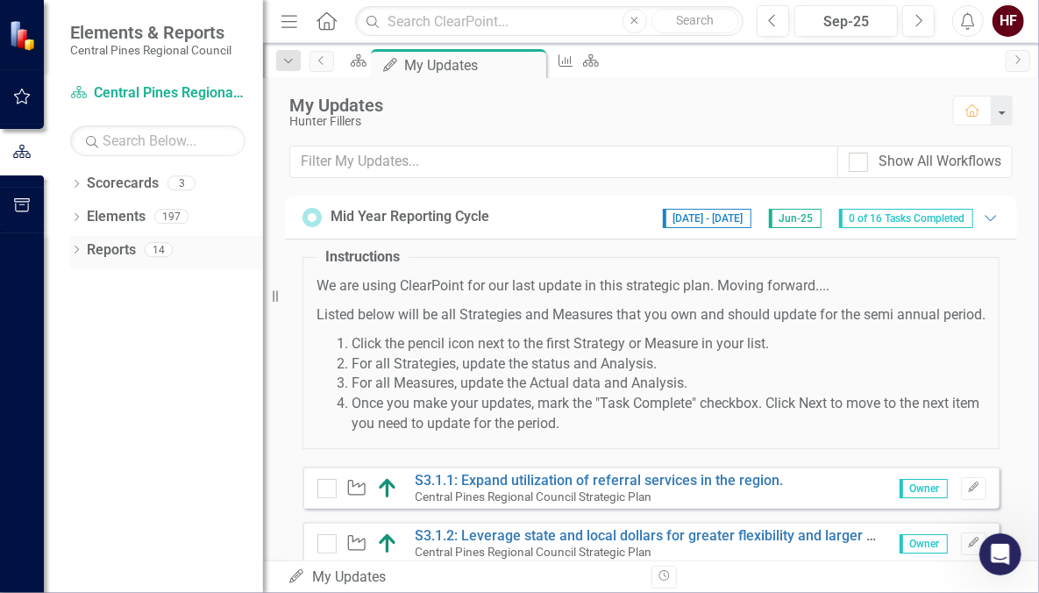
click at [78, 247] on icon "Dropdown" at bounding box center [76, 251] width 12 height 10
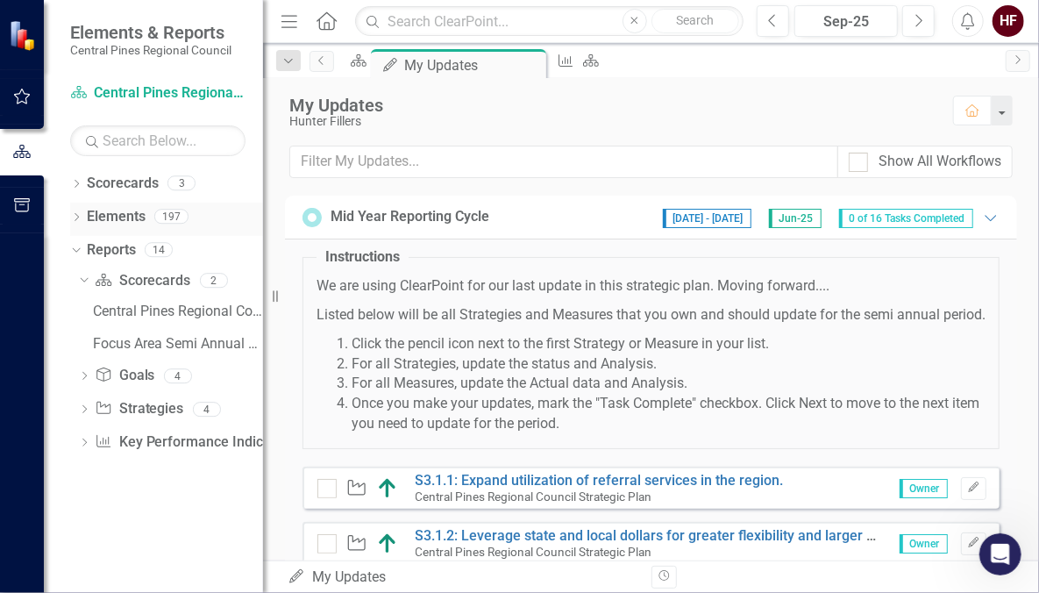
click at [77, 214] on icon "Dropdown" at bounding box center [76, 219] width 12 height 10
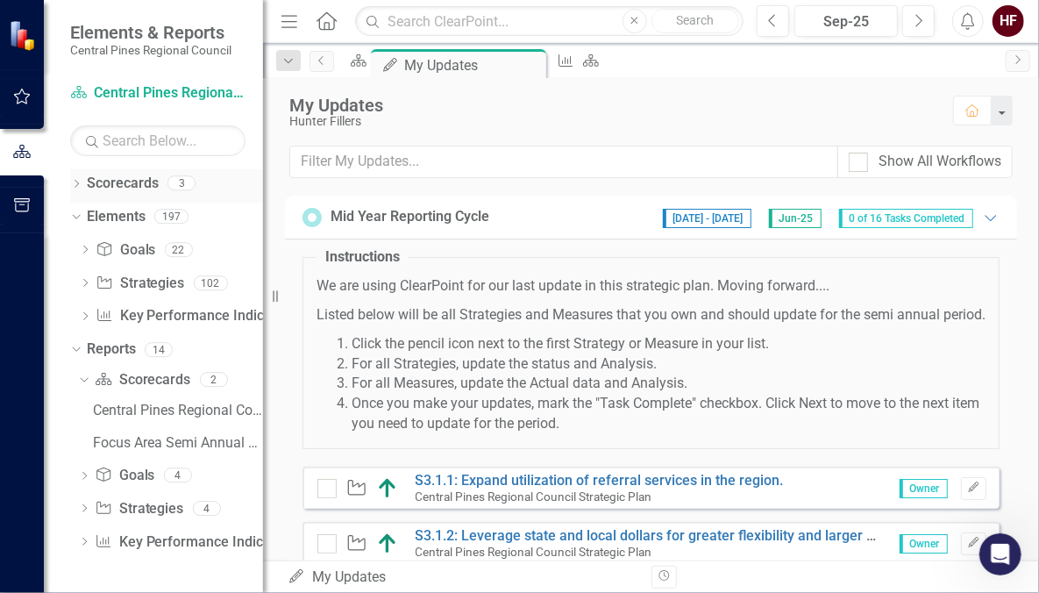
click at [75, 183] on icon "Dropdown" at bounding box center [76, 186] width 12 height 10
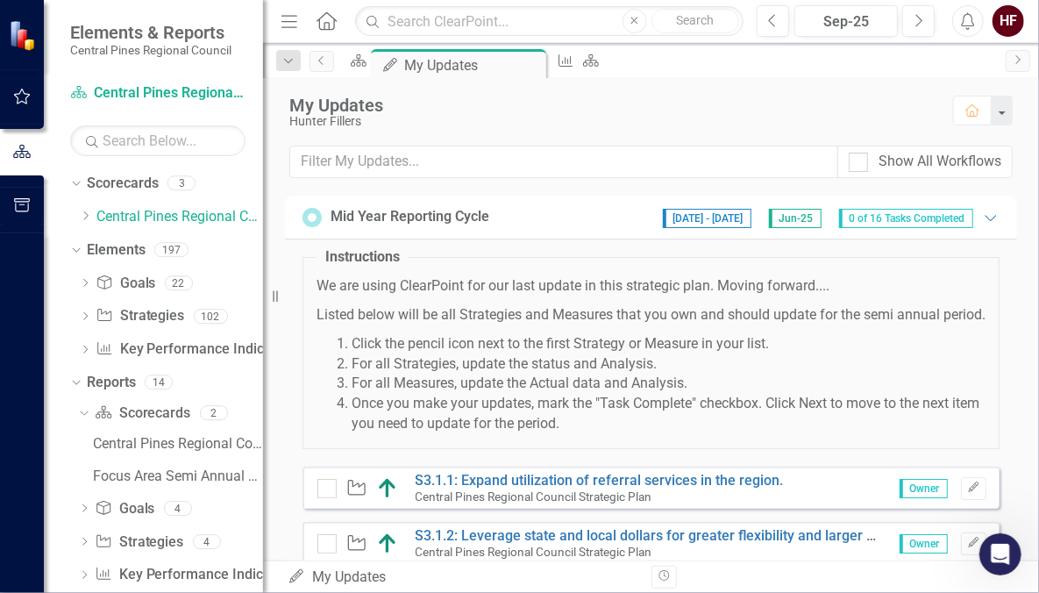
click at [78, 209] on div "Dropdown Scorecards 3 Dropdown Central Pines Regional Council Strategic Plan Co…" at bounding box center [166, 202] width 193 height 67
click at [85, 216] on icon "Dropdown" at bounding box center [85, 215] width 13 height 11
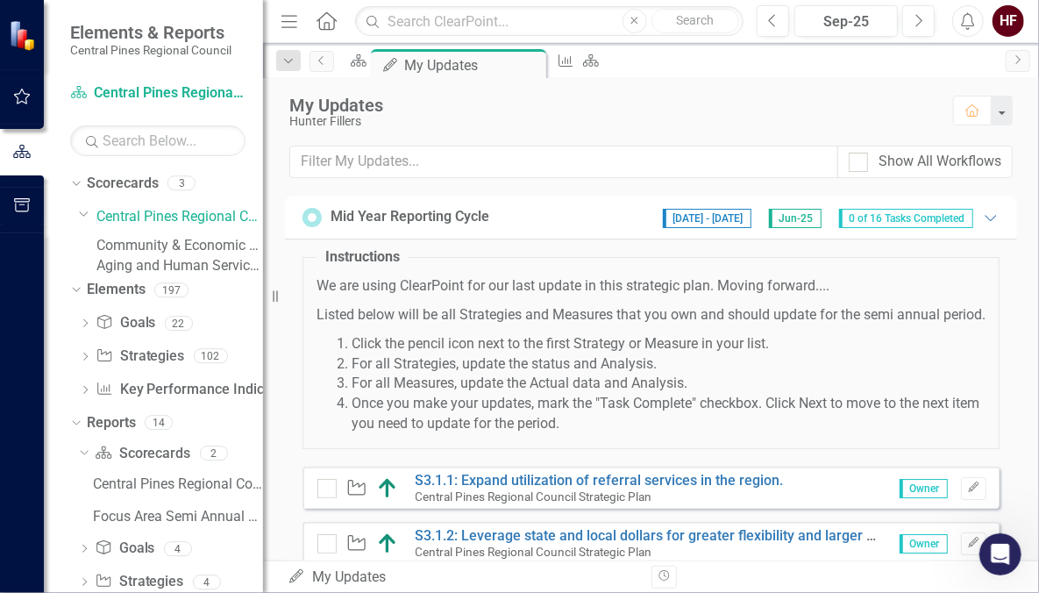
click at [181, 250] on link "Community & Economic Development" at bounding box center [179, 246] width 167 height 20
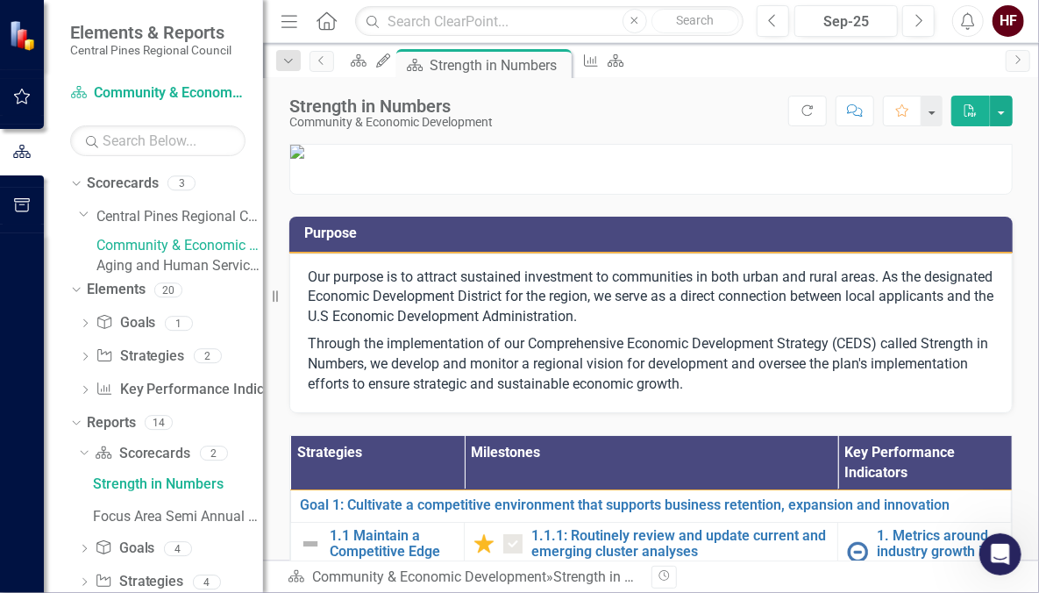
click at [168, 276] on link "Aging and Human Services" at bounding box center [179, 266] width 167 height 20
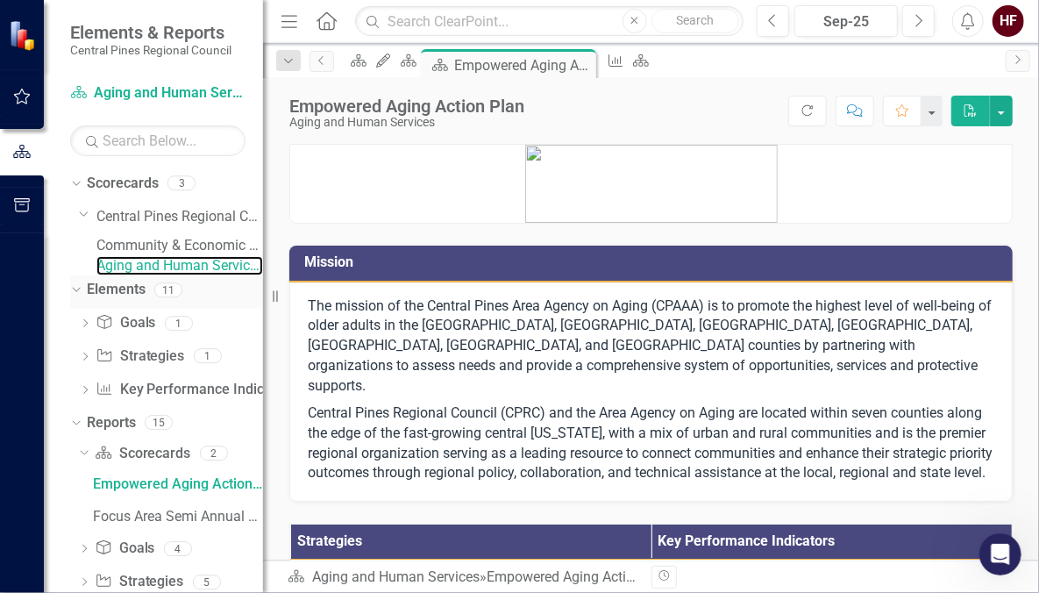
scroll to position [93, 0]
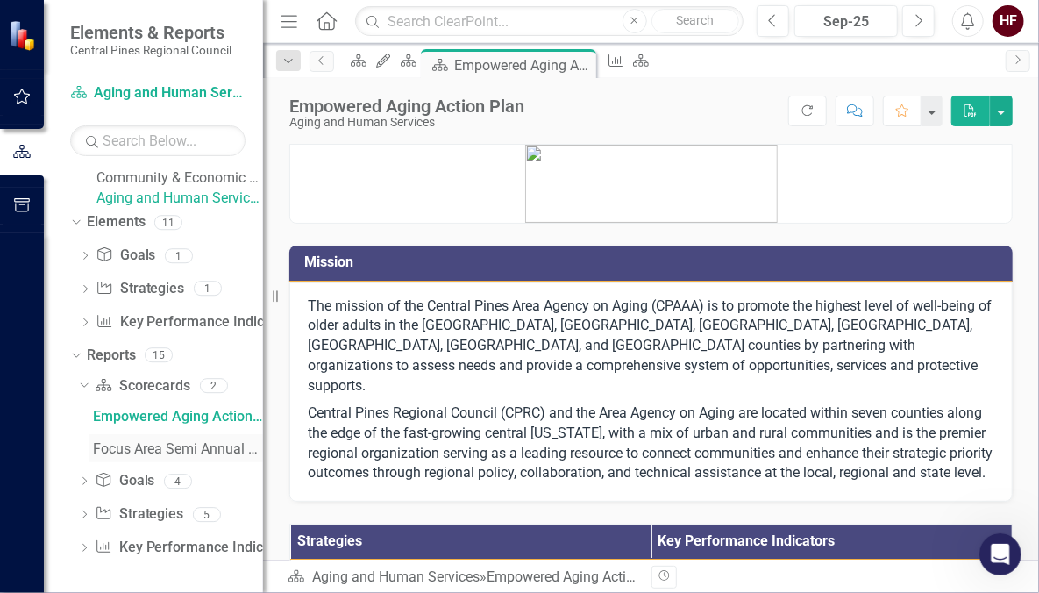
click at [106, 450] on div "Focus Area Semi Annual Updates" at bounding box center [178, 449] width 170 height 16
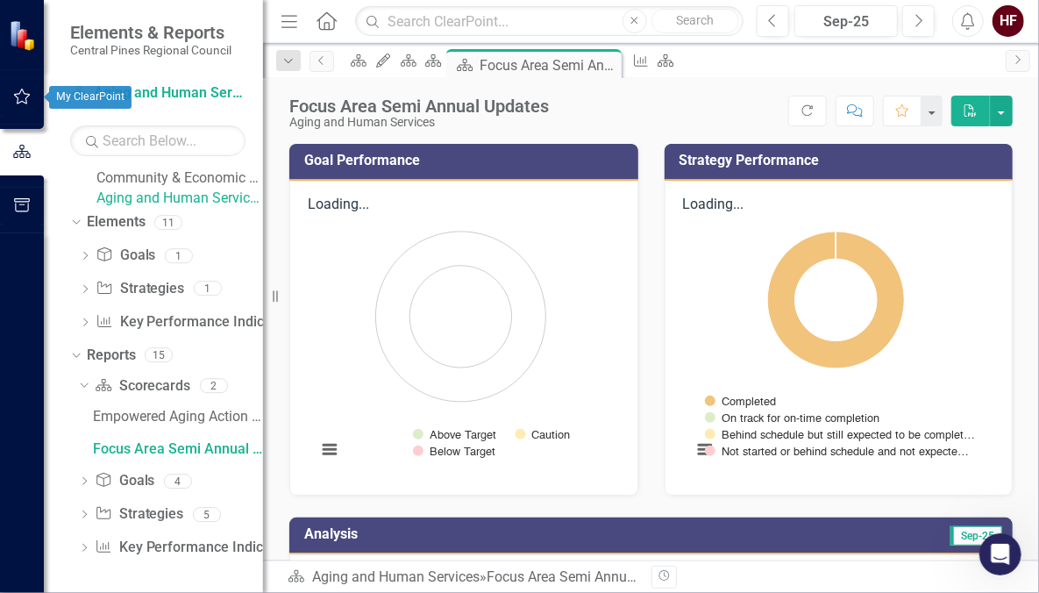
click at [18, 89] on icon "button" at bounding box center [22, 96] width 18 height 14
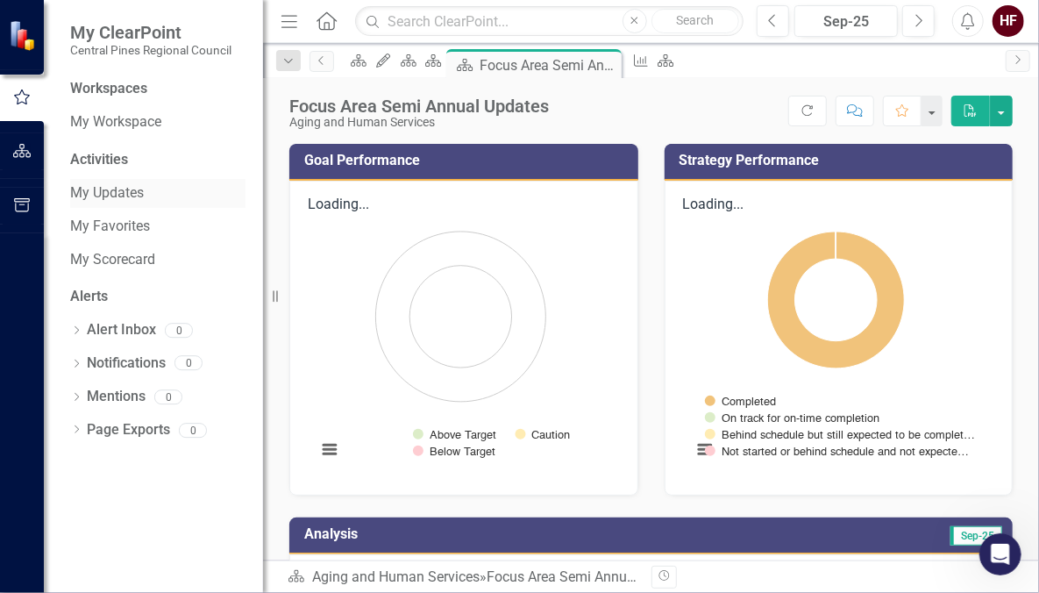
click at [136, 195] on link "My Updates" at bounding box center [157, 193] width 175 height 20
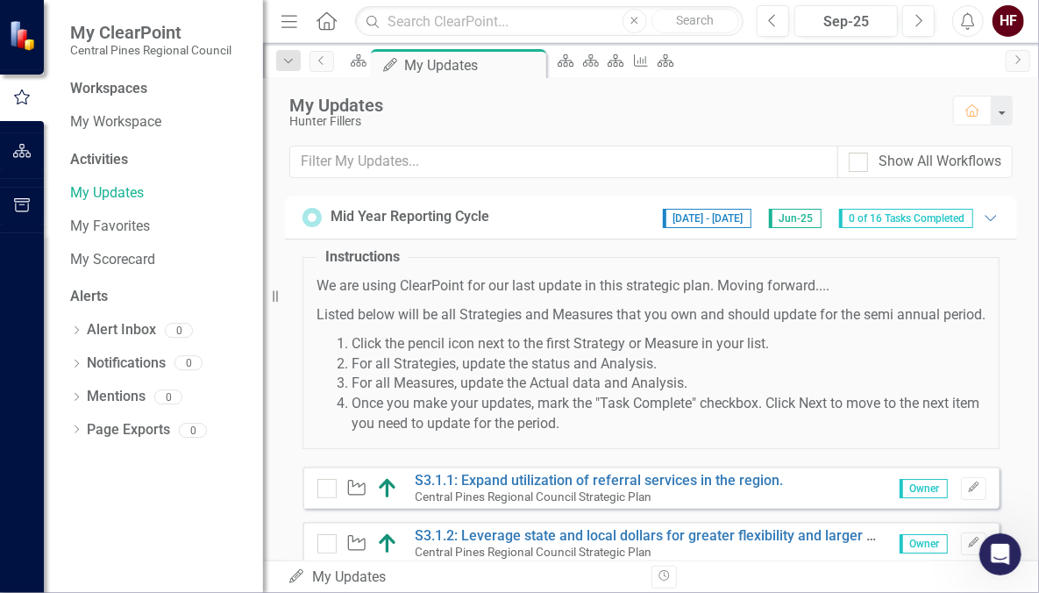
click at [138, 105] on div "Workspaces My Workspace" at bounding box center [157, 108] width 175 height 58
click at [670, 488] on link "S3.1.1: Expand utilization of referral services in the region." at bounding box center [600, 480] width 368 height 17
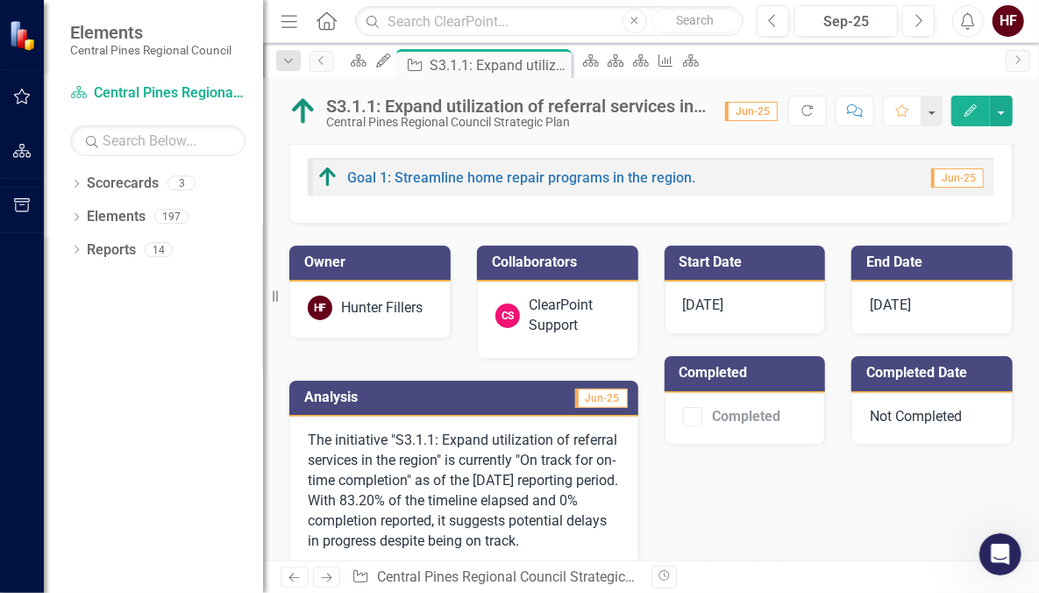
scroll to position [40, 0]
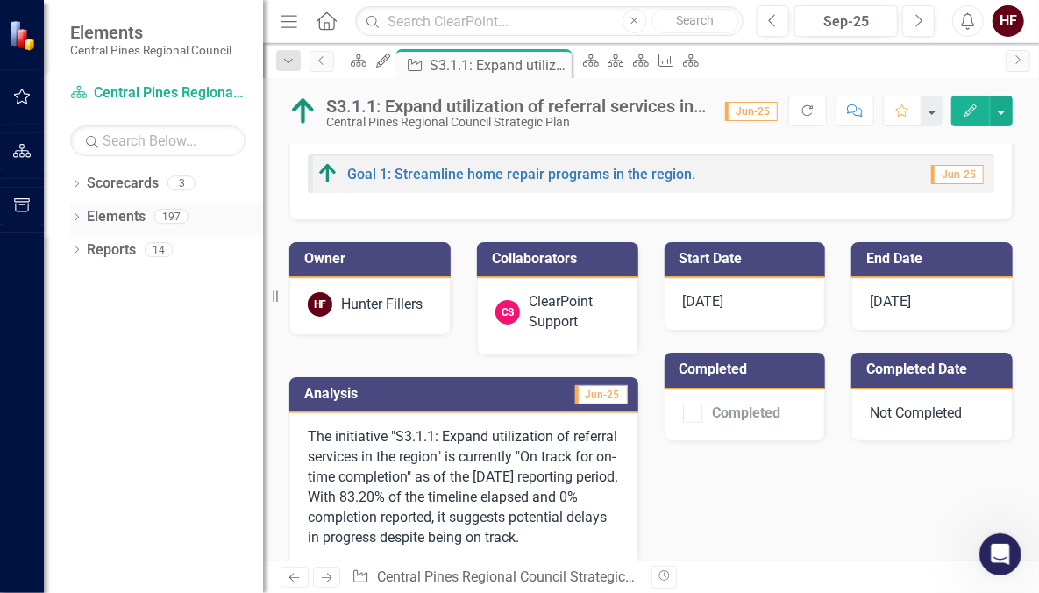
click at [82, 217] on div "Dropdown Elements 197" at bounding box center [166, 218] width 193 height 33
click at [79, 214] on icon "Dropdown" at bounding box center [76, 219] width 12 height 10
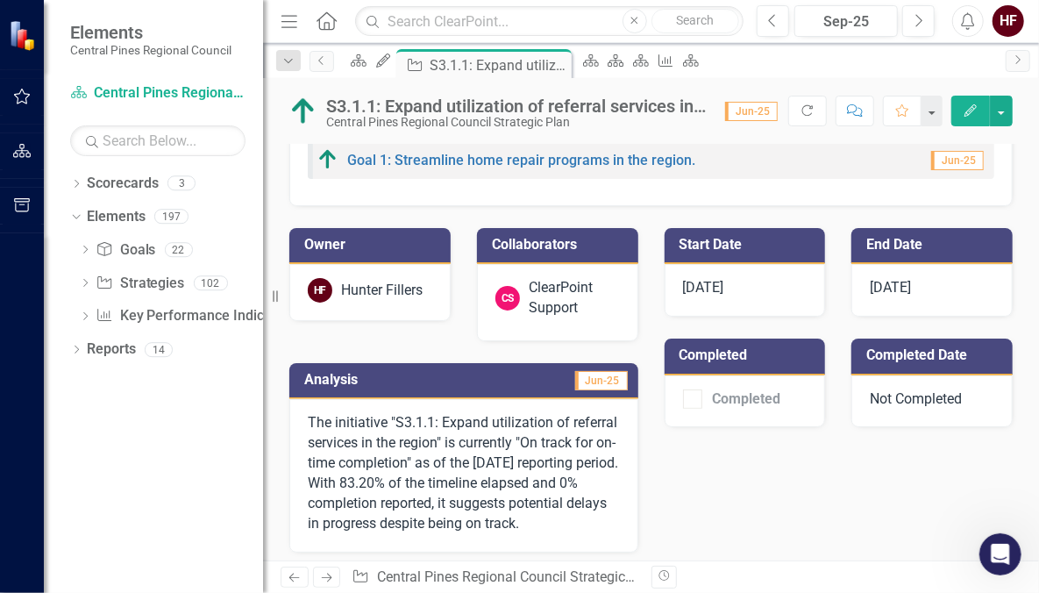
scroll to position [49, 0]
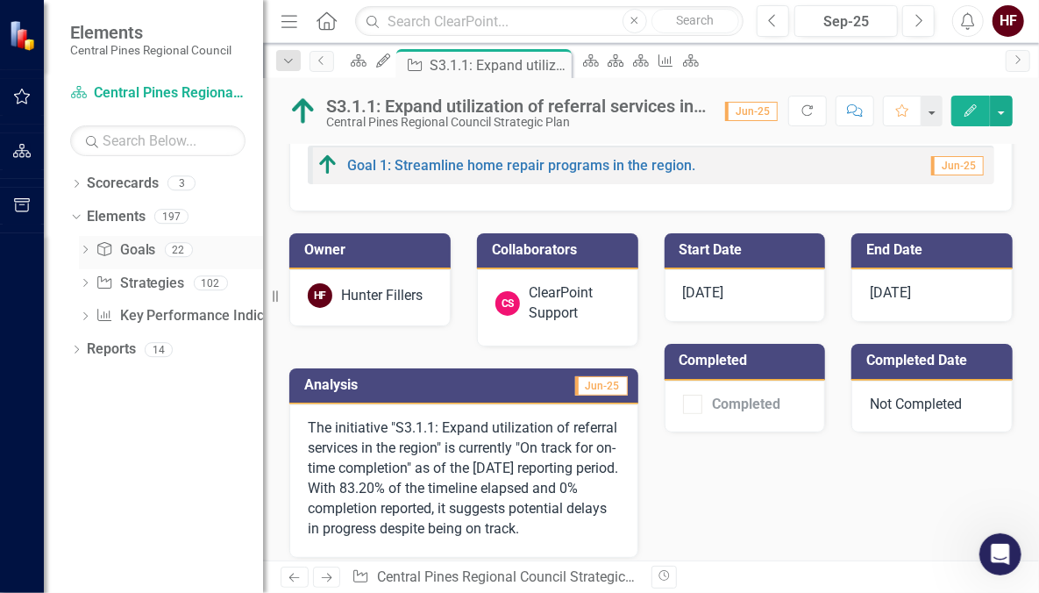
click at [155, 253] on link "Goal Goals" at bounding box center [126, 250] width 60 height 20
click at [86, 281] on icon at bounding box center [85, 283] width 4 height 8
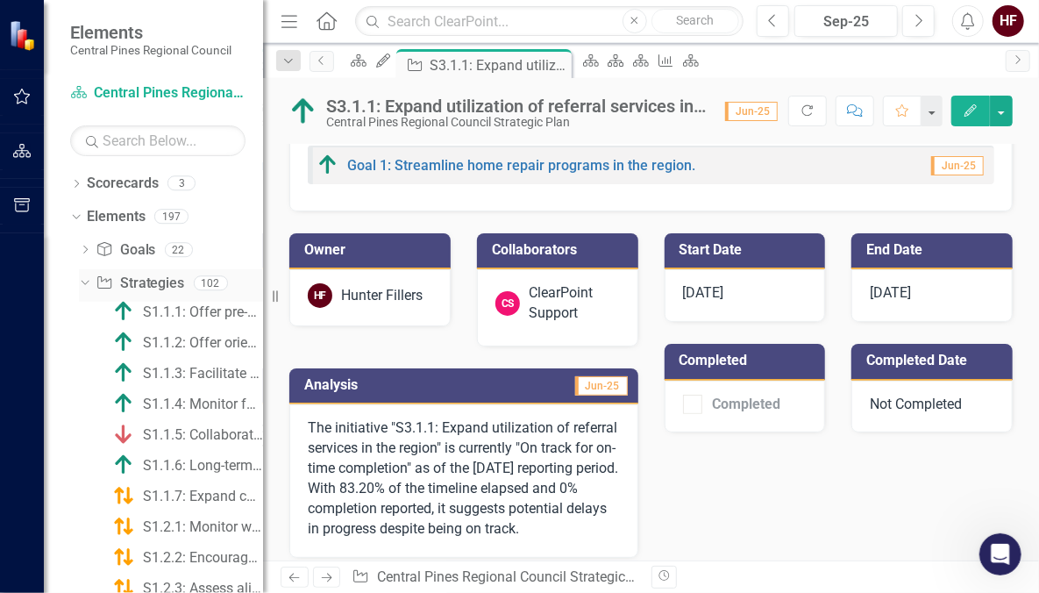
click at [86, 281] on icon "Dropdown" at bounding box center [83, 282] width 10 height 12
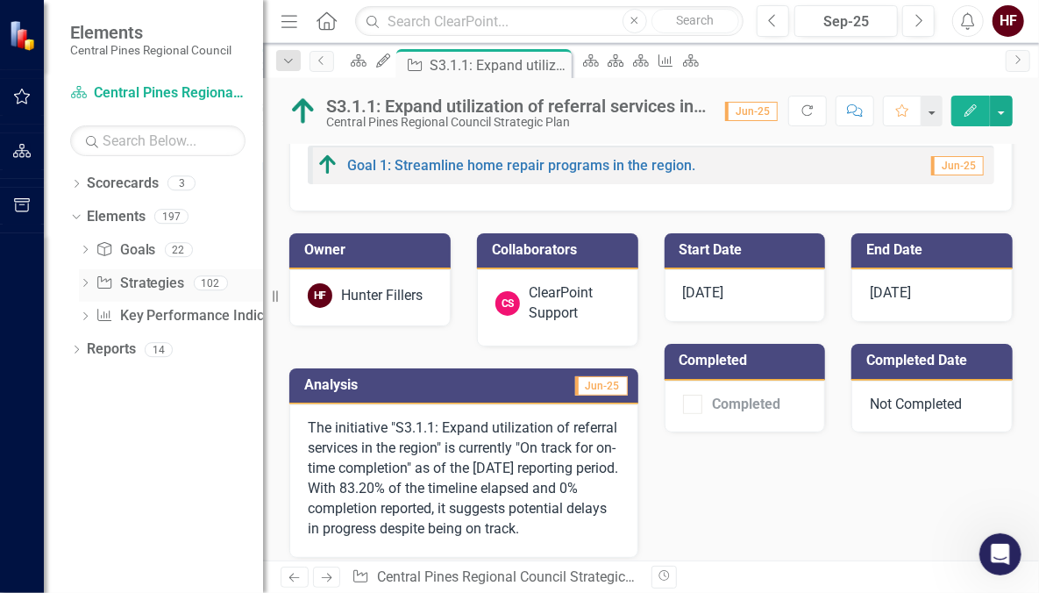
click at [86, 281] on icon at bounding box center [85, 283] width 4 height 8
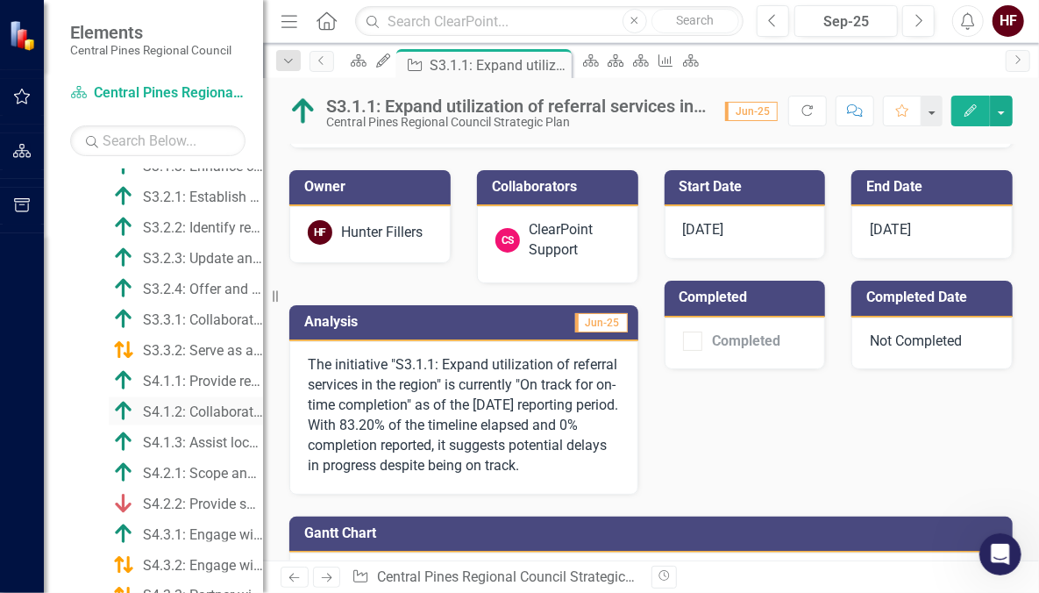
scroll to position [1118, 0]
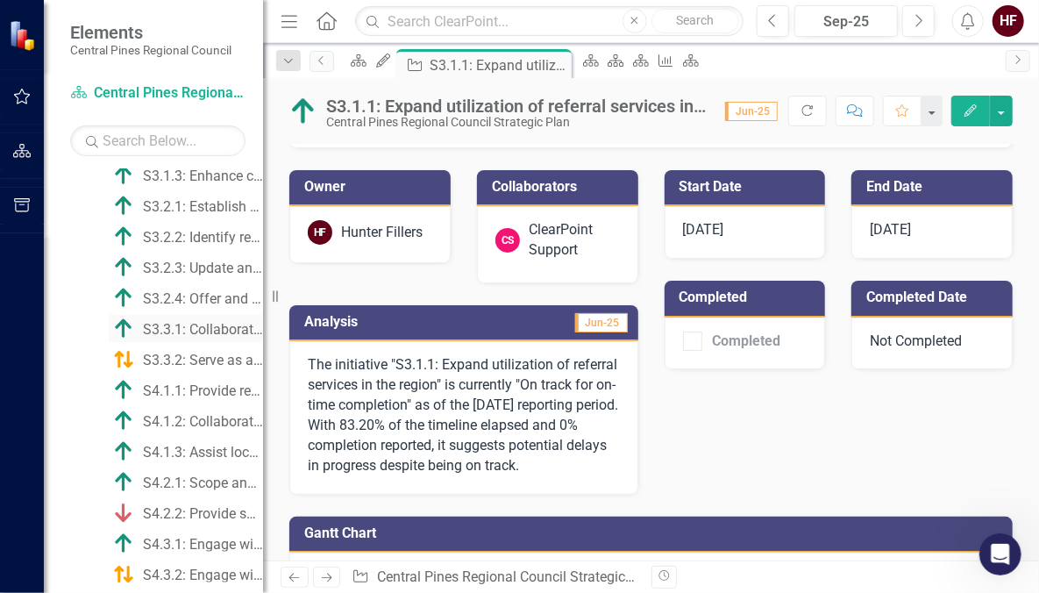
click at [174, 322] on div "S3.3.1: Collaborate with community-based partners and member governments to und…" at bounding box center [203, 330] width 120 height 16
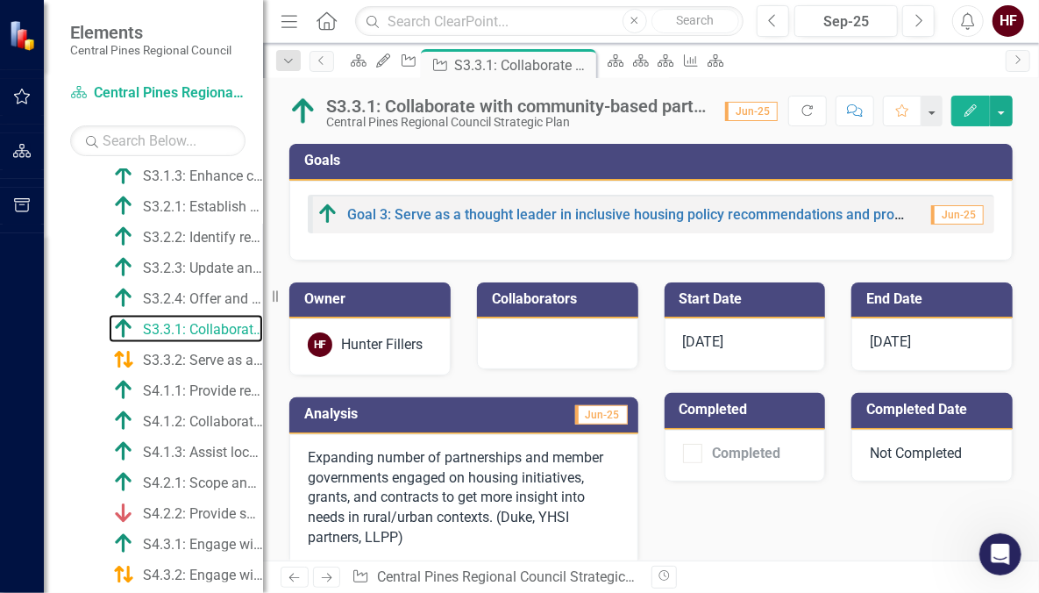
scroll to position [868, 0]
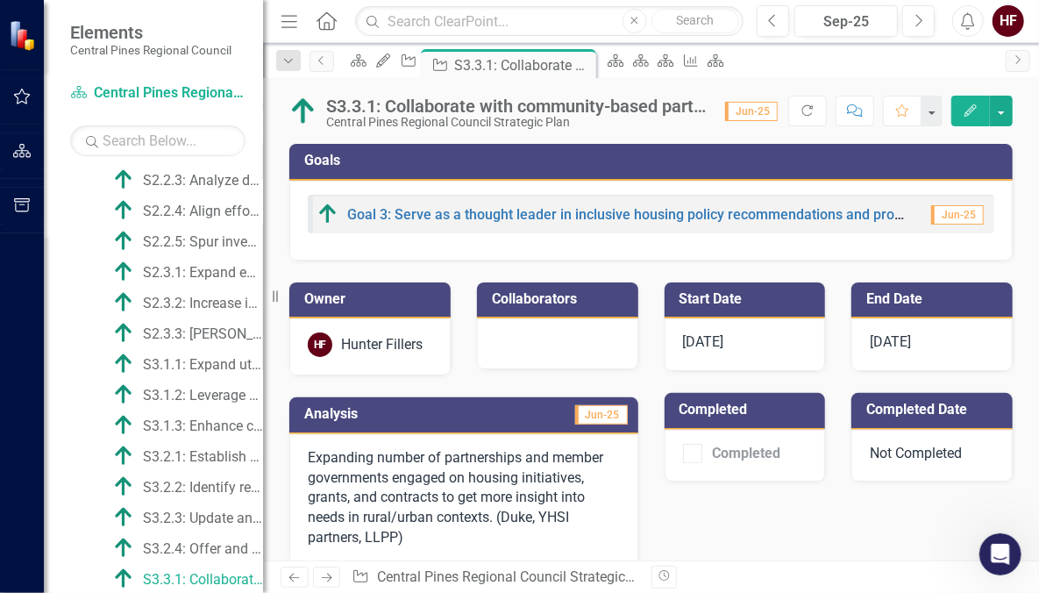
click at [589, 314] on td "Collaborators" at bounding box center [561, 301] width 138 height 29
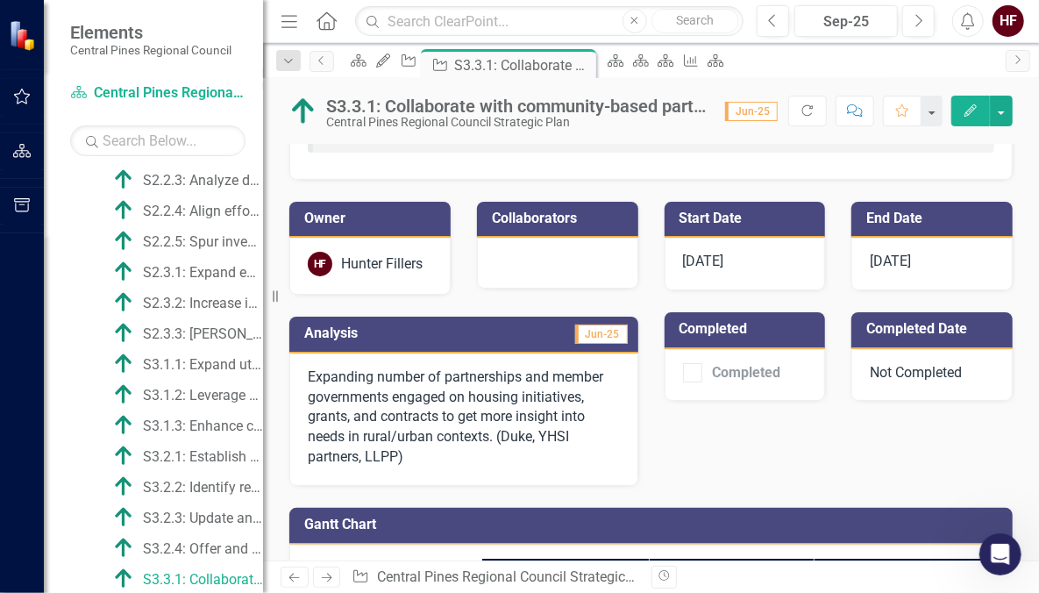
scroll to position [0, 0]
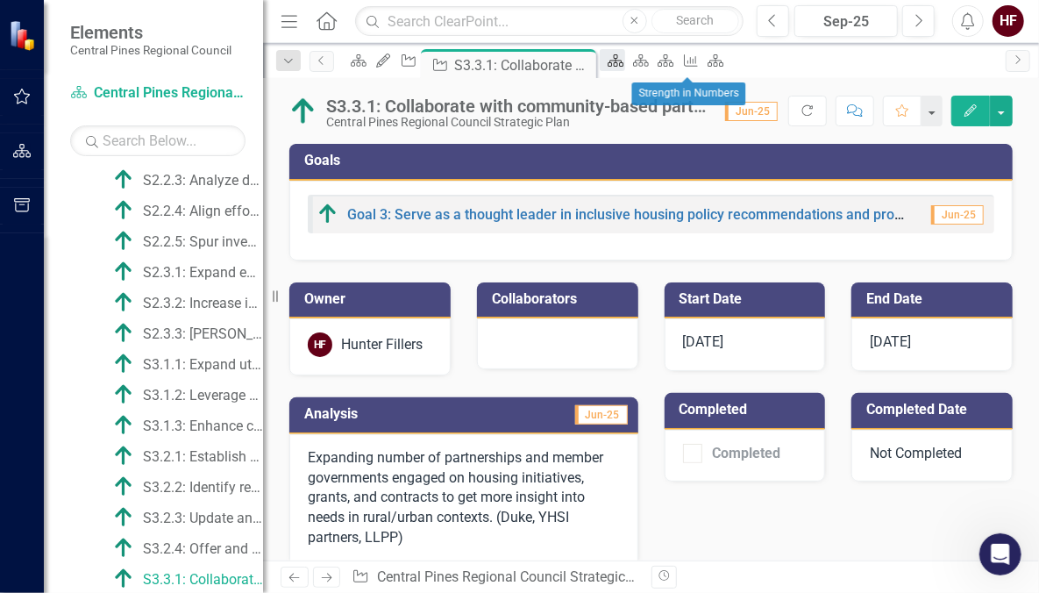
click at [624, 66] on icon "Scorecard" at bounding box center [616, 60] width 18 height 14
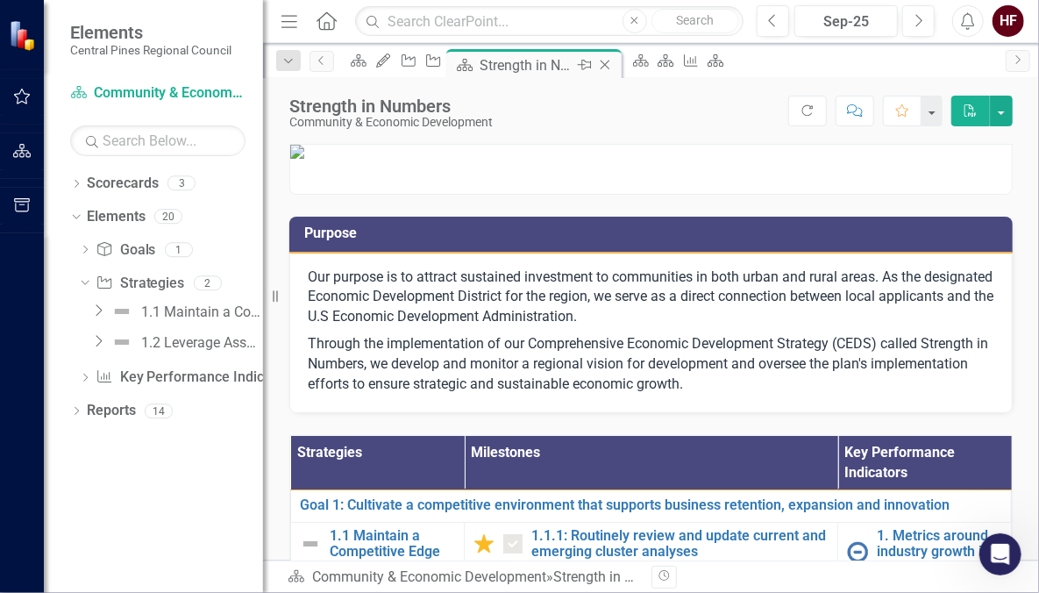
click at [614, 63] on icon "Close" at bounding box center [605, 65] width 18 height 14
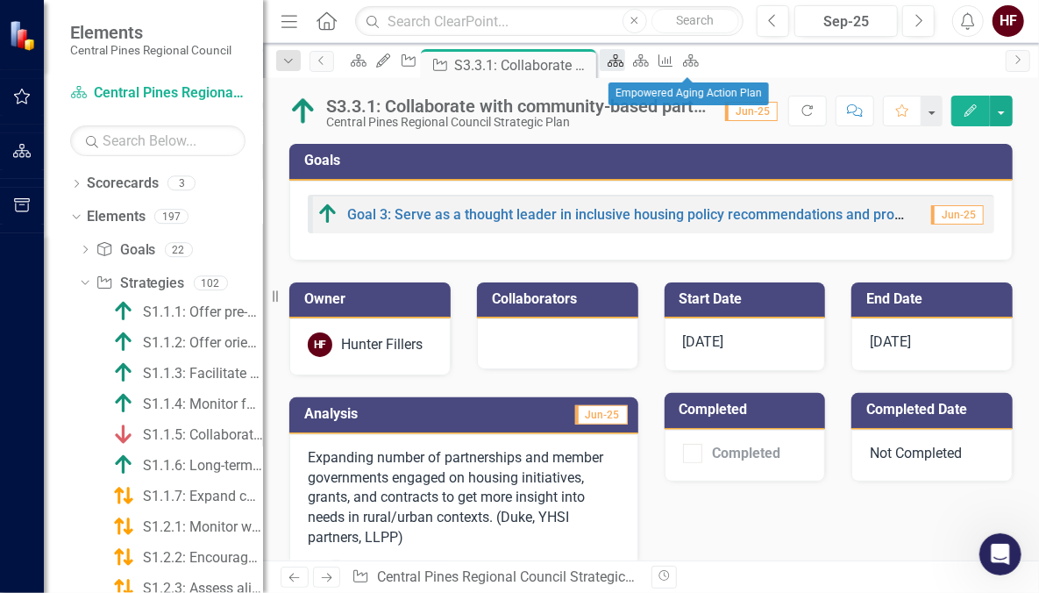
click at [624, 63] on icon at bounding box center [616, 60] width 16 height 12
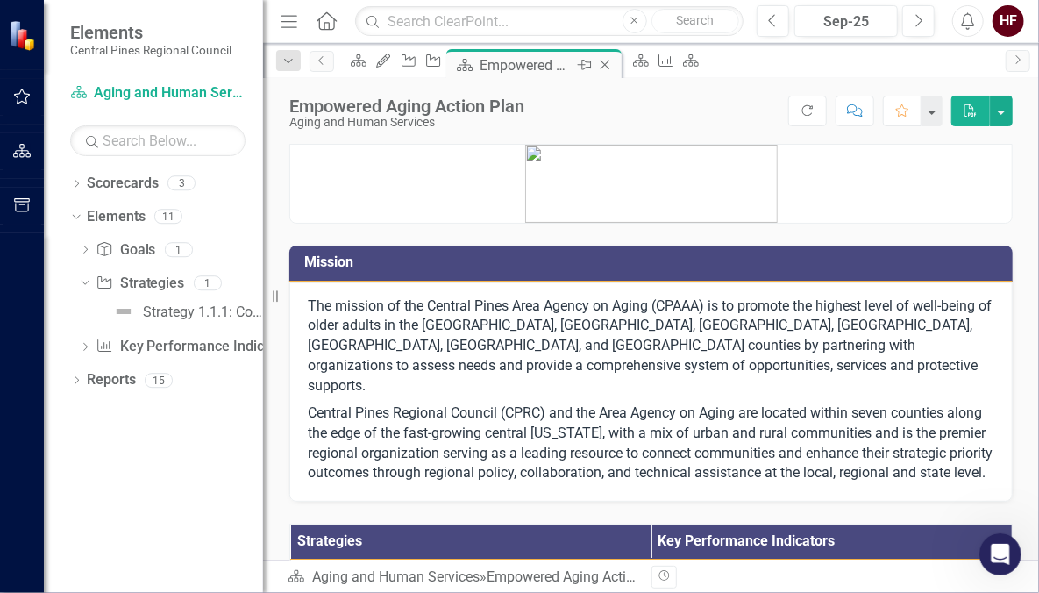
click at [614, 63] on icon "Close" at bounding box center [605, 65] width 18 height 14
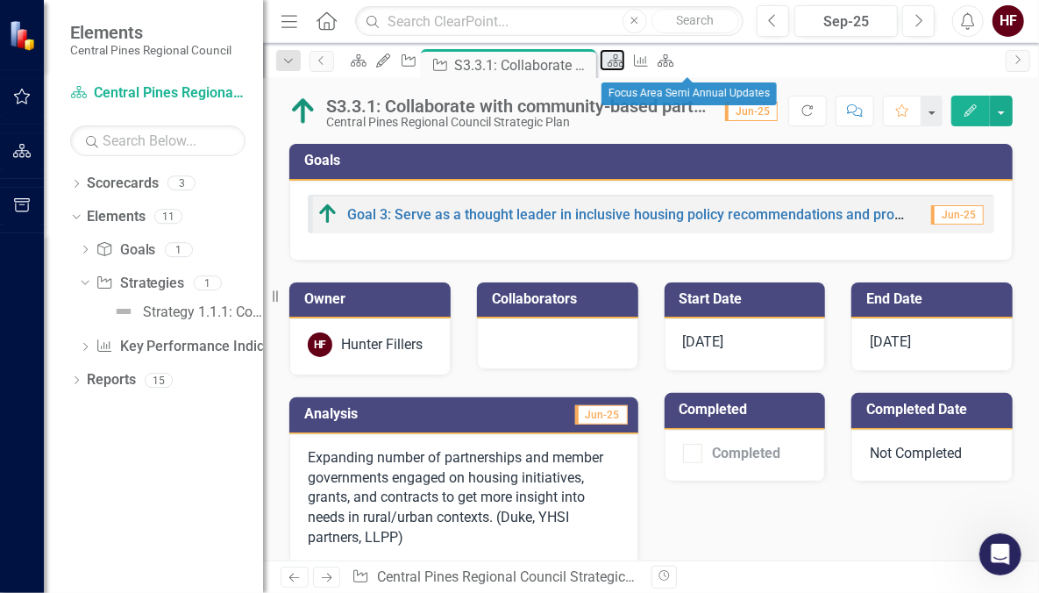
click at [624, 63] on icon at bounding box center [616, 60] width 16 height 12
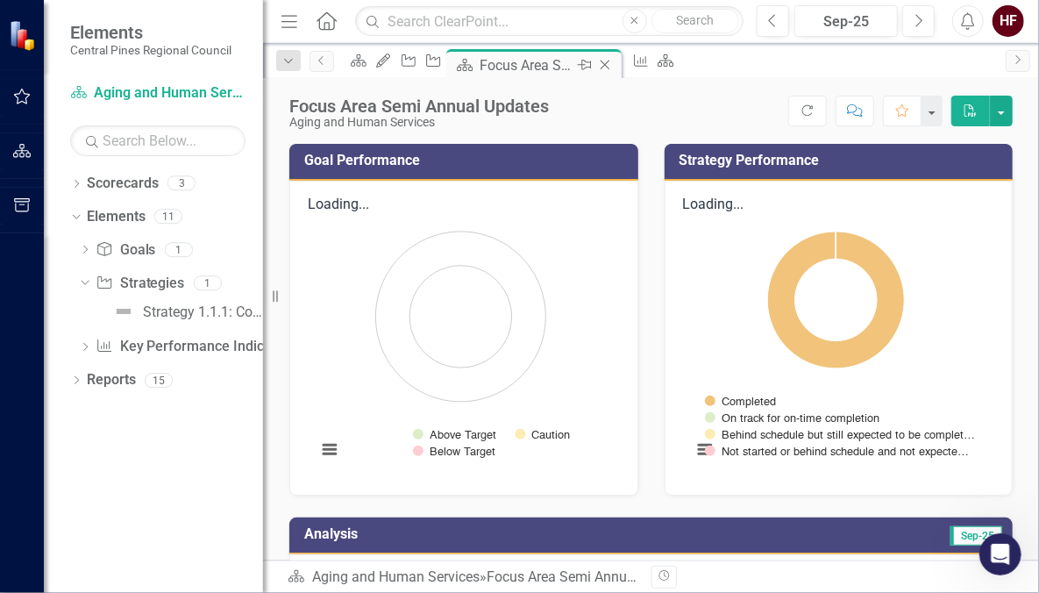
click at [594, 66] on div "Pin" at bounding box center [583, 65] width 22 height 22
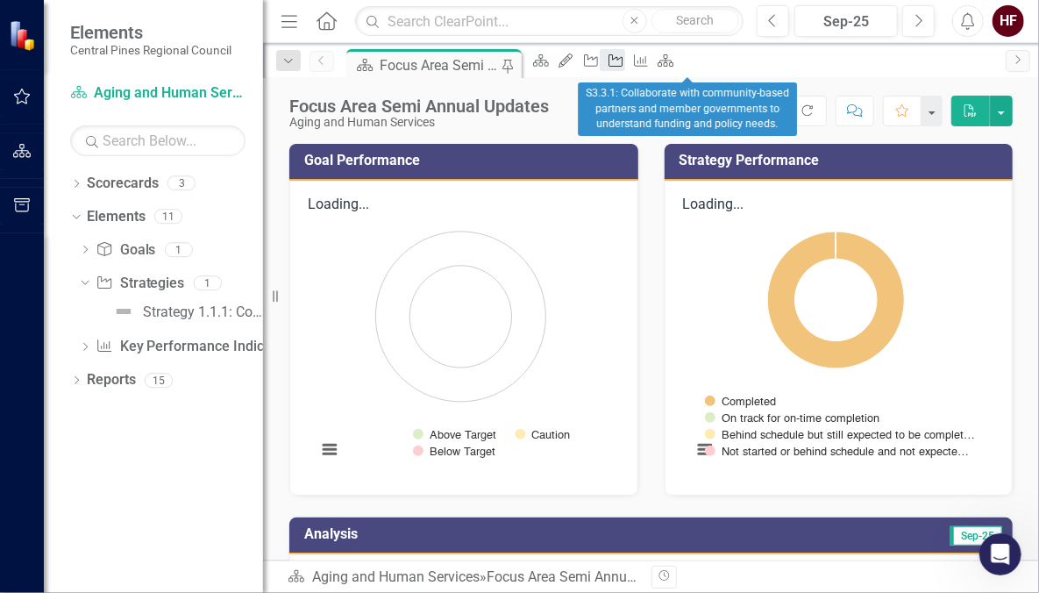
click at [624, 65] on icon "Strategy" at bounding box center [616, 60] width 18 height 14
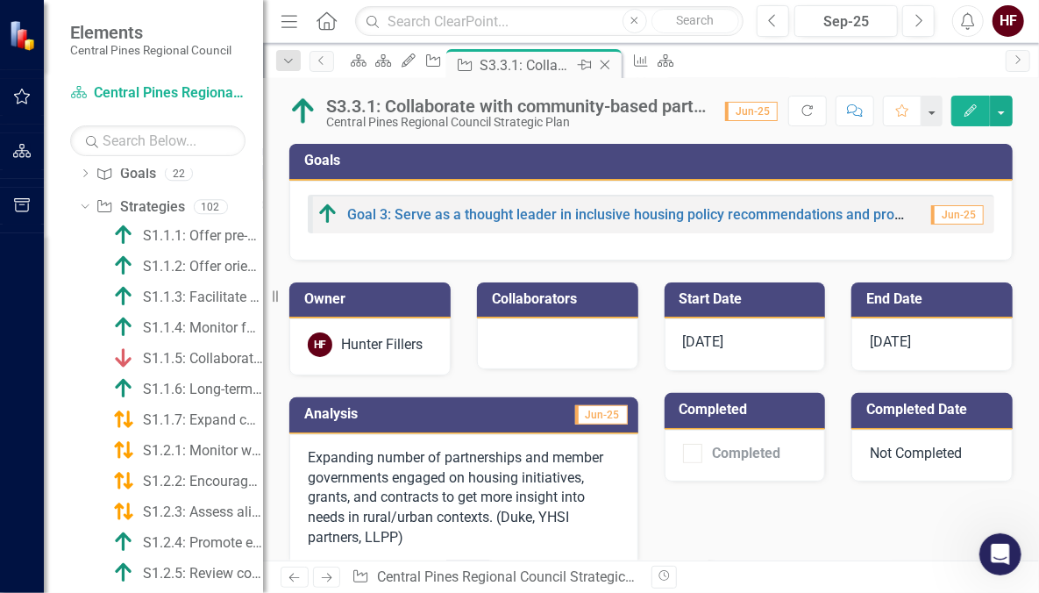
click at [609, 60] on icon at bounding box center [605, 65] width 10 height 10
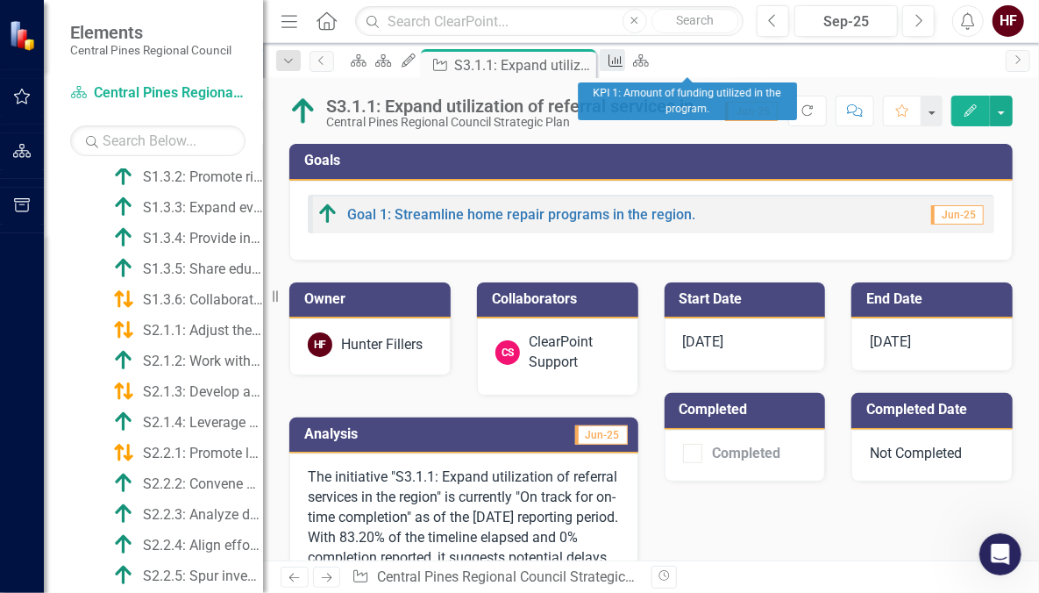
scroll to position [652, 0]
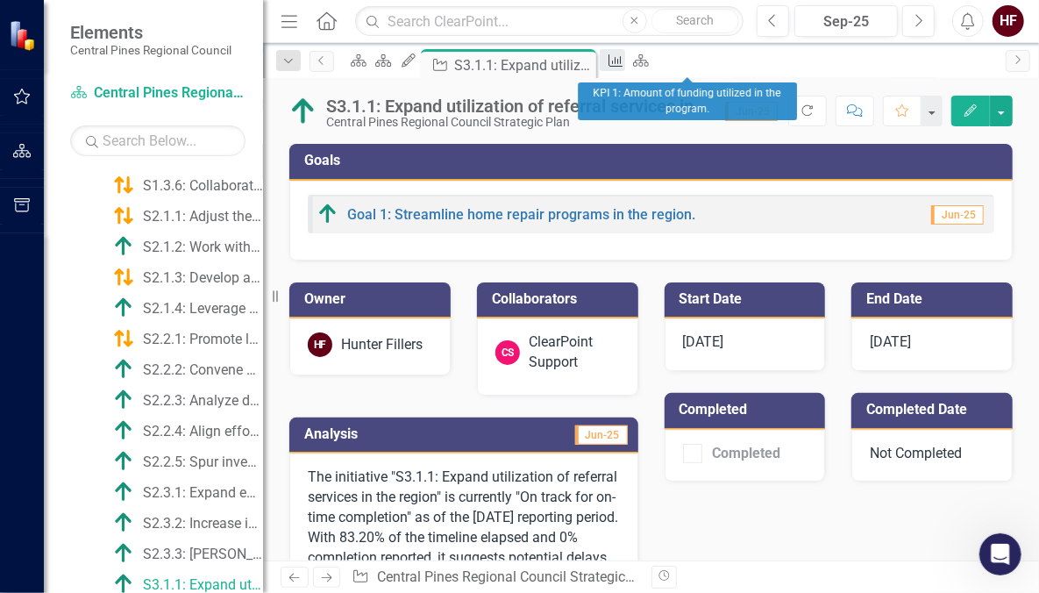
click at [624, 60] on icon "Key Performance Indicator" at bounding box center [616, 60] width 18 height 14
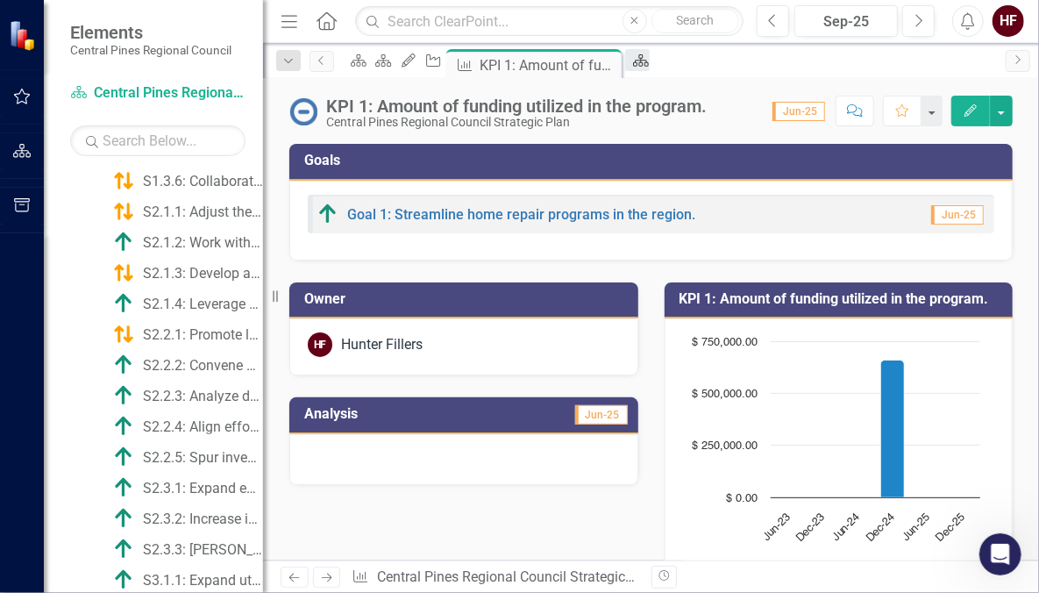
click at [650, 63] on div "Scorecard" at bounding box center [637, 60] width 25 height 22
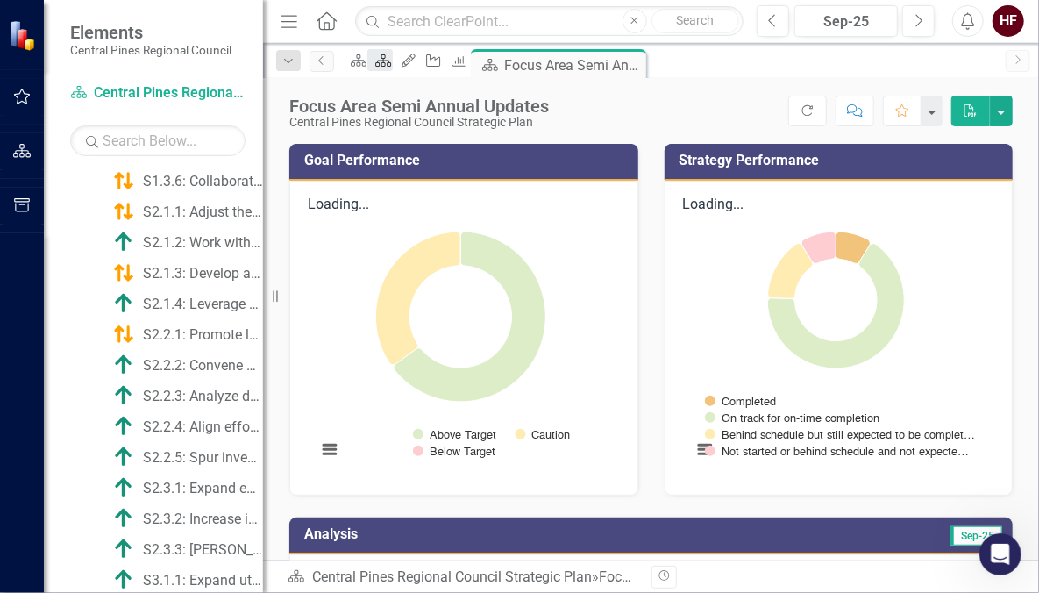
click at [392, 66] on icon "Scorecard" at bounding box center [383, 60] width 18 height 14
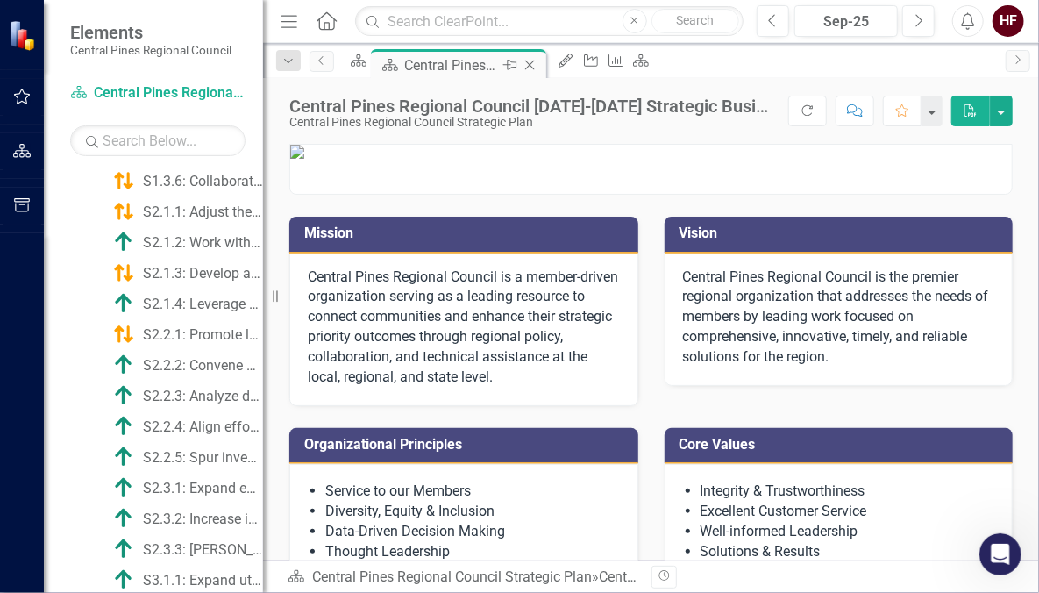
click at [538, 63] on icon "Close" at bounding box center [530, 65] width 18 height 14
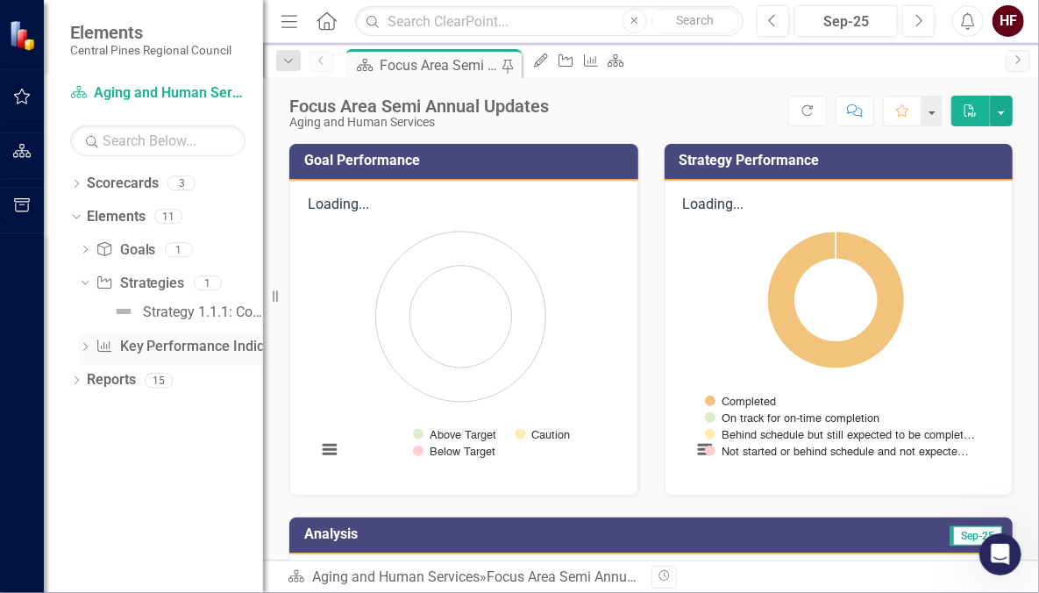
click at [87, 345] on icon at bounding box center [85, 347] width 4 height 8
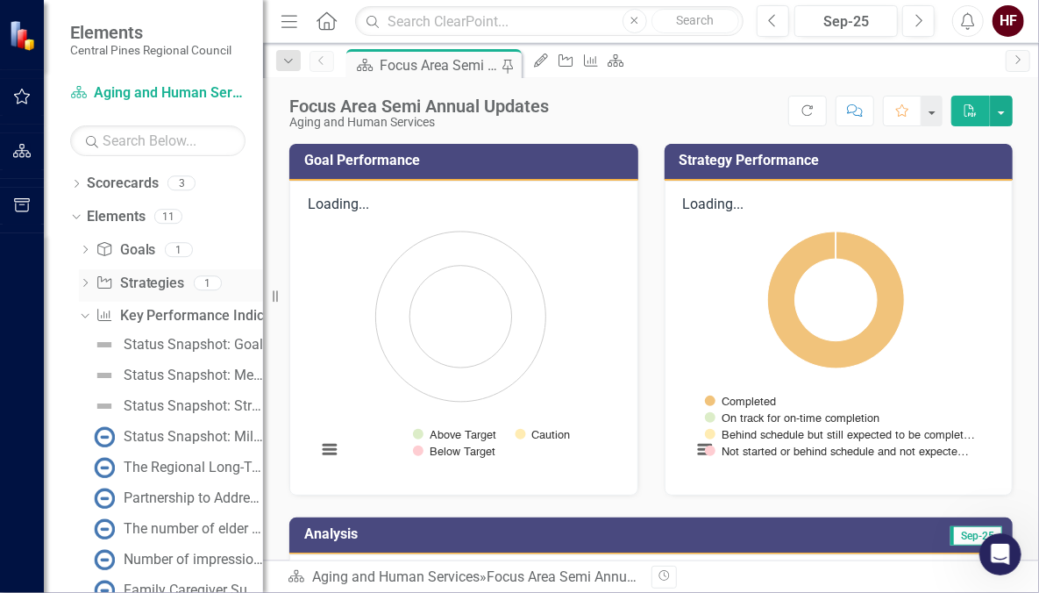
click at [88, 282] on icon "Dropdown" at bounding box center [85, 285] width 12 height 10
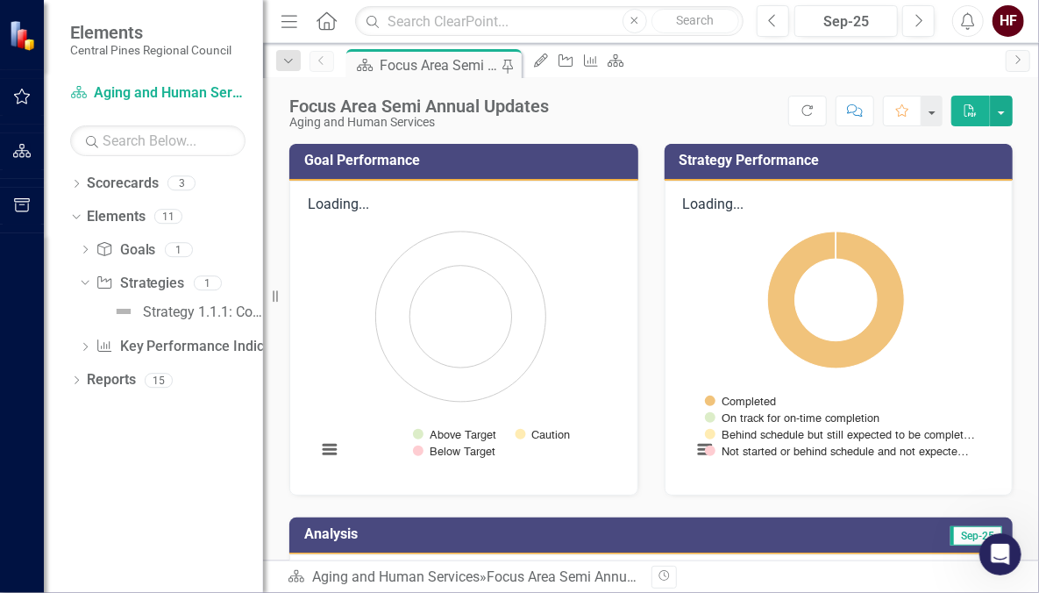
click at [402, 60] on div "Focus Area Semi Annual Updates" at bounding box center [440, 65] width 120 height 22
click at [157, 95] on link "Scorecard Aging and Human Services" at bounding box center [157, 93] width 175 height 20
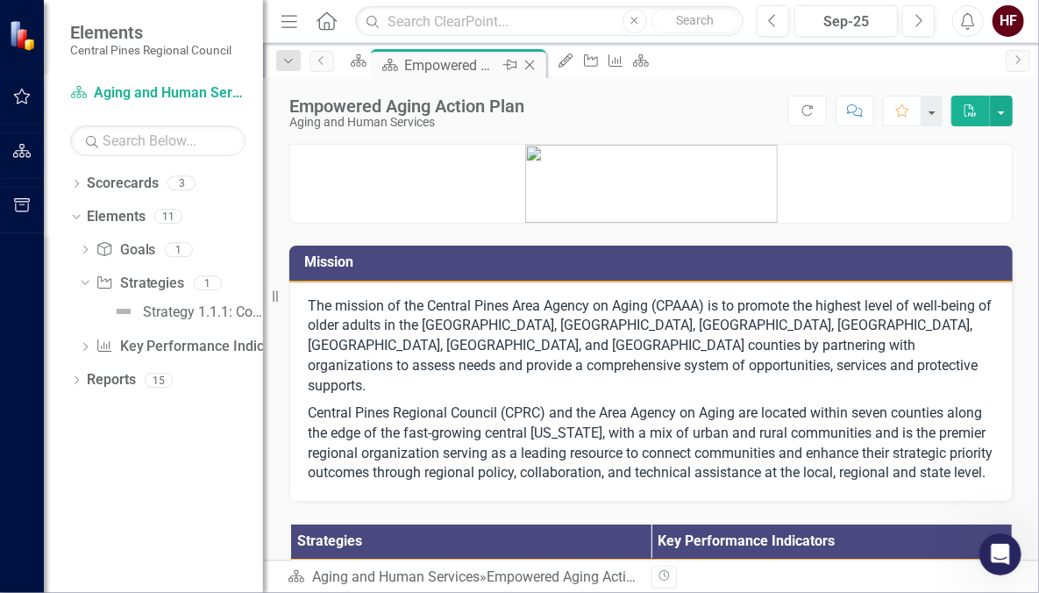
click at [538, 64] on icon "Close" at bounding box center [530, 65] width 18 height 14
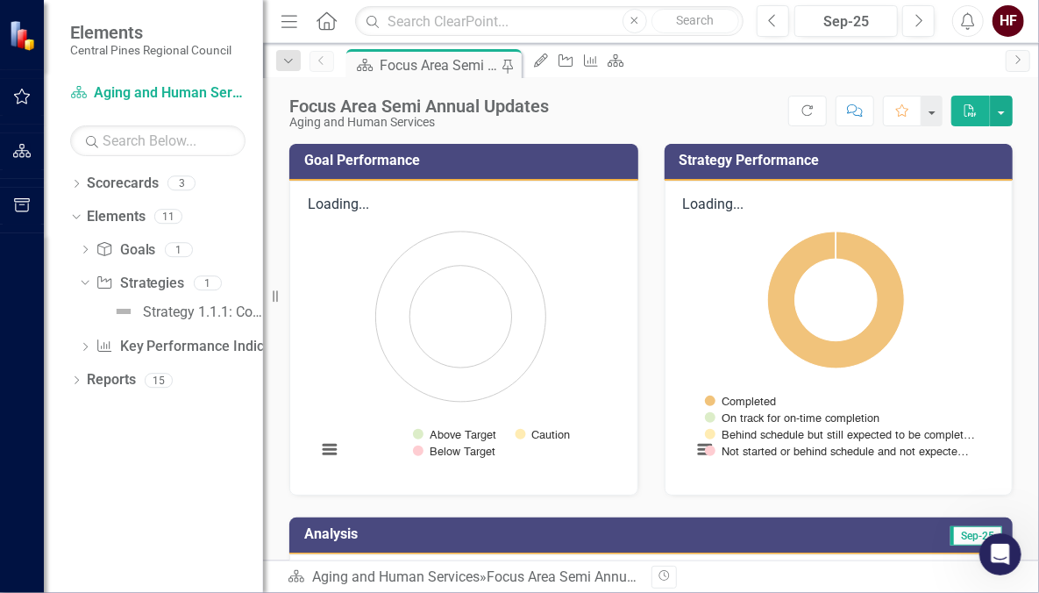
click at [461, 67] on div "Focus Area Semi Annual Updates" at bounding box center [440, 65] width 120 height 22
click at [550, 61] on icon "My Updates" at bounding box center [541, 60] width 18 height 14
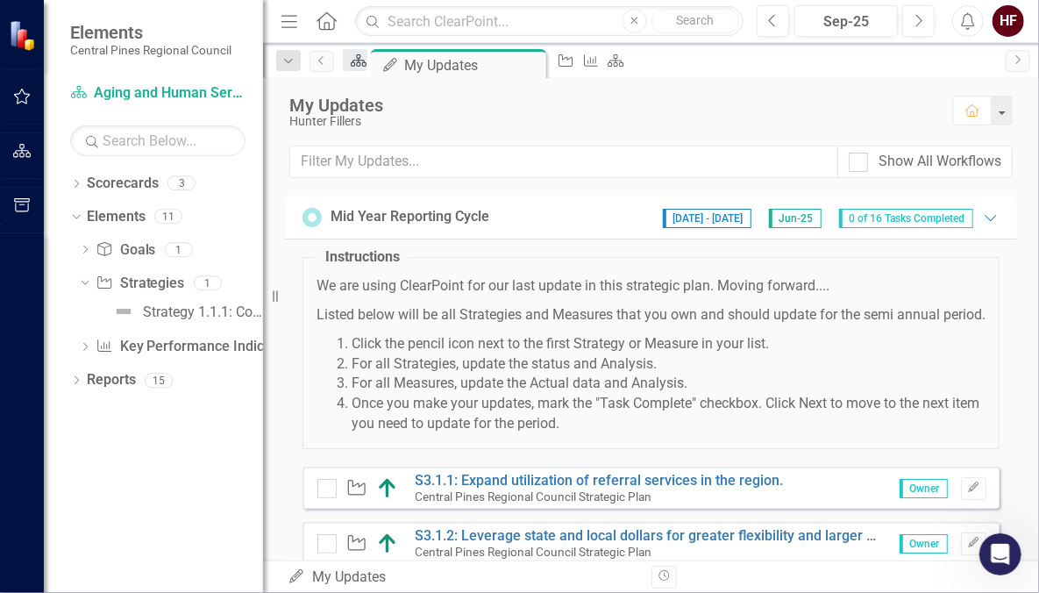
click at [367, 62] on icon "Scorecard" at bounding box center [359, 60] width 18 height 14
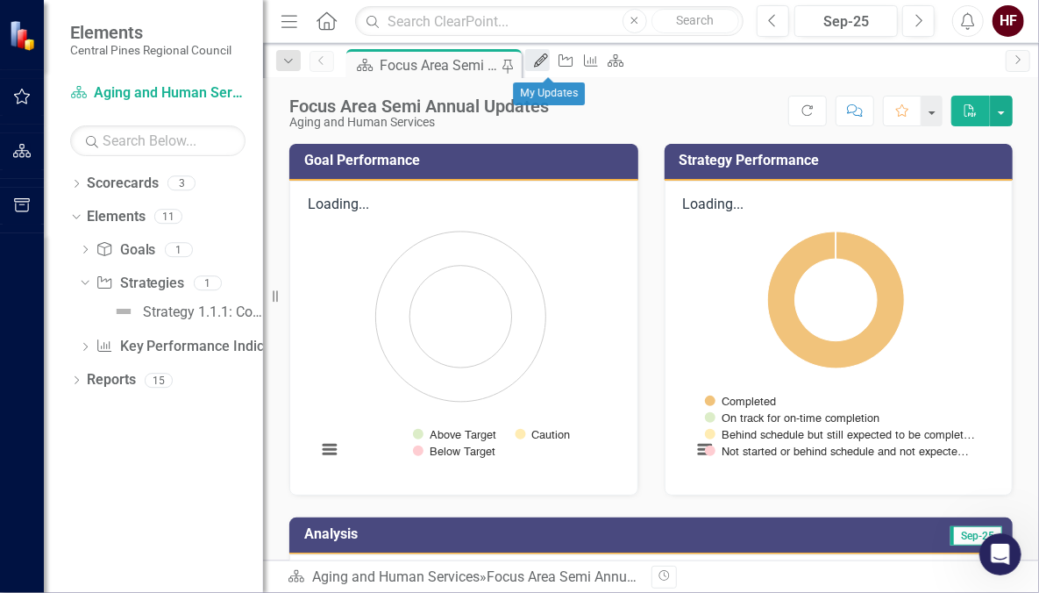
click at [544, 64] on icon "My Updates" at bounding box center [541, 60] width 18 height 14
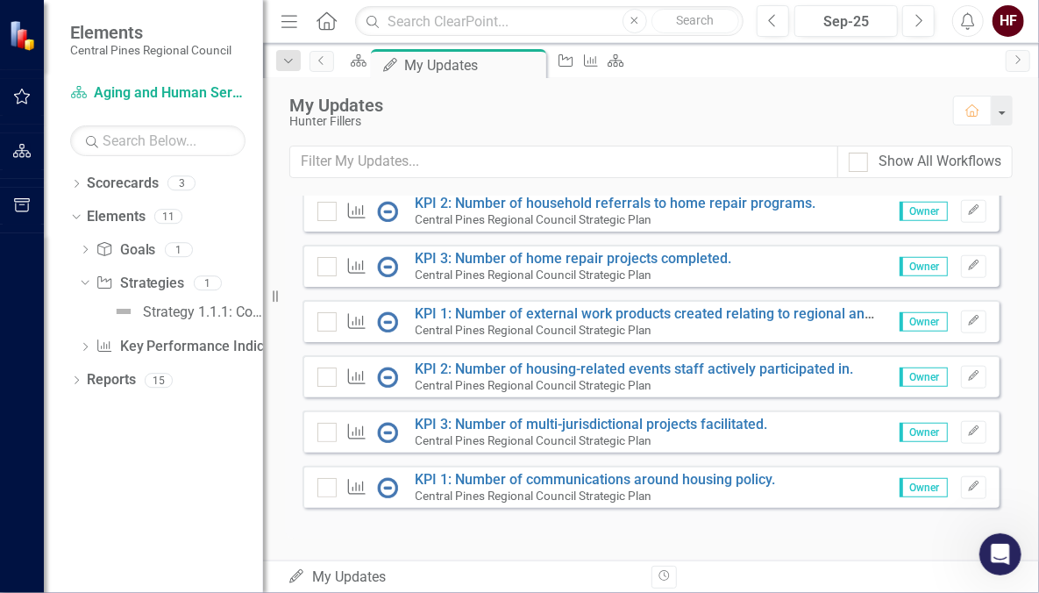
scroll to position [846, 0]
click at [436, 310] on link "KPI 1: Number of external work products created relating to regional and local …" at bounding box center [712, 313] width 592 height 17
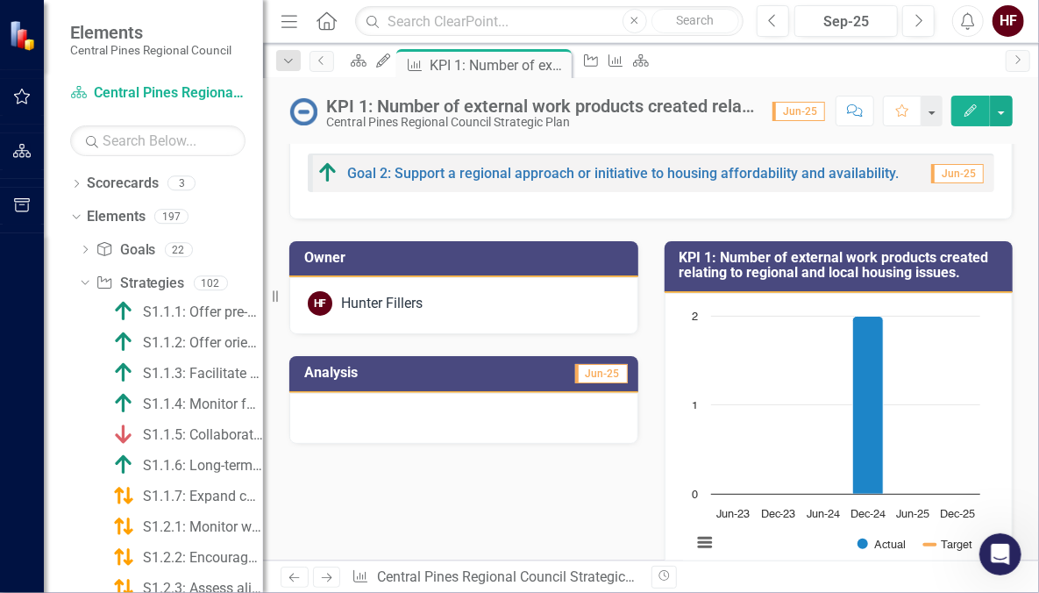
scroll to position [43, 0]
